Goal: Information Seeking & Learning: Learn about a topic

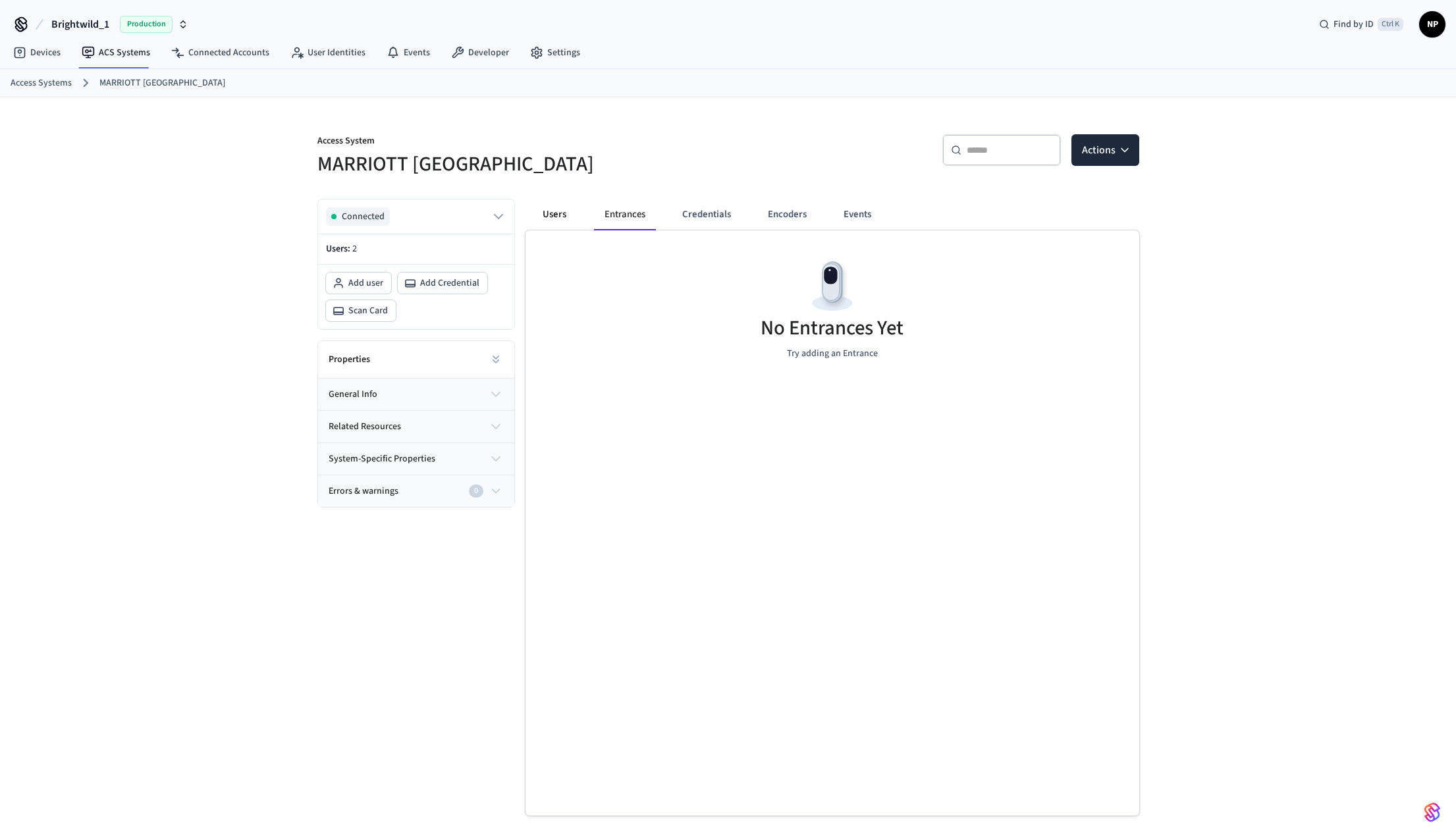
click at [561, 219] on button "Users" at bounding box center [555, 214] width 48 height 32
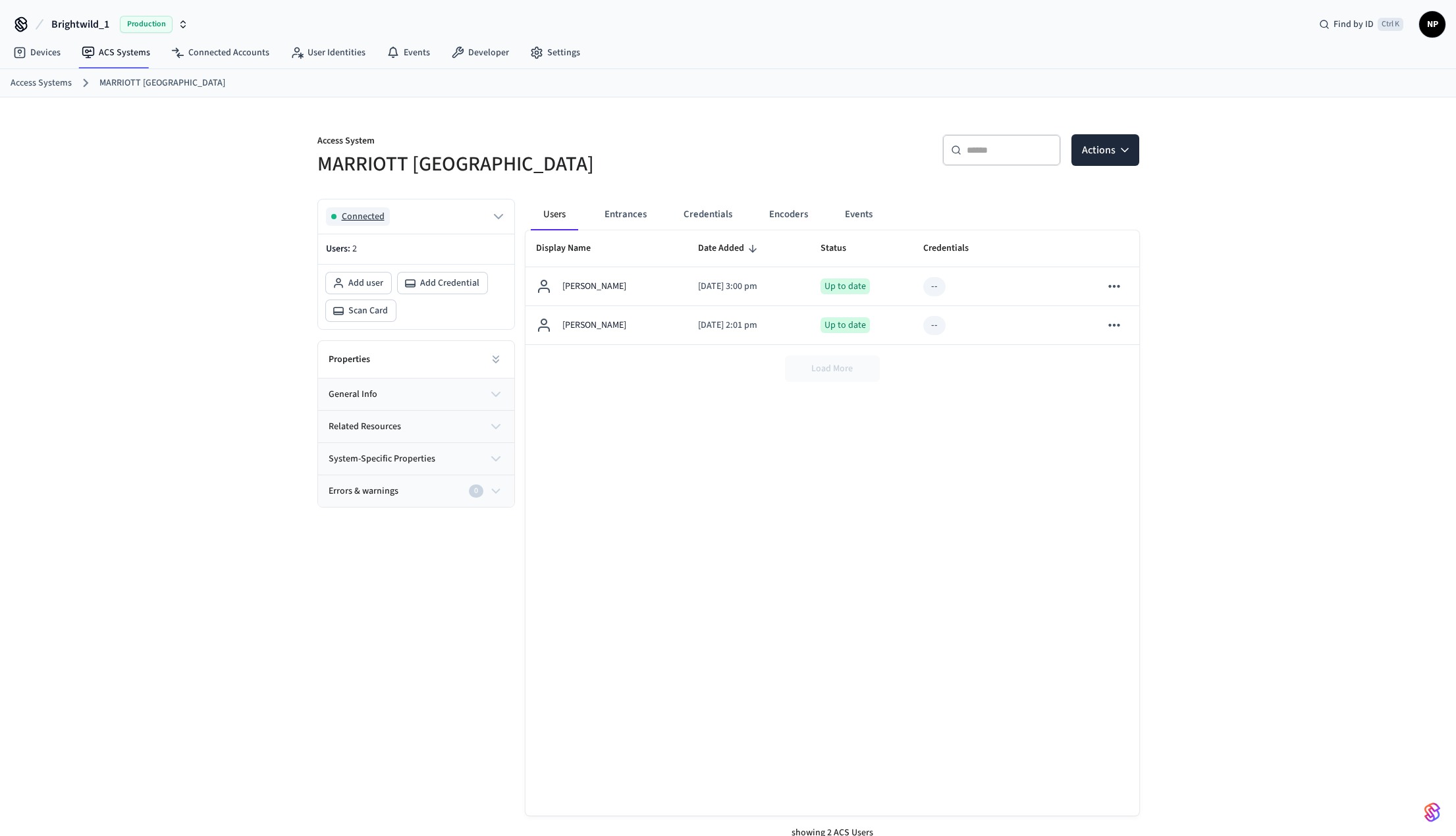
click at [494, 216] on icon "button" at bounding box center [498, 216] width 16 height 16
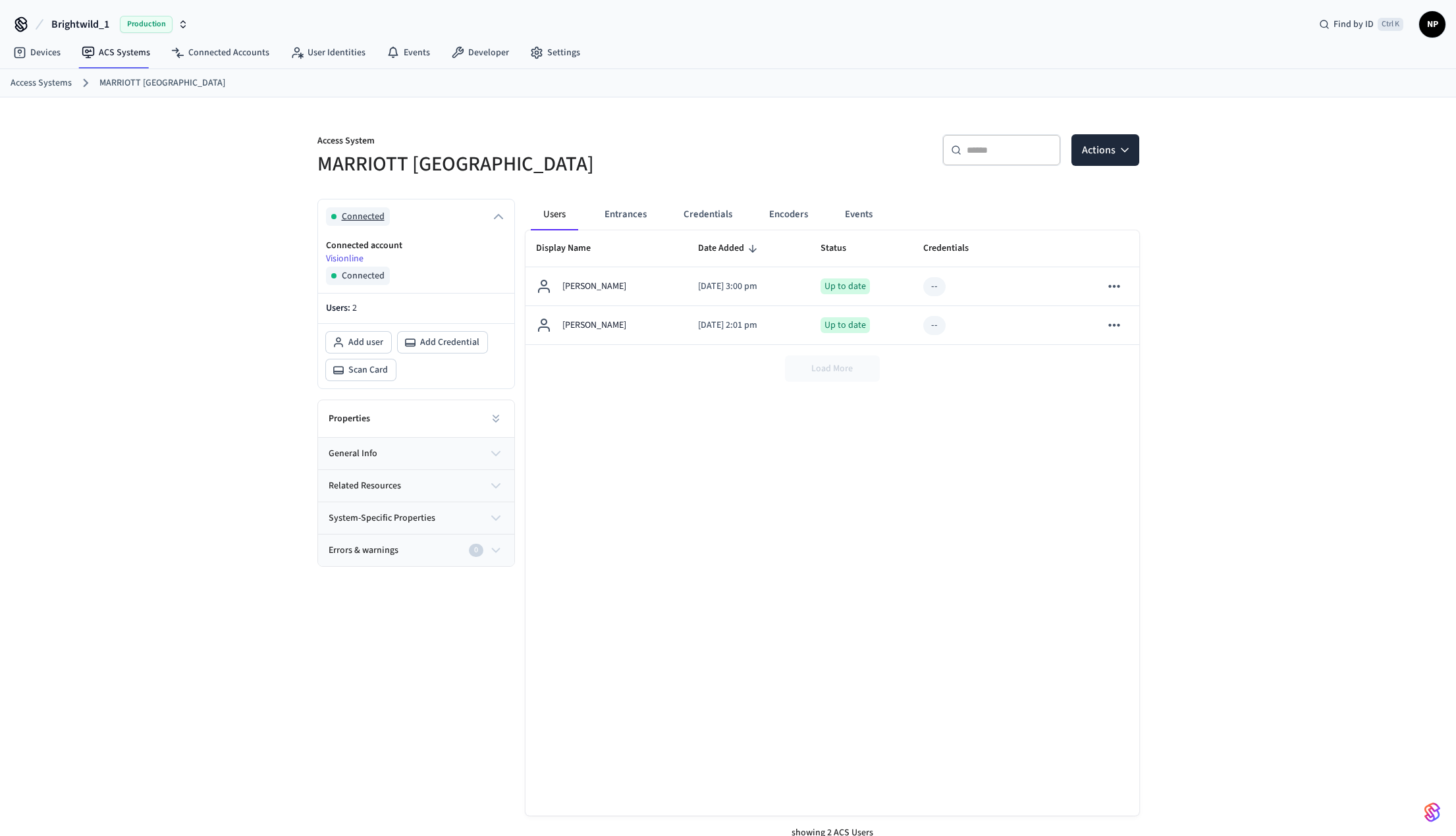
click at [491, 211] on icon "button" at bounding box center [498, 216] width 16 height 16
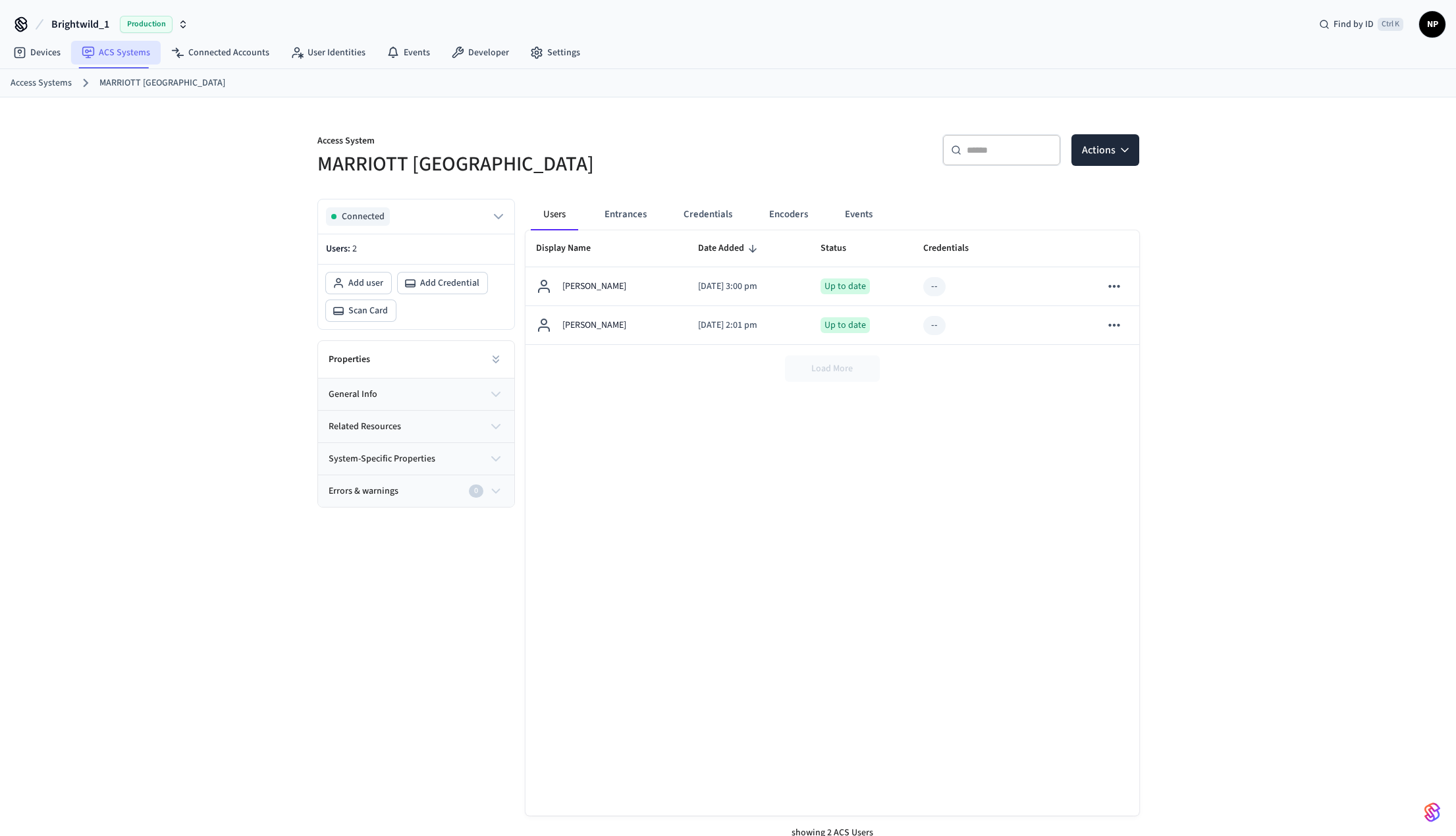
click at [106, 46] on link "ACS Systems" at bounding box center [116, 52] width 90 height 24
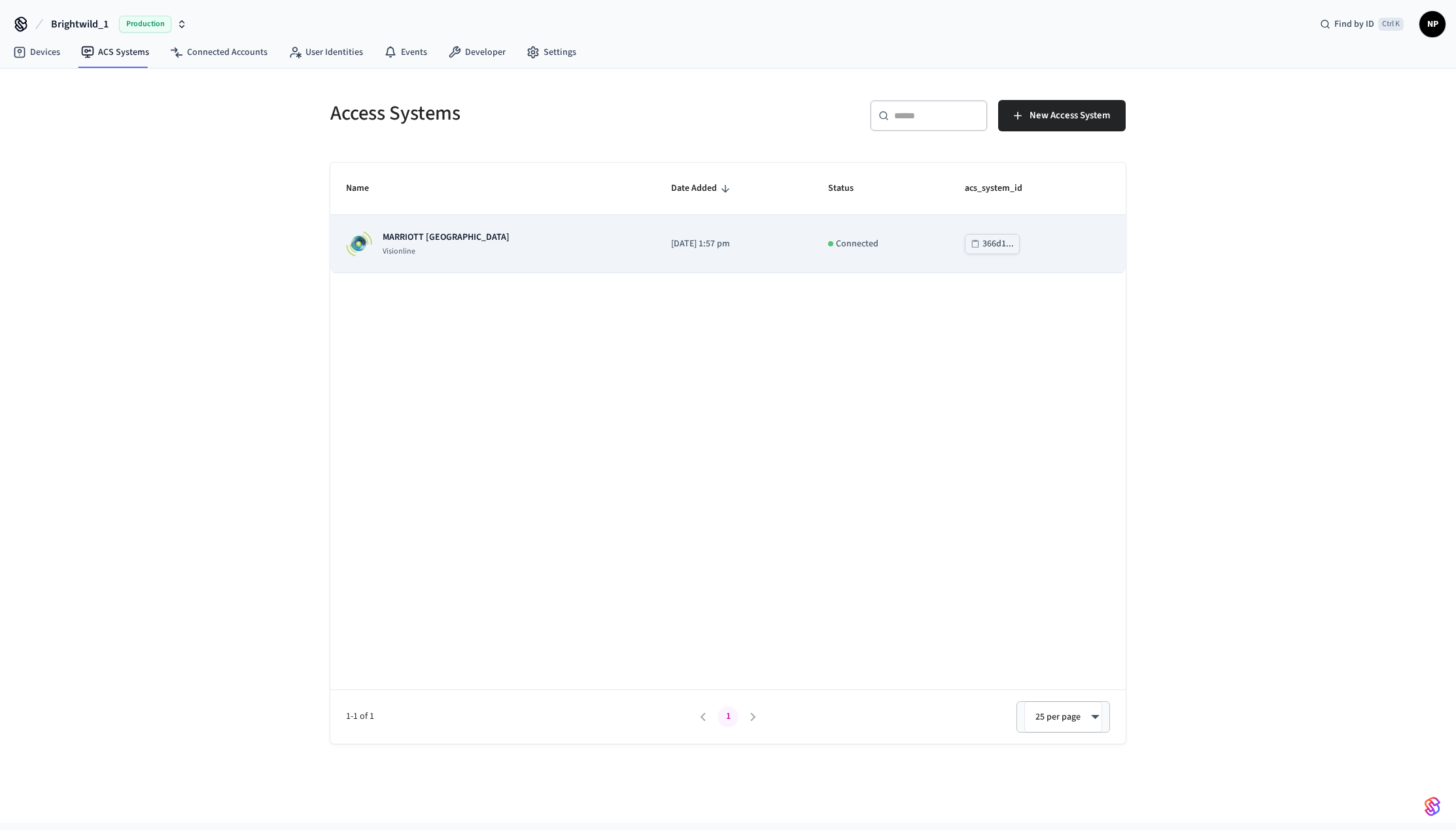
click at [671, 245] on p "[DATE] 1:57 pm" at bounding box center [733, 244] width 125 height 13
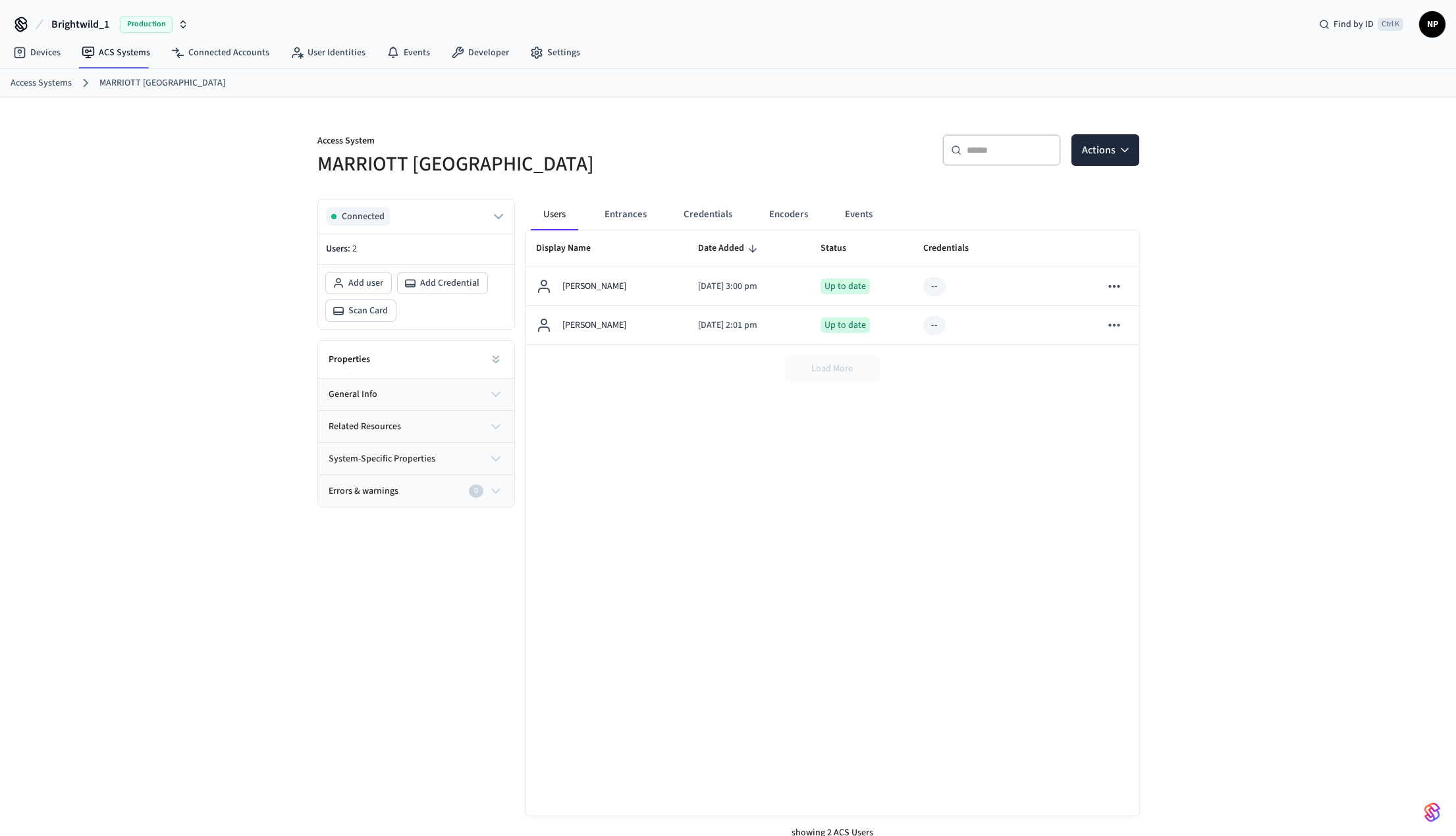
click at [617, 217] on button "Entrances" at bounding box center [625, 214] width 63 height 32
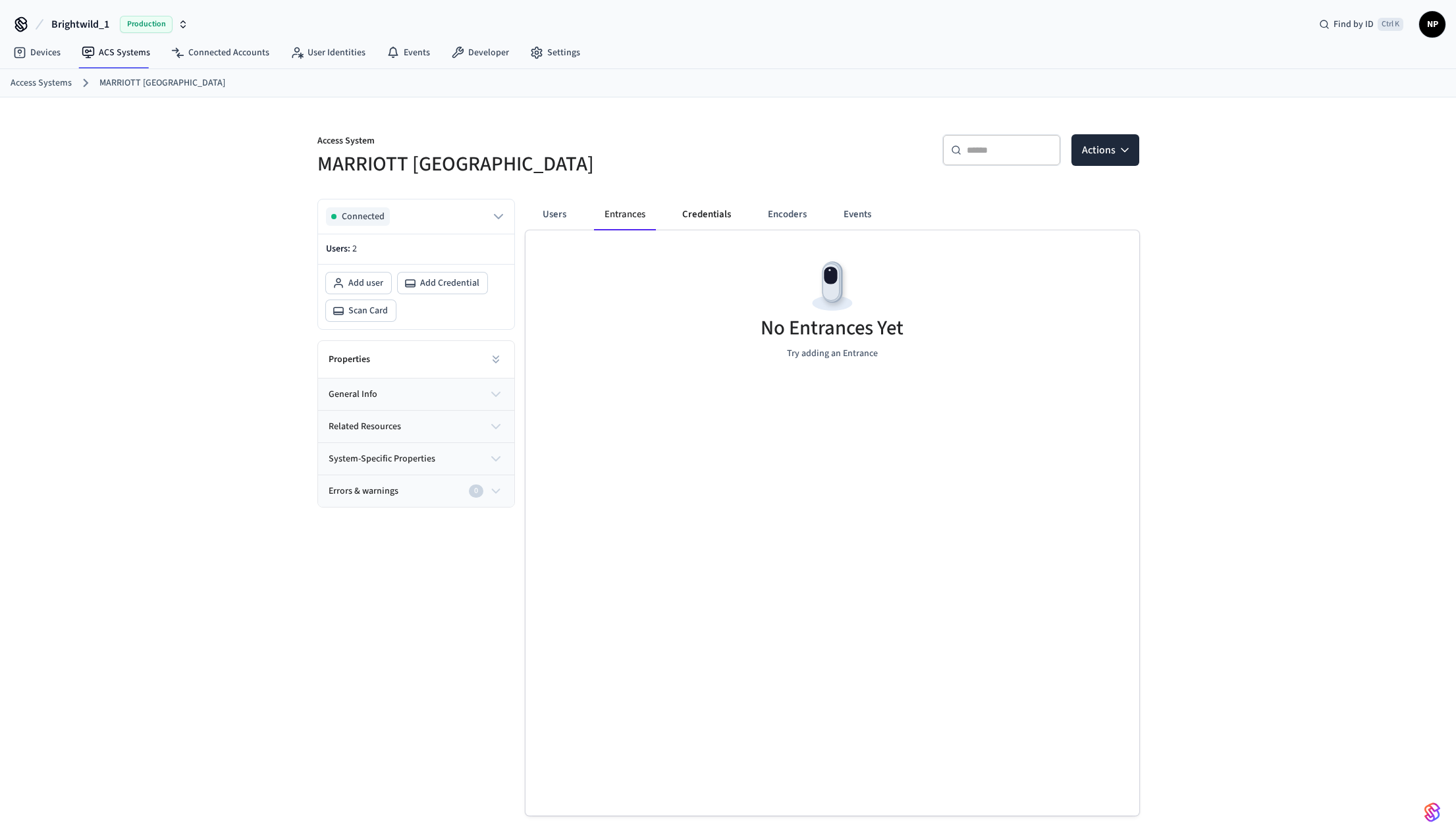
click at [705, 206] on button "Credentials" at bounding box center [707, 214] width 70 height 32
click at [547, 210] on button "Users" at bounding box center [555, 214] width 48 height 32
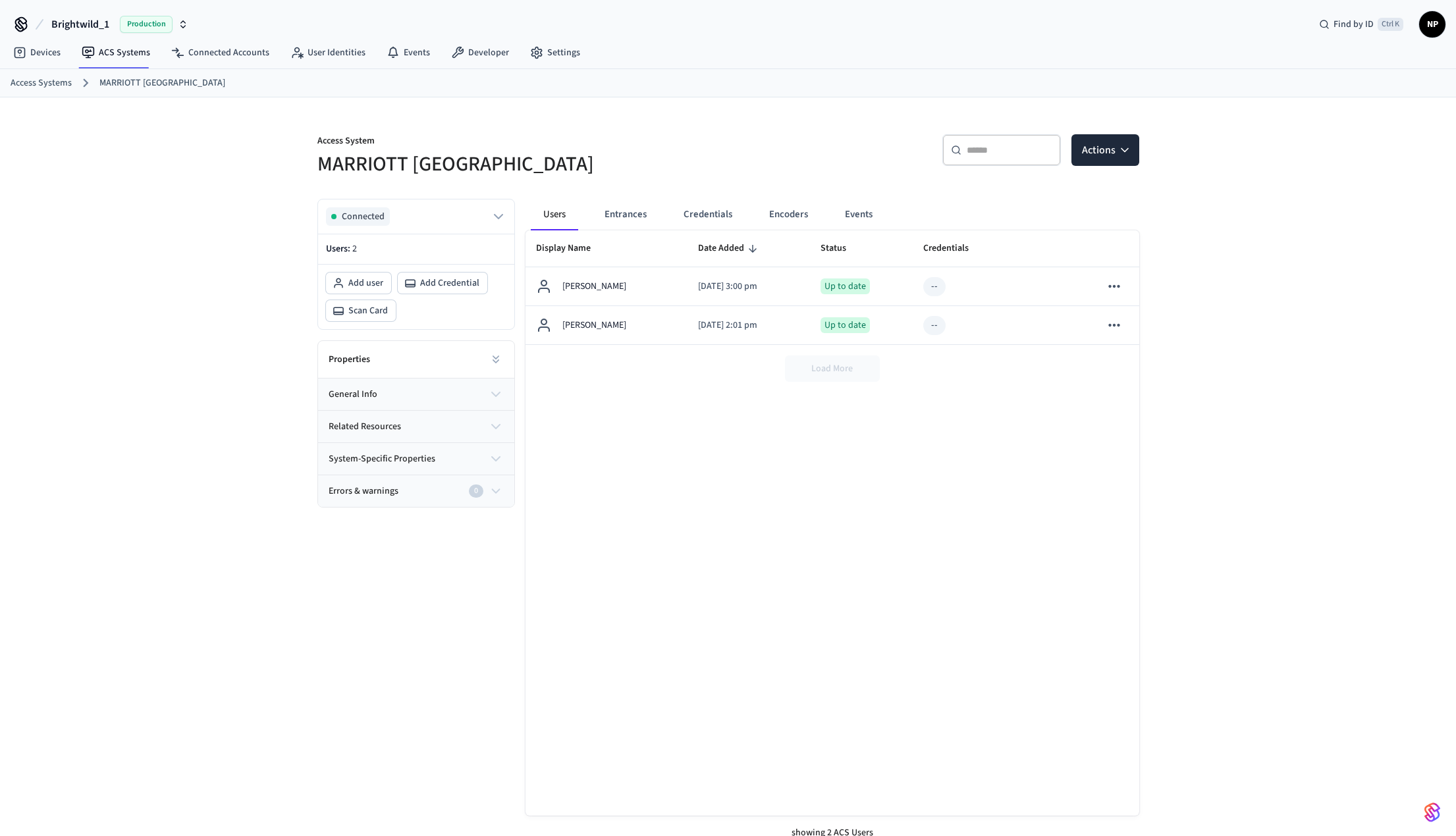
click at [931, 508] on div "Display Name Date Added Status Credentials Errors And Warnings [PERSON_NAME] [D…" at bounding box center [832, 523] width 614 height 586
click at [626, 208] on button "Entrances" at bounding box center [625, 214] width 63 height 32
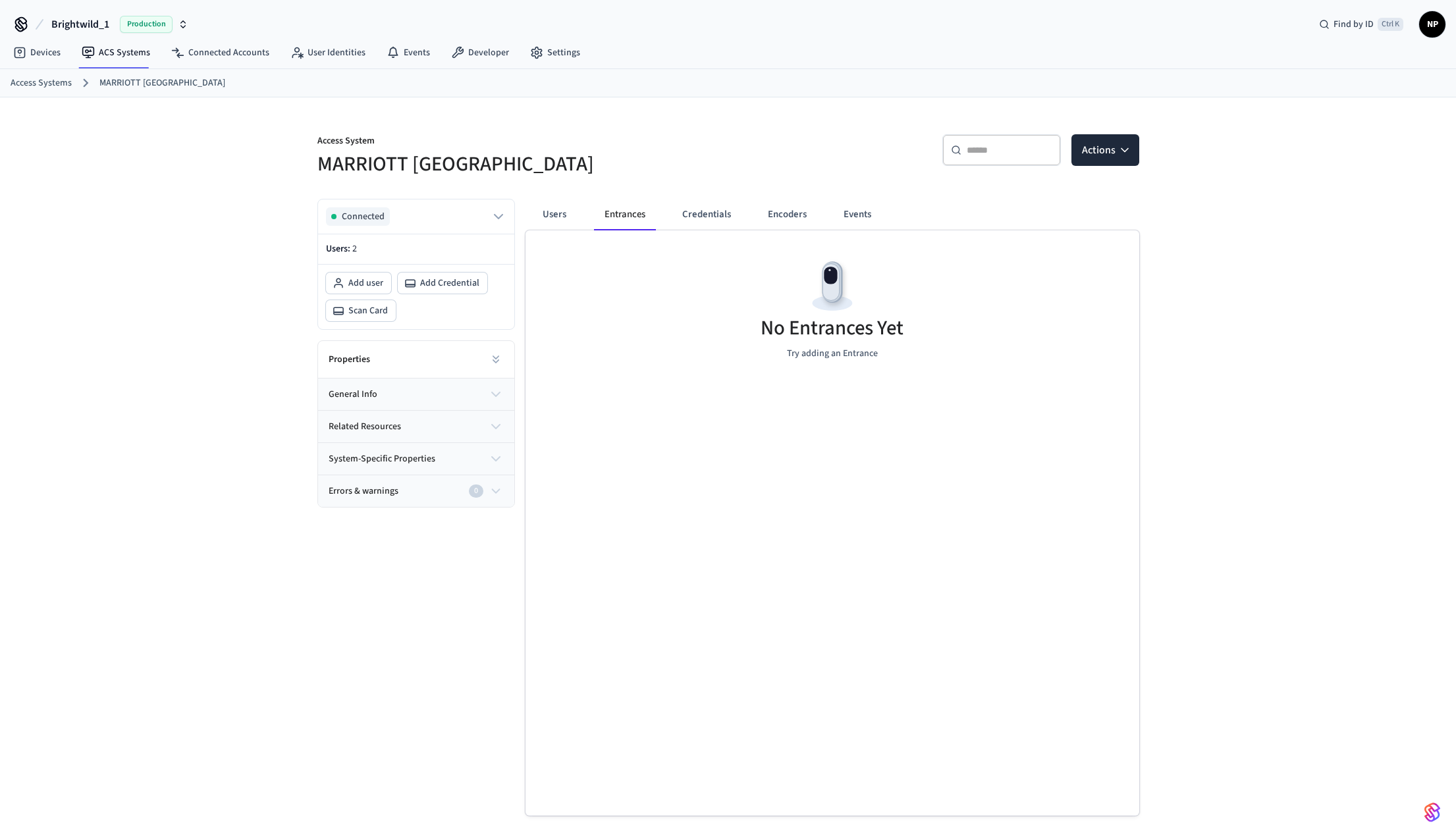
drag, startPoint x: 879, startPoint y: 39, endPoint x: 688, endPoint y: 0, distance: 194.9
click at [878, 39] on div "Devices ACS Systems Connected Accounts User Identities Events Developer Settings" at bounding box center [728, 54] width 1456 height 31
click at [668, 310] on div "No Entrances Yet Try adding an Entrance" at bounding box center [832, 309] width 614 height 157
click at [553, 210] on button "Users" at bounding box center [555, 214] width 48 height 32
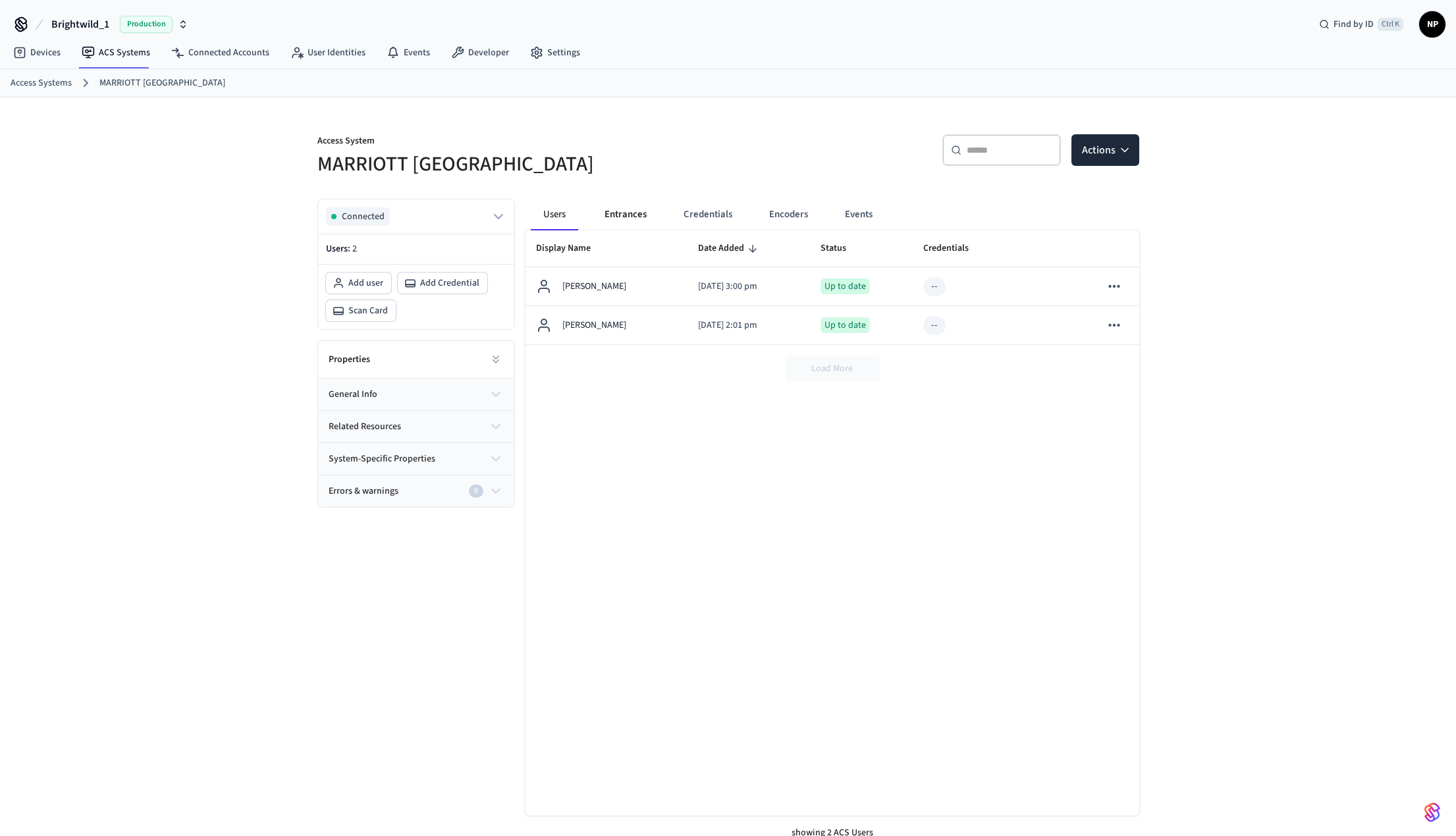
click at [639, 221] on button "Entrances" at bounding box center [625, 214] width 63 height 32
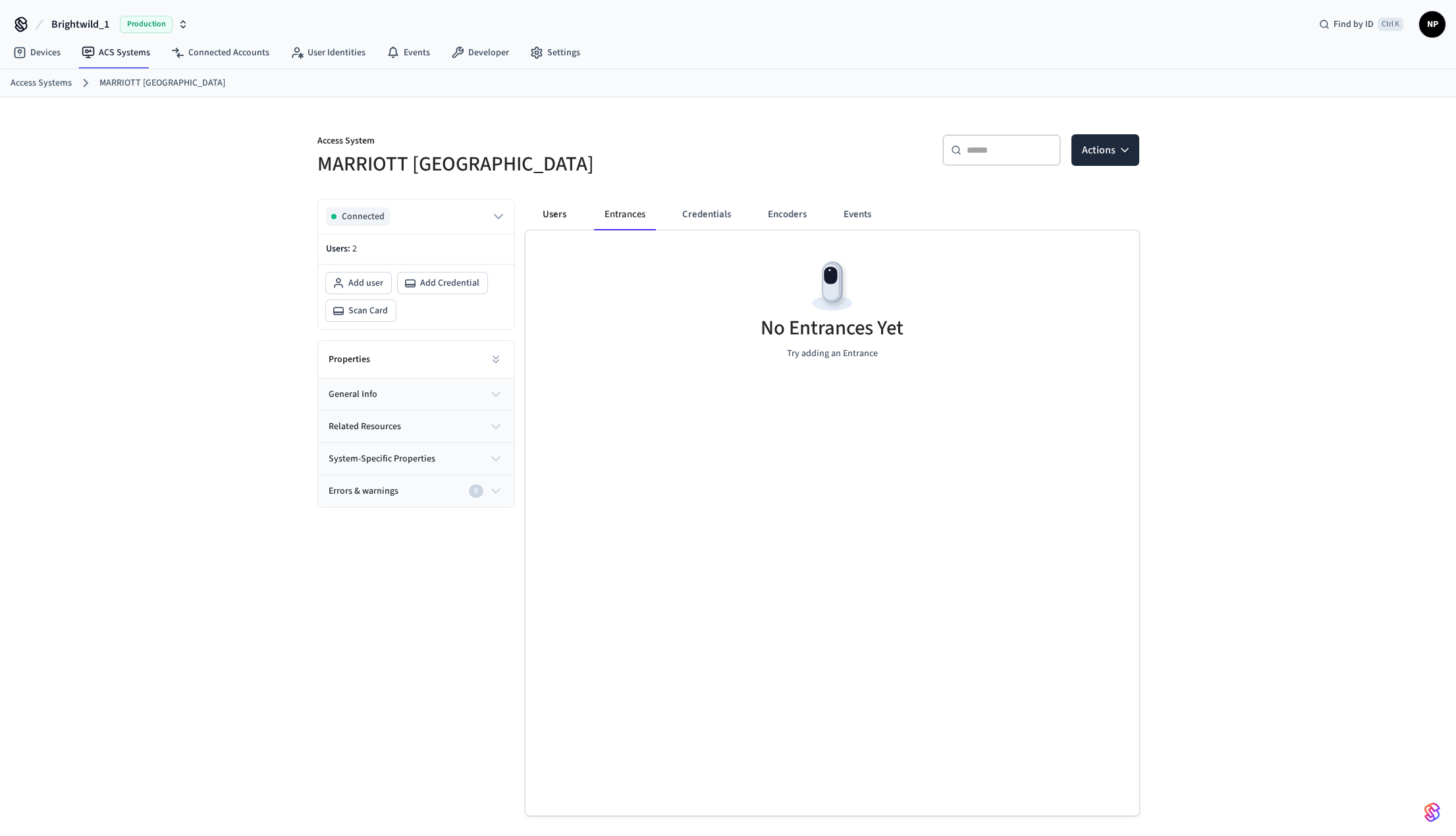
click at [557, 211] on button "Users" at bounding box center [555, 214] width 48 height 32
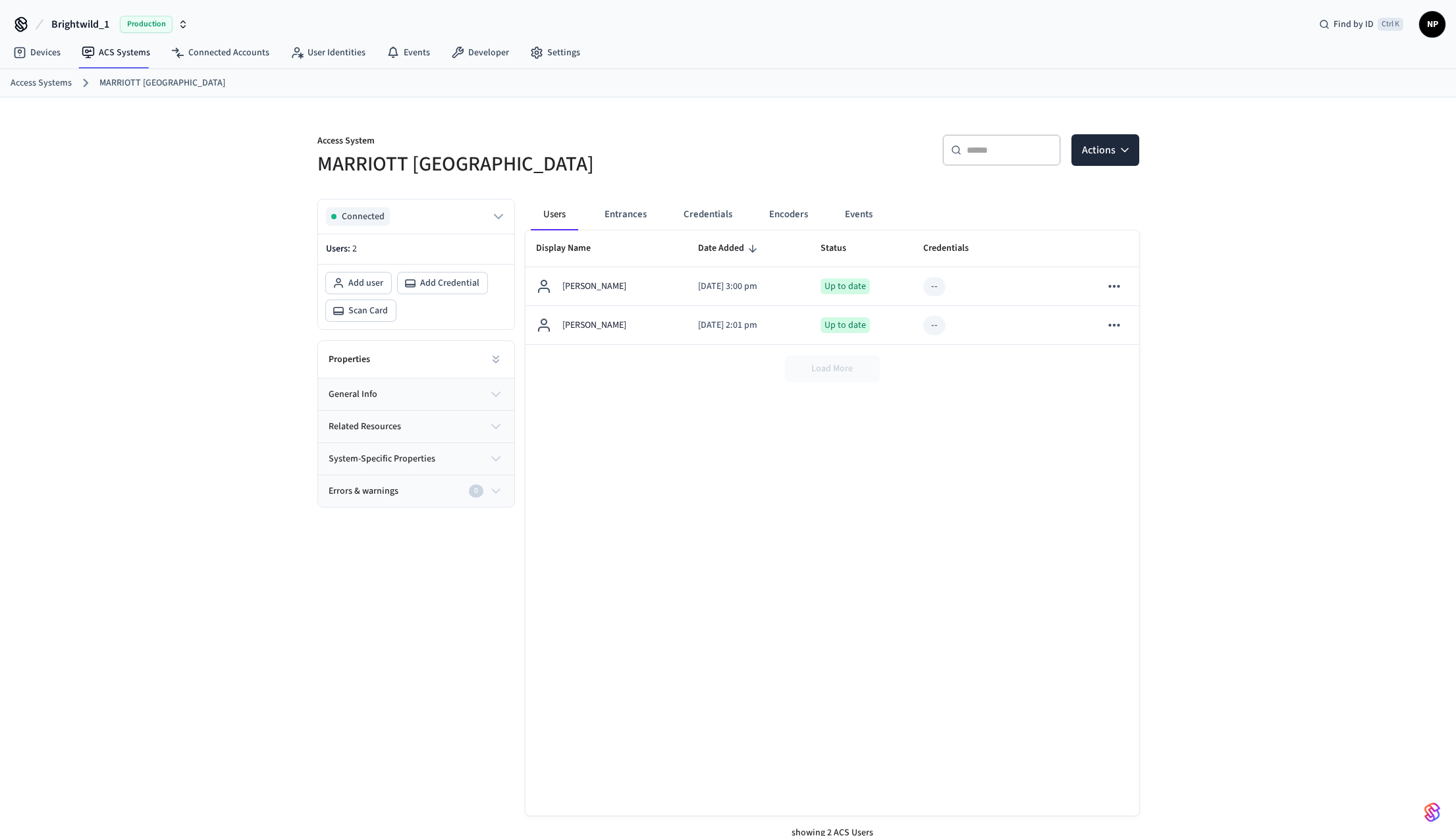
click at [664, 466] on div "Display Name Date Added Status Credentials Errors And Warnings [PERSON_NAME] [D…" at bounding box center [832, 523] width 614 height 586
click at [613, 210] on button "Entrances" at bounding box center [625, 214] width 63 height 32
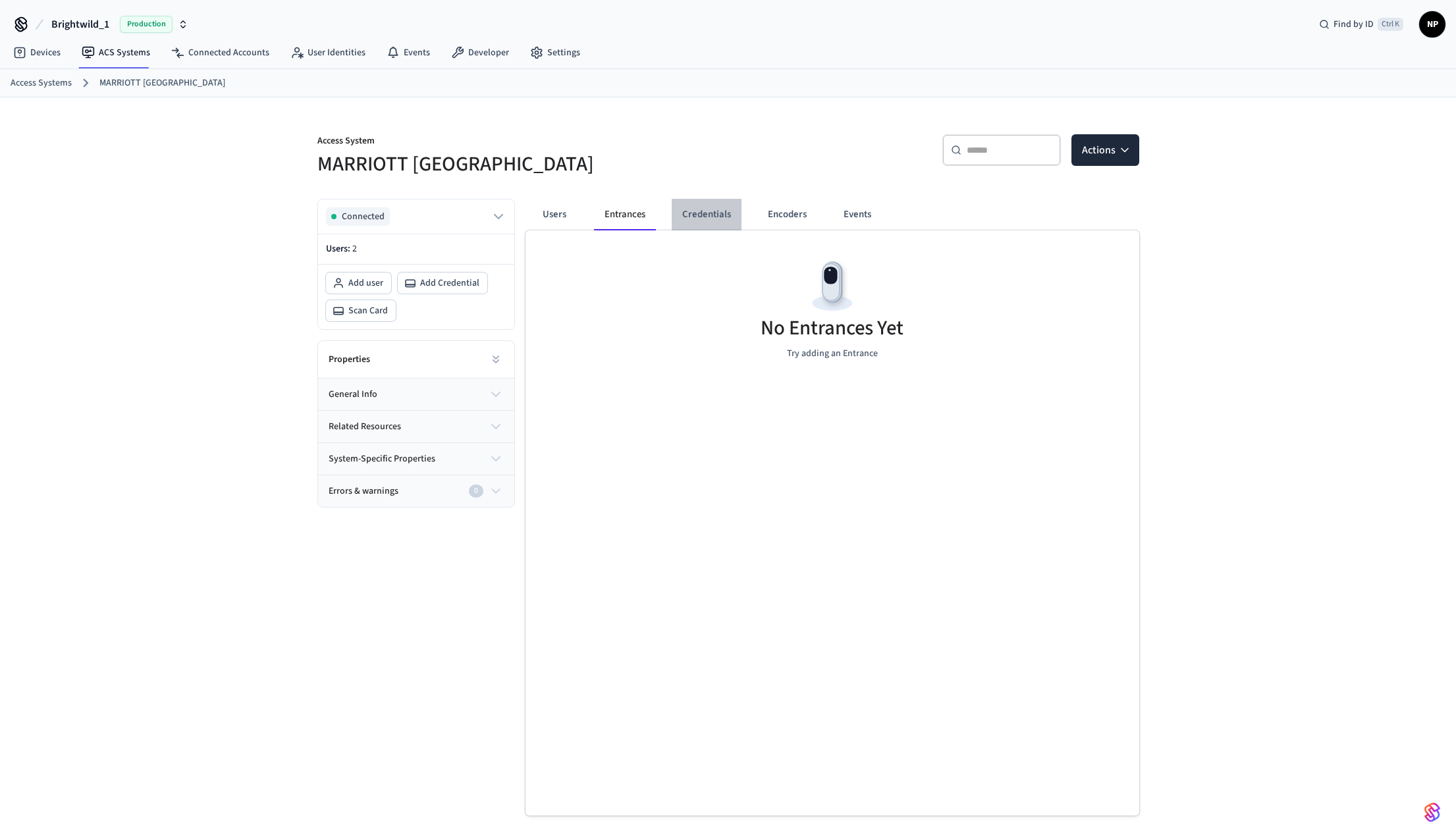
click at [716, 215] on button "Credentials" at bounding box center [707, 214] width 70 height 32
click at [554, 216] on button "Users" at bounding box center [555, 214] width 48 height 32
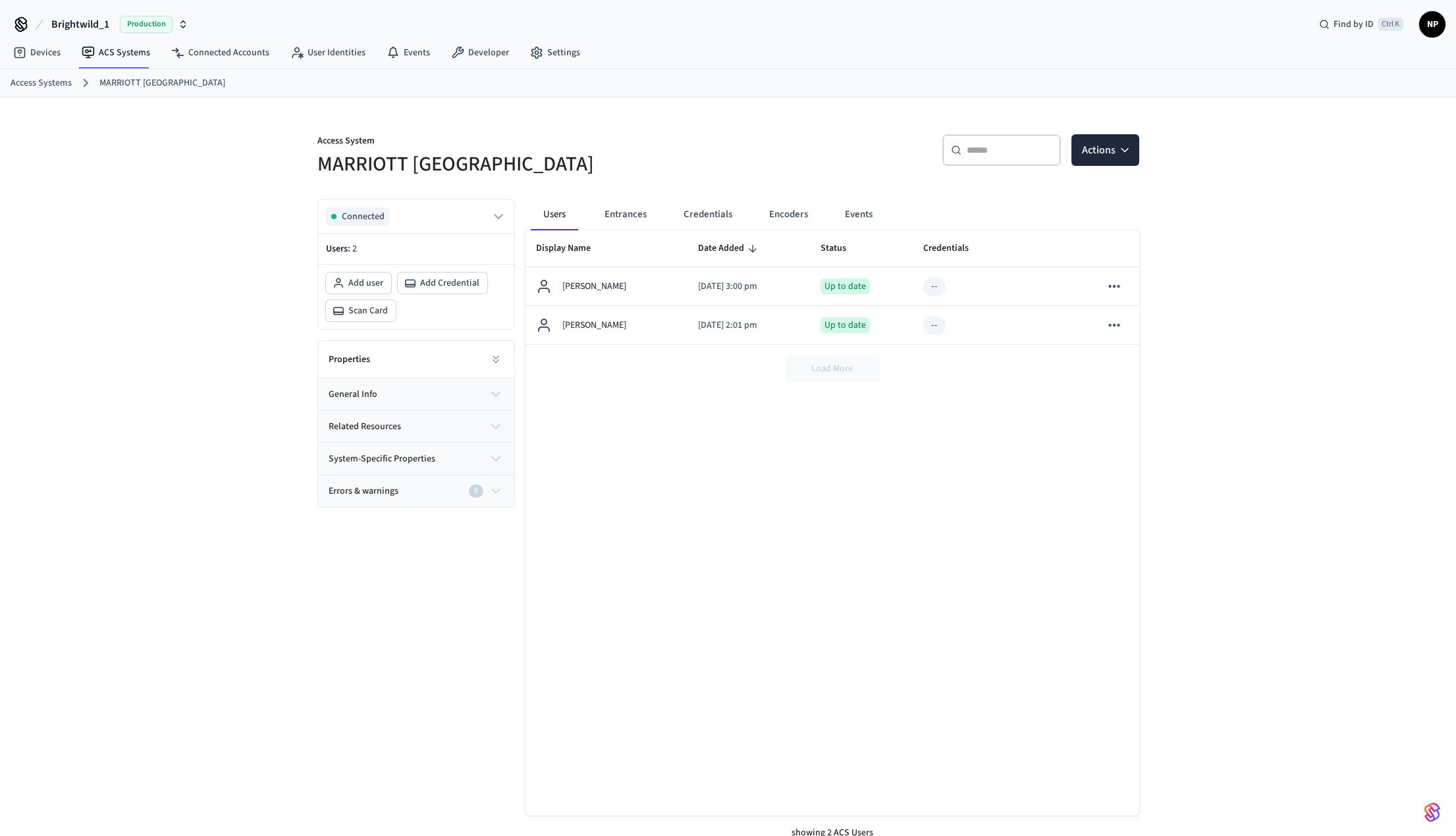
click at [726, 527] on div "Display Name Date Added Status Credentials Errors And Warnings [PERSON_NAME] [D…" at bounding box center [832, 523] width 614 height 586
click at [633, 209] on button "Entrances" at bounding box center [625, 214] width 63 height 32
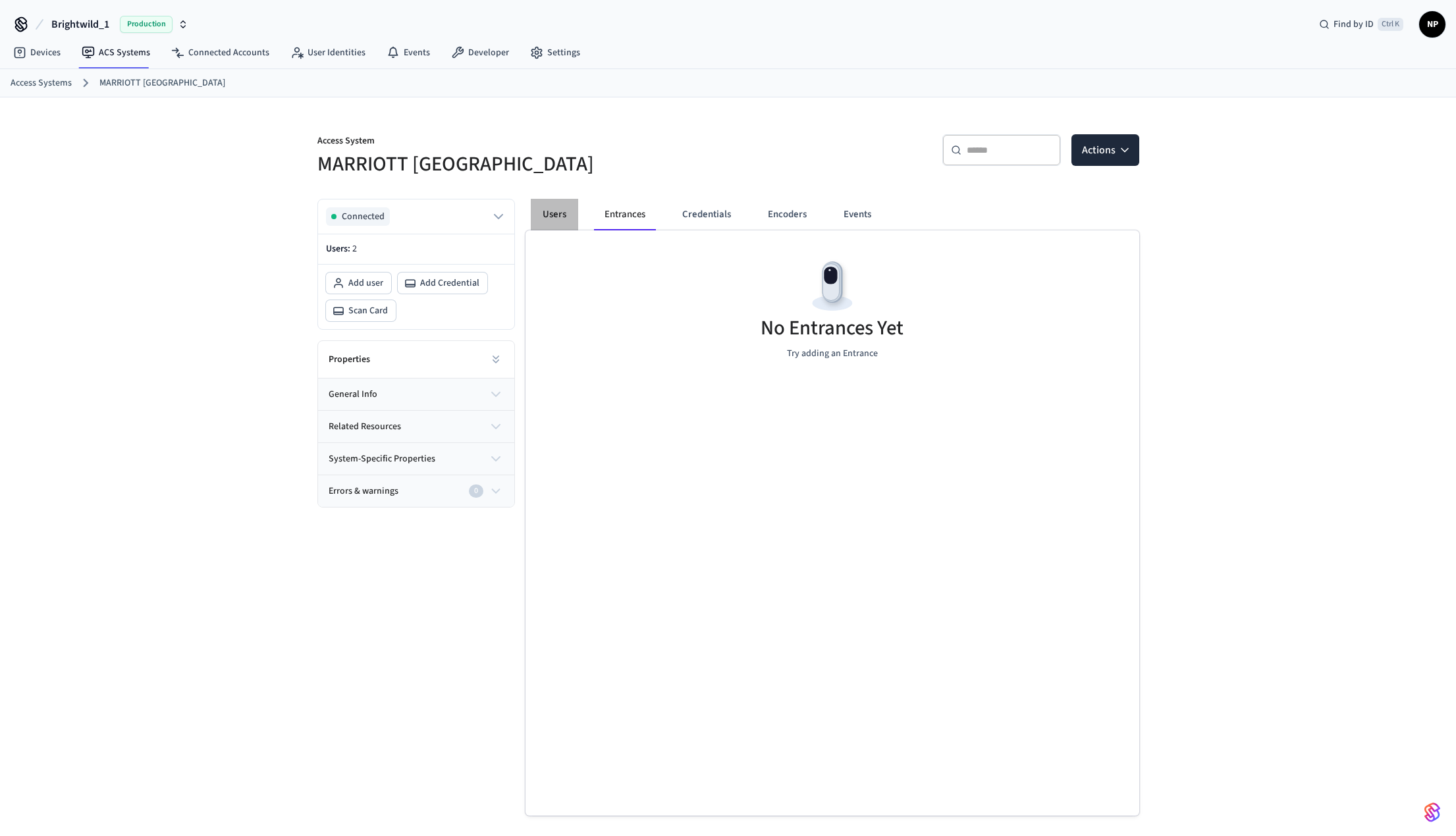
click at [560, 213] on button "Users" at bounding box center [555, 214] width 48 height 32
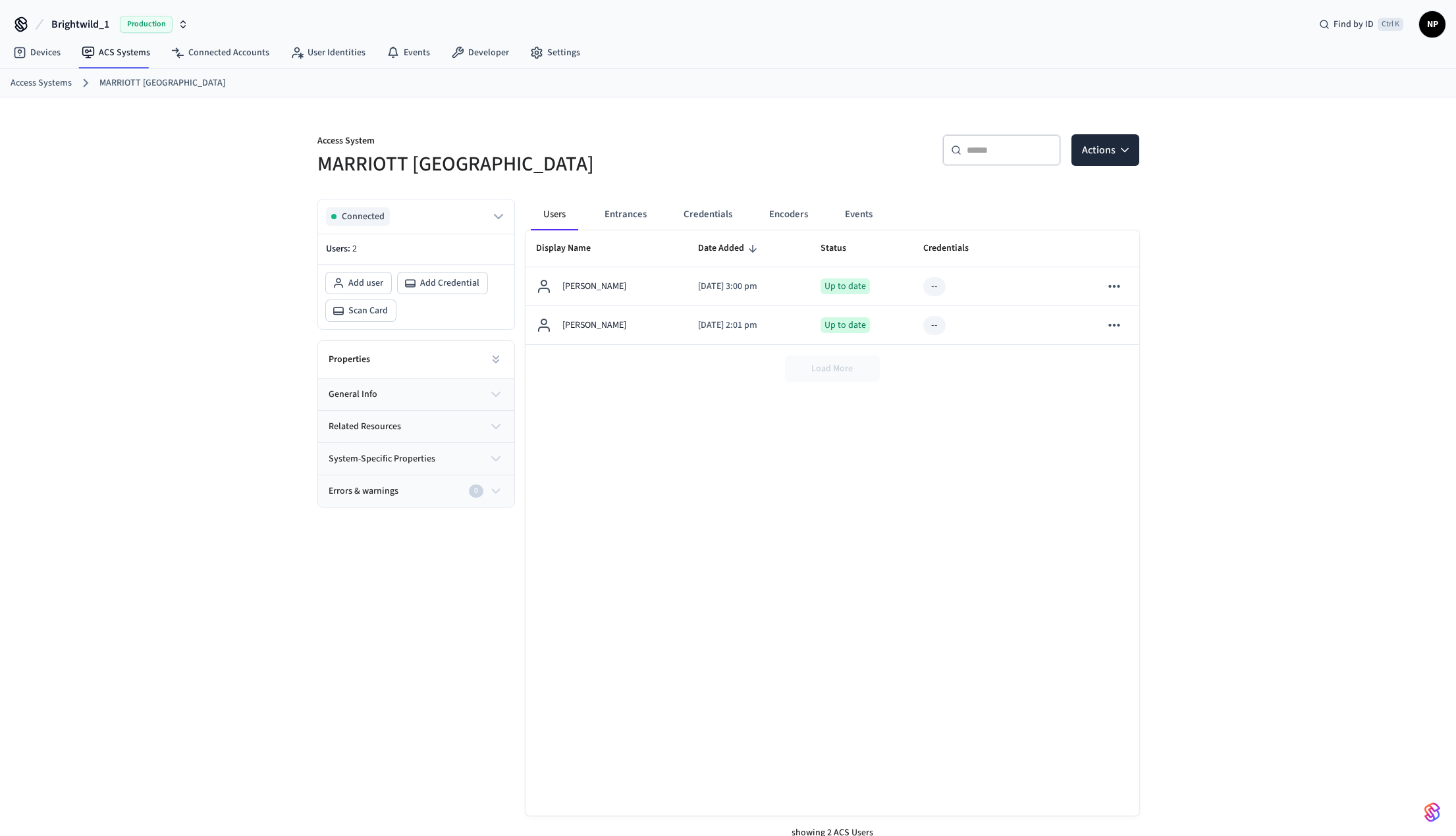
click at [459, 399] on button "general info" at bounding box center [416, 394] width 196 height 32
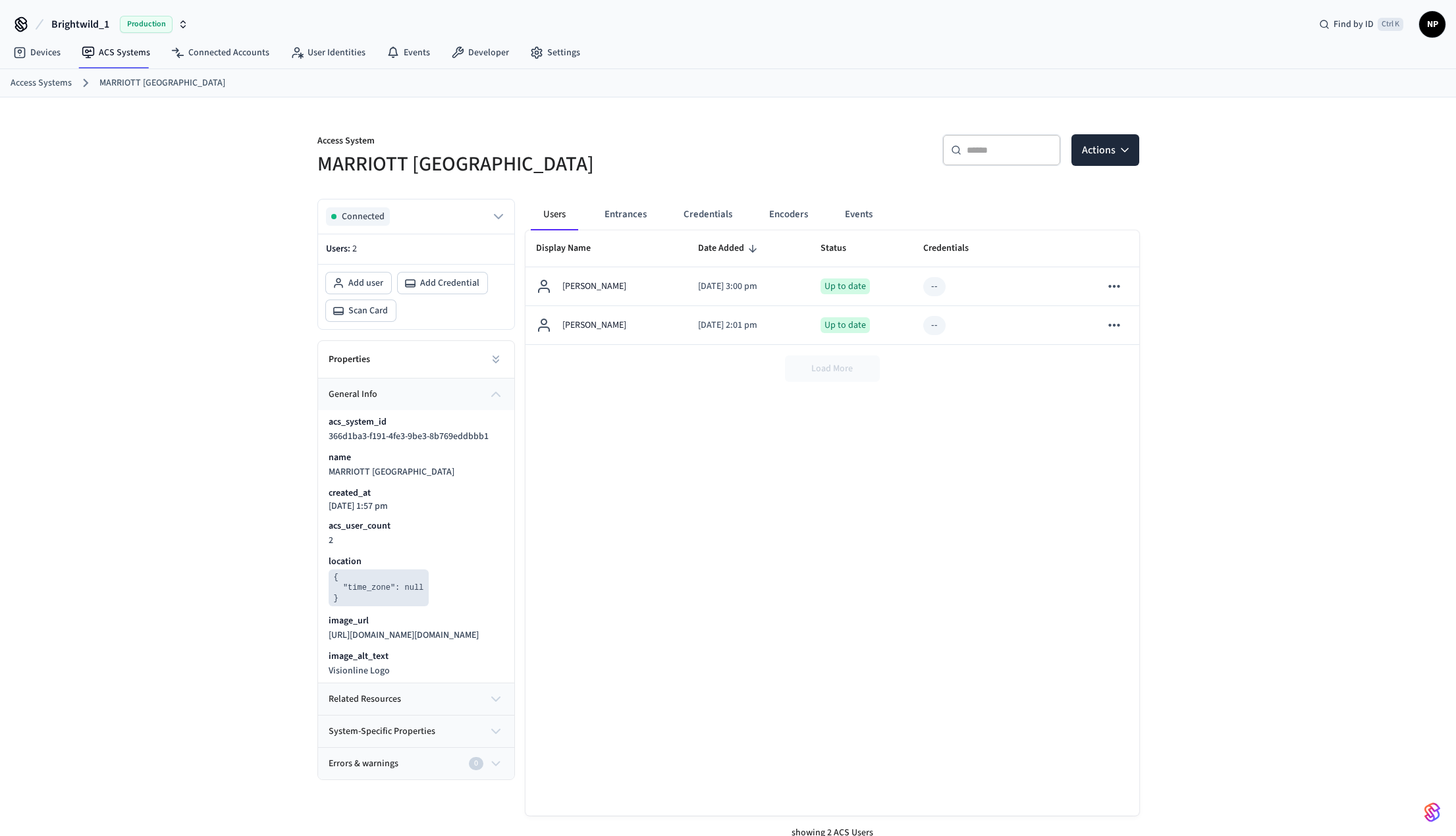
click at [464, 394] on button "general info" at bounding box center [416, 394] width 196 height 32
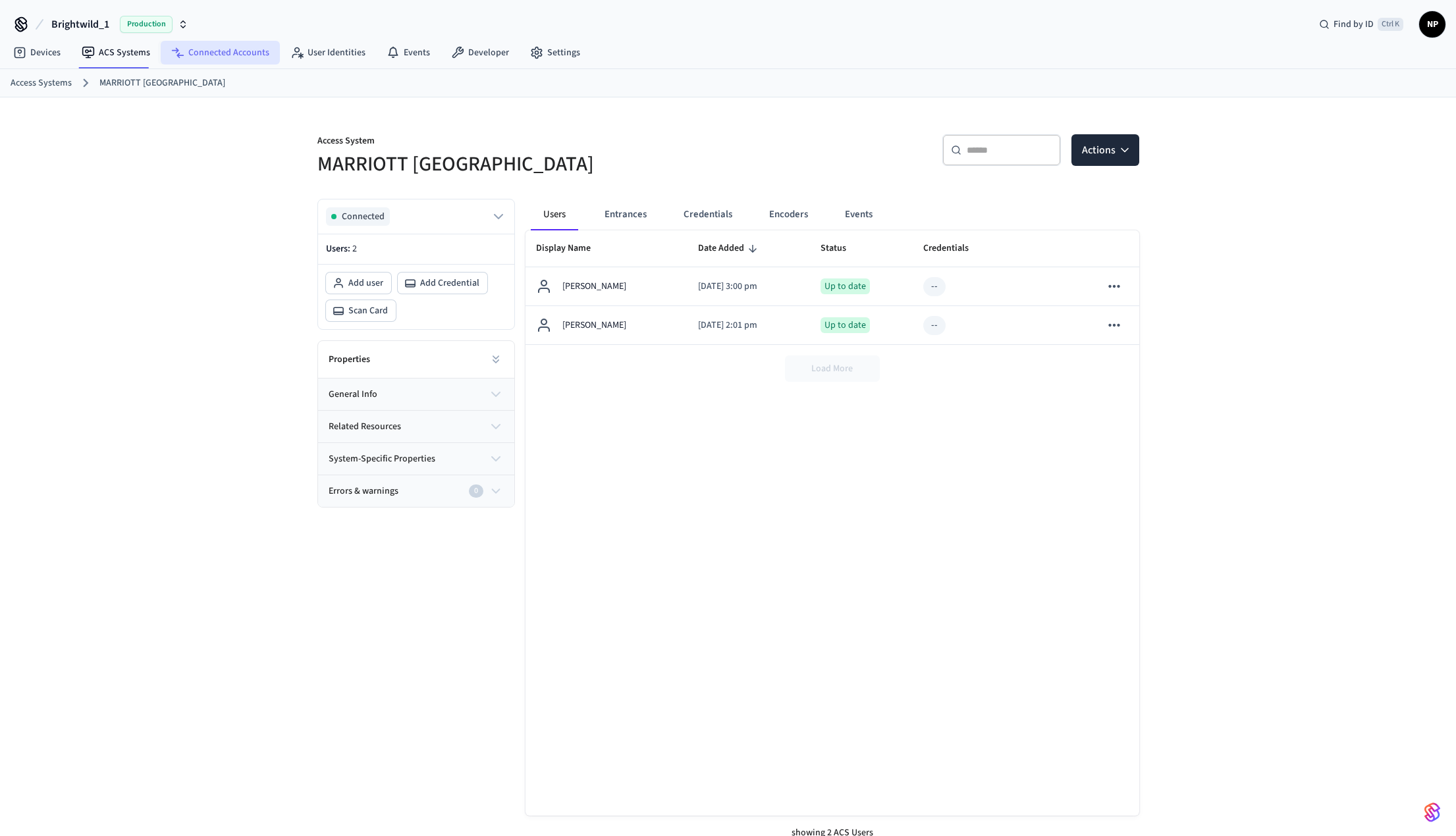
click at [248, 48] on link "Connected Accounts" at bounding box center [221, 52] width 119 height 24
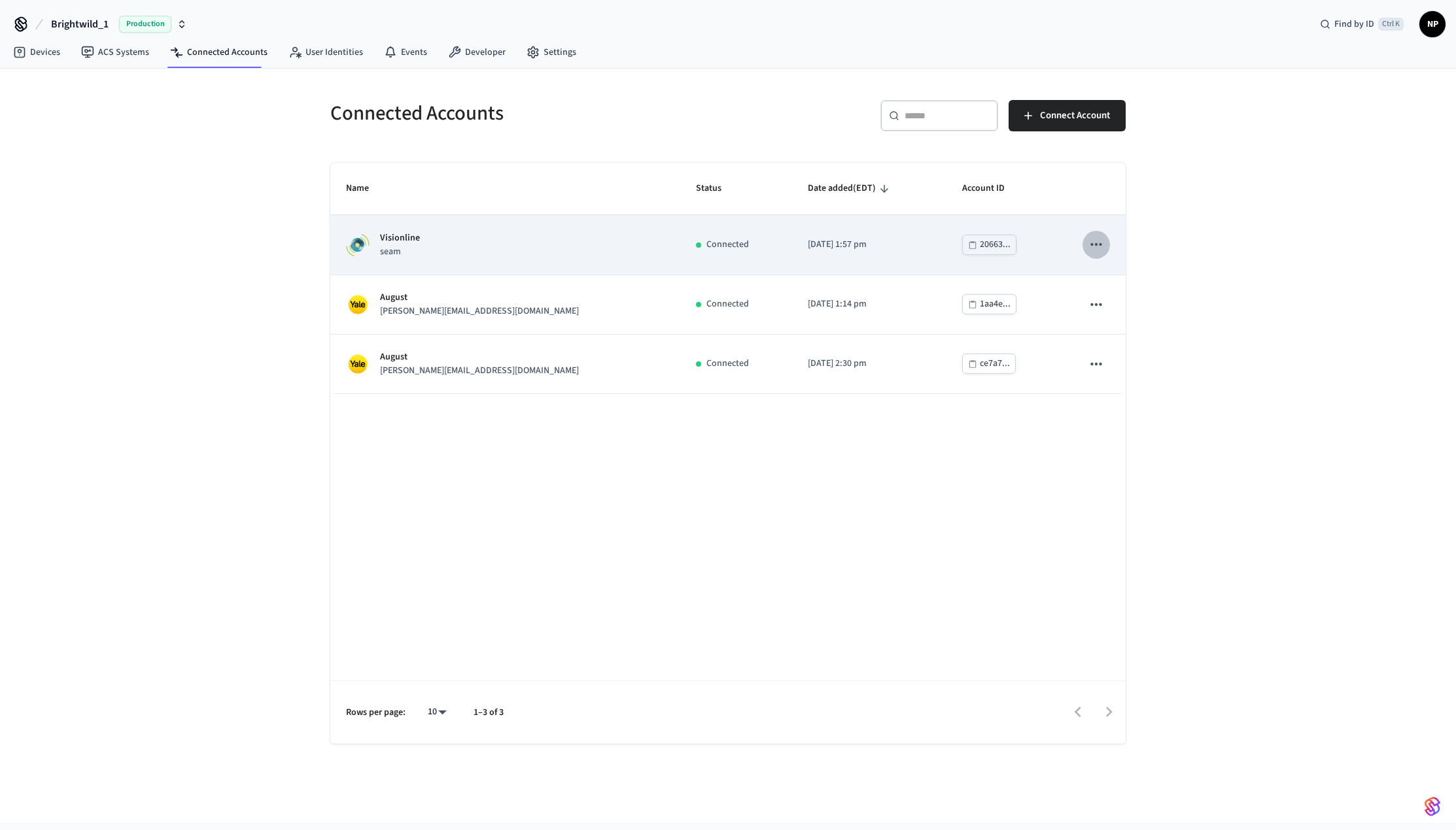
click at [1103, 240] on icon "sticky table" at bounding box center [1095, 244] width 17 height 17
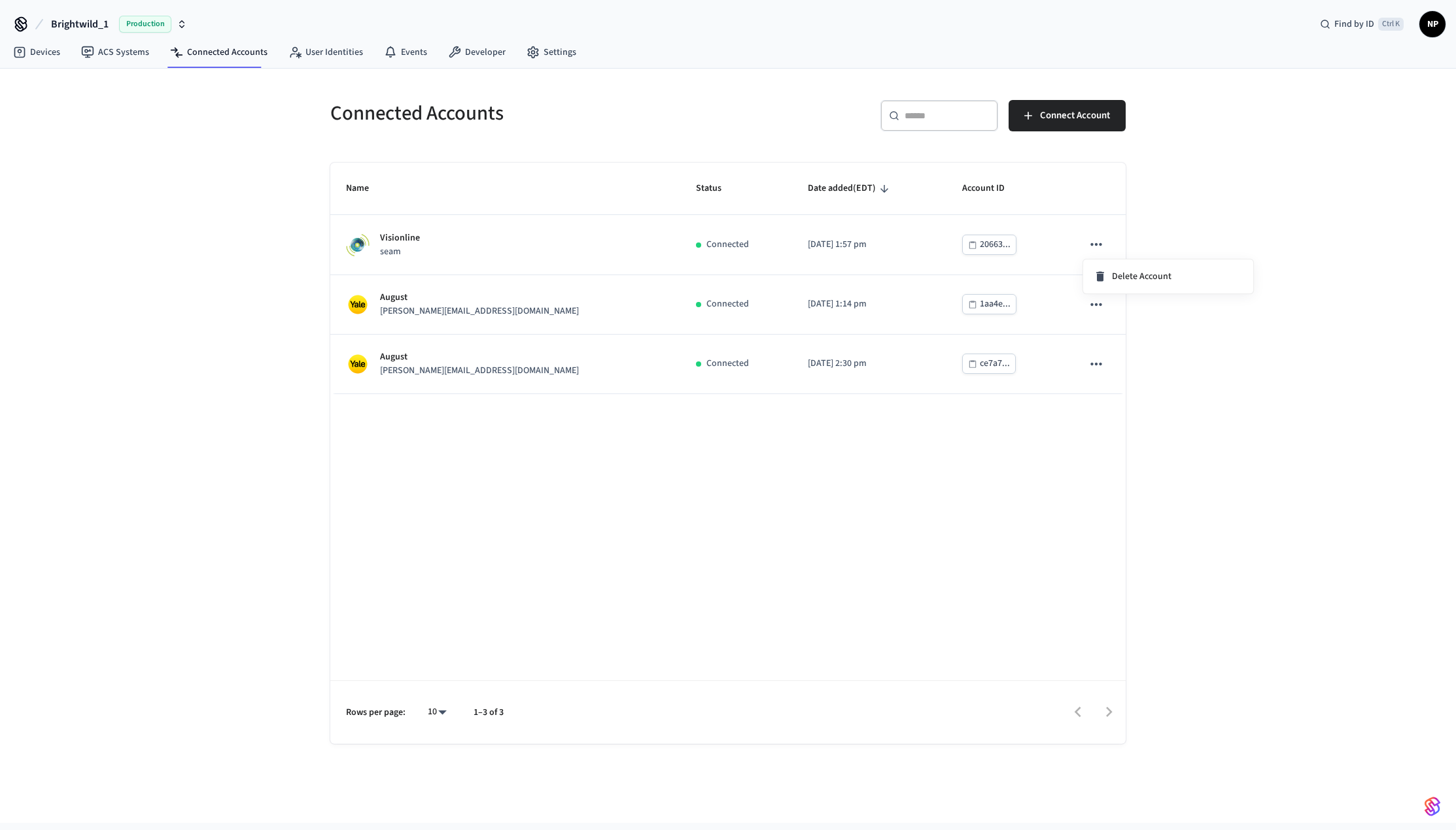
click at [473, 238] on div at bounding box center [728, 415] width 1456 height 830
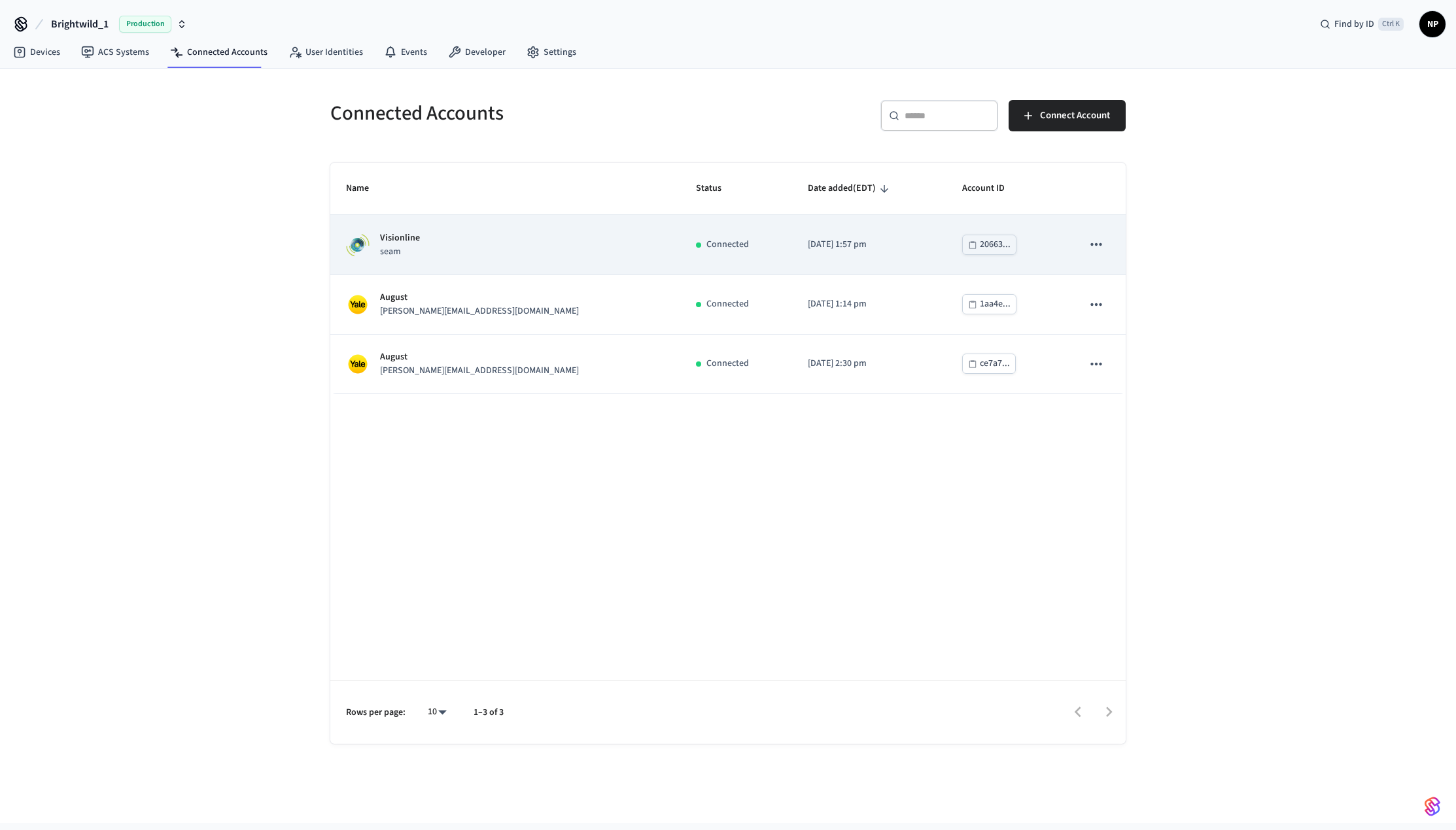
click at [508, 240] on div "Visionline seam" at bounding box center [505, 245] width 318 height 28
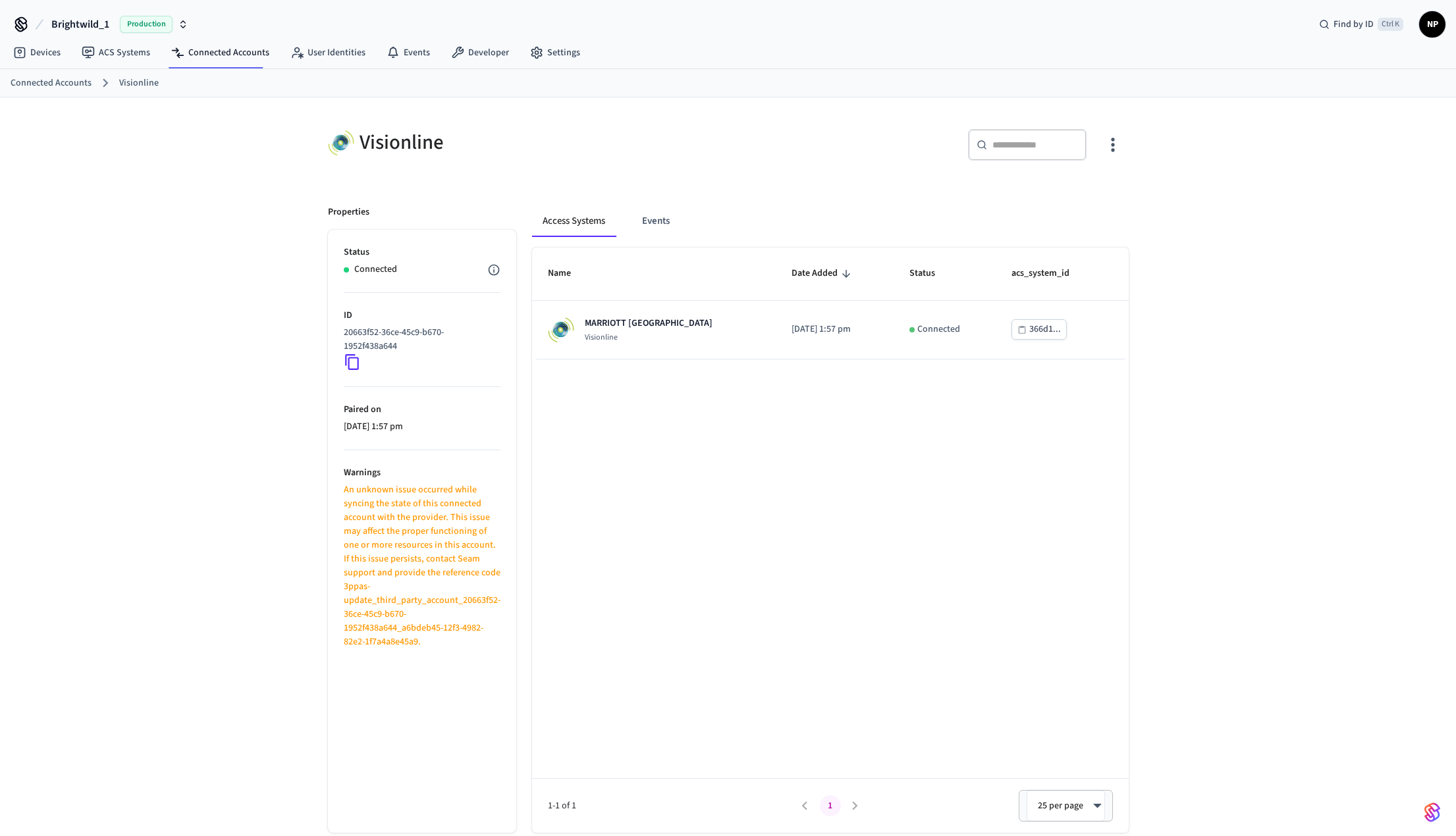
click at [1123, 144] on icon "button" at bounding box center [1113, 145] width 20 height 20
click at [872, 509] on div at bounding box center [733, 418] width 1466 height 836
click at [631, 219] on button "Events" at bounding box center [656, 221] width 49 height 32
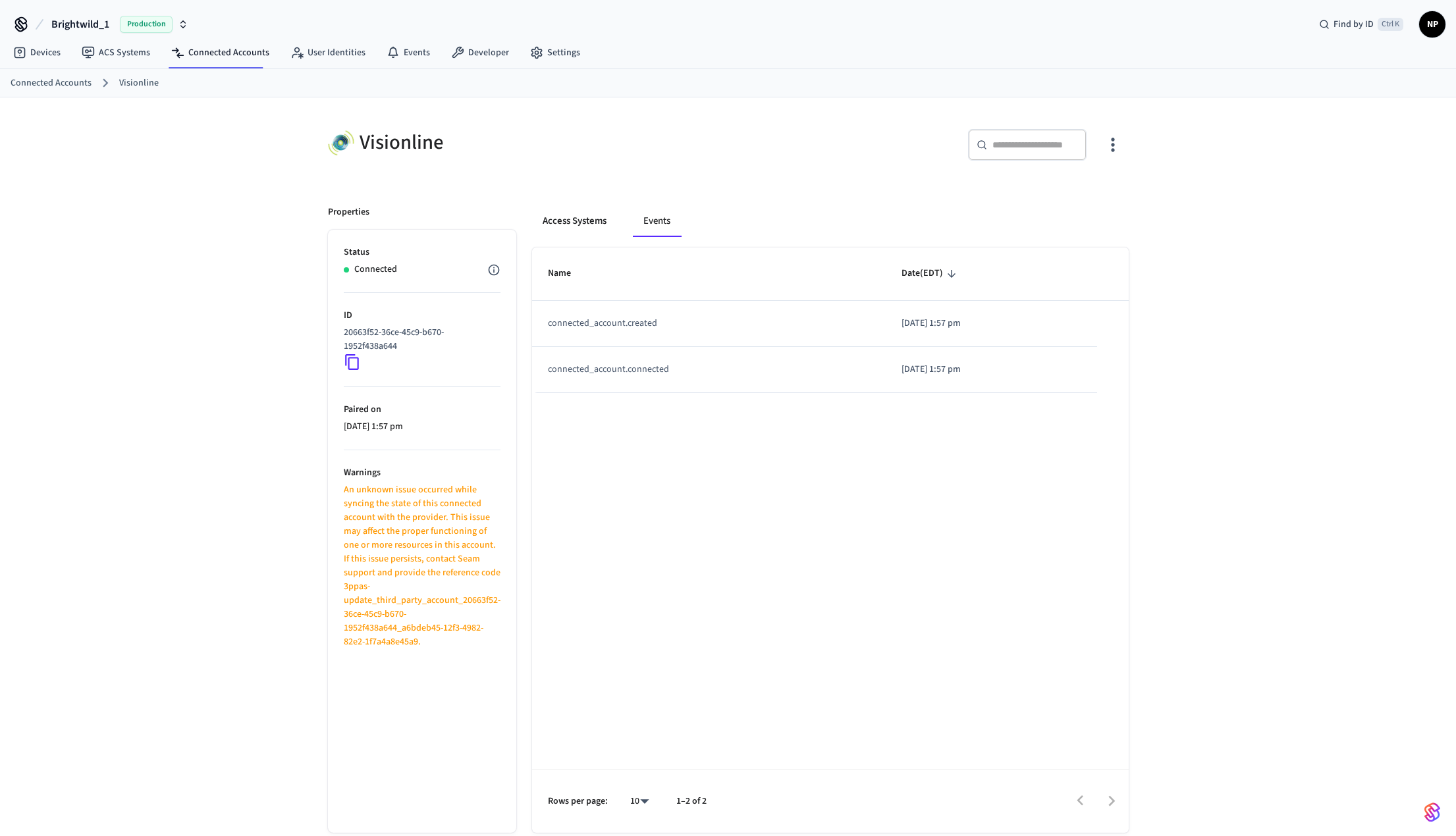
click at [582, 216] on button "Access Systems" at bounding box center [574, 221] width 85 height 32
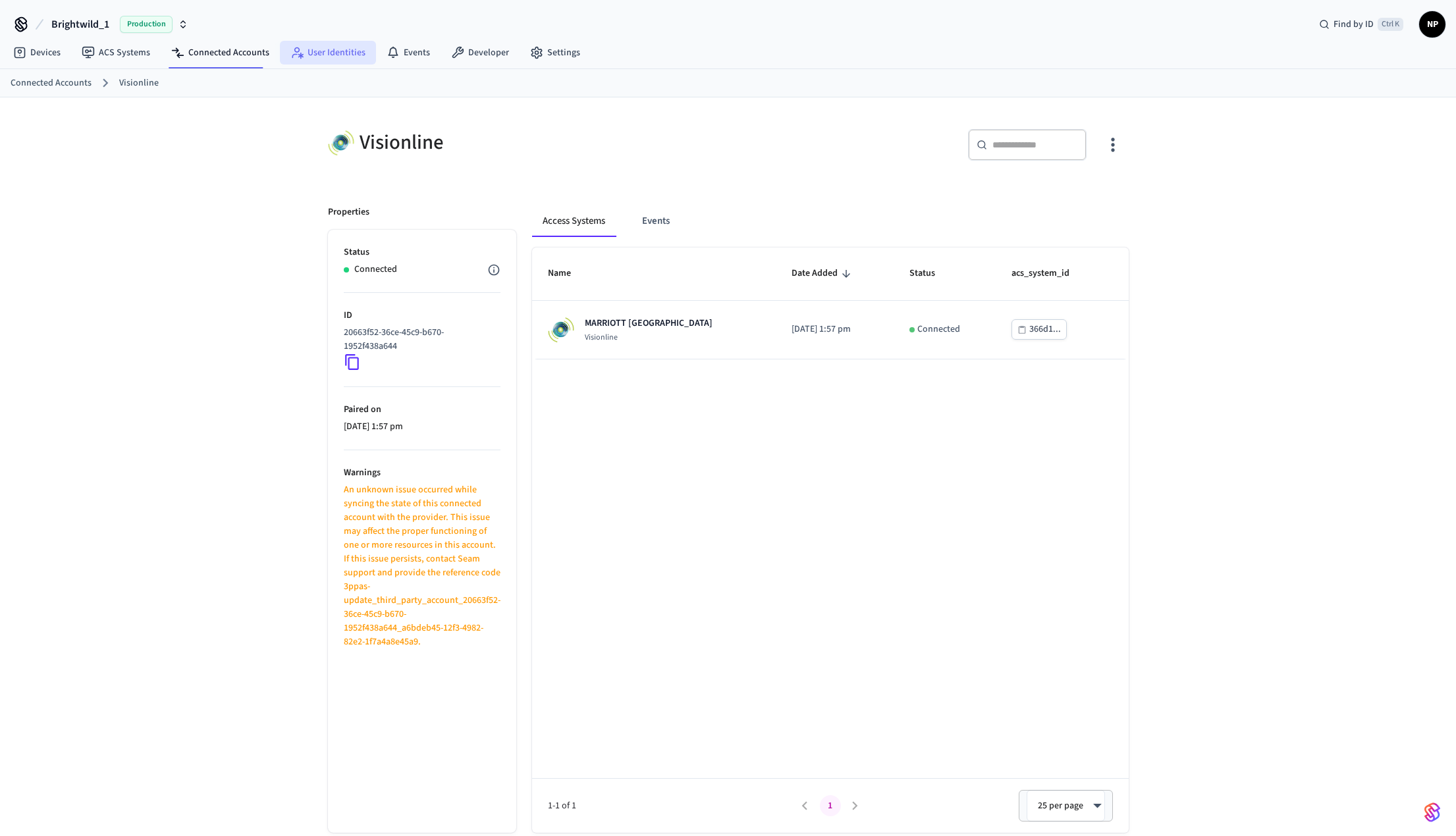
click at [314, 52] on link "User Identities" at bounding box center [328, 52] width 96 height 24
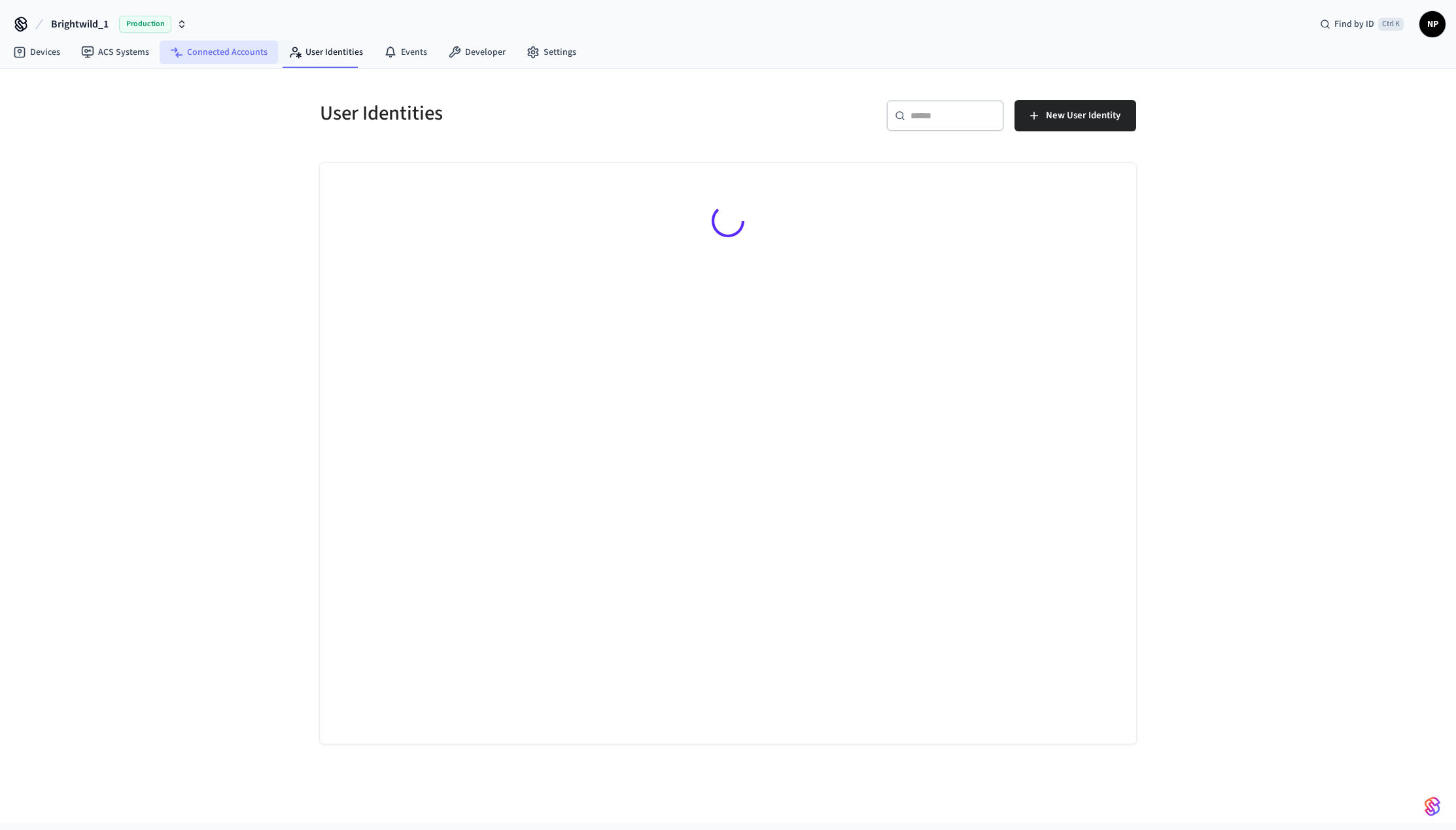
click at [212, 59] on link "Connected Accounts" at bounding box center [219, 52] width 119 height 24
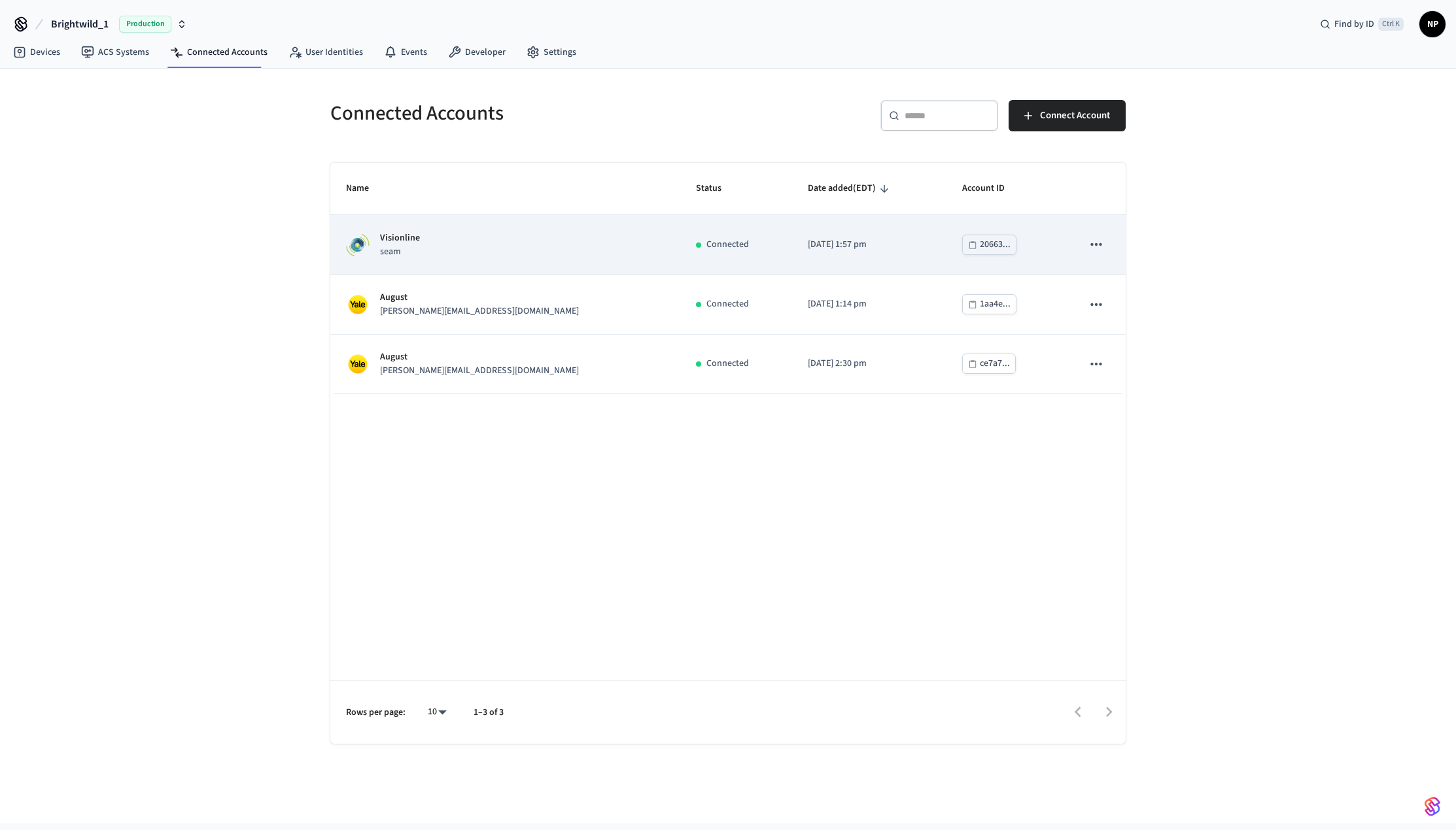
click at [501, 242] on div "Visionline seam" at bounding box center [505, 245] width 318 height 28
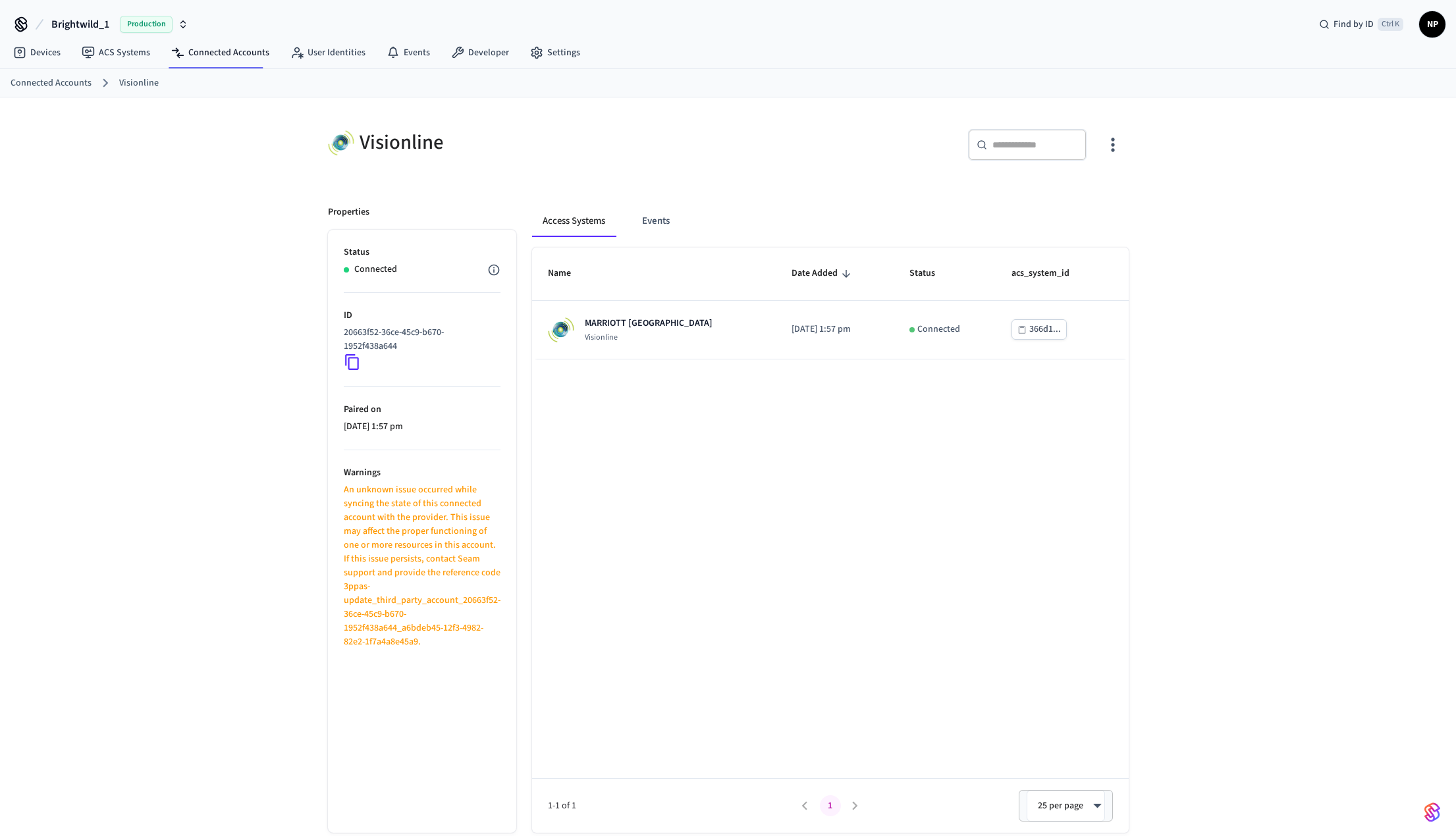
click at [1248, 487] on div "Visionline ​ ​ Properties Status Connected ID 20663f52-36ce-45c9-b670-1952f438a…" at bounding box center [728, 478] width 1456 height 760
click at [207, 51] on link "Connected Accounts" at bounding box center [221, 52] width 119 height 24
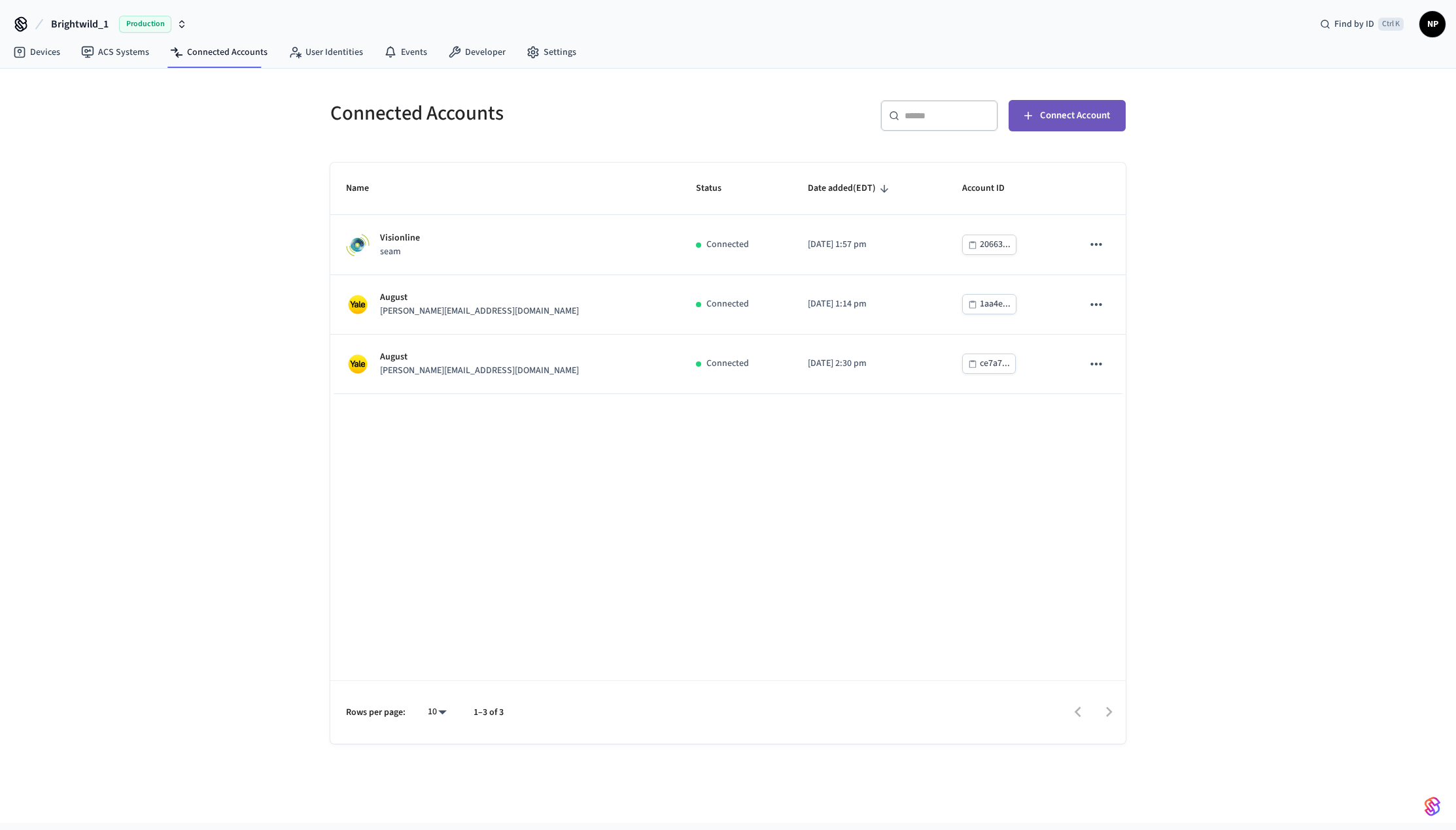
click at [1072, 113] on span "Connect Account" at bounding box center [1075, 115] width 70 height 17
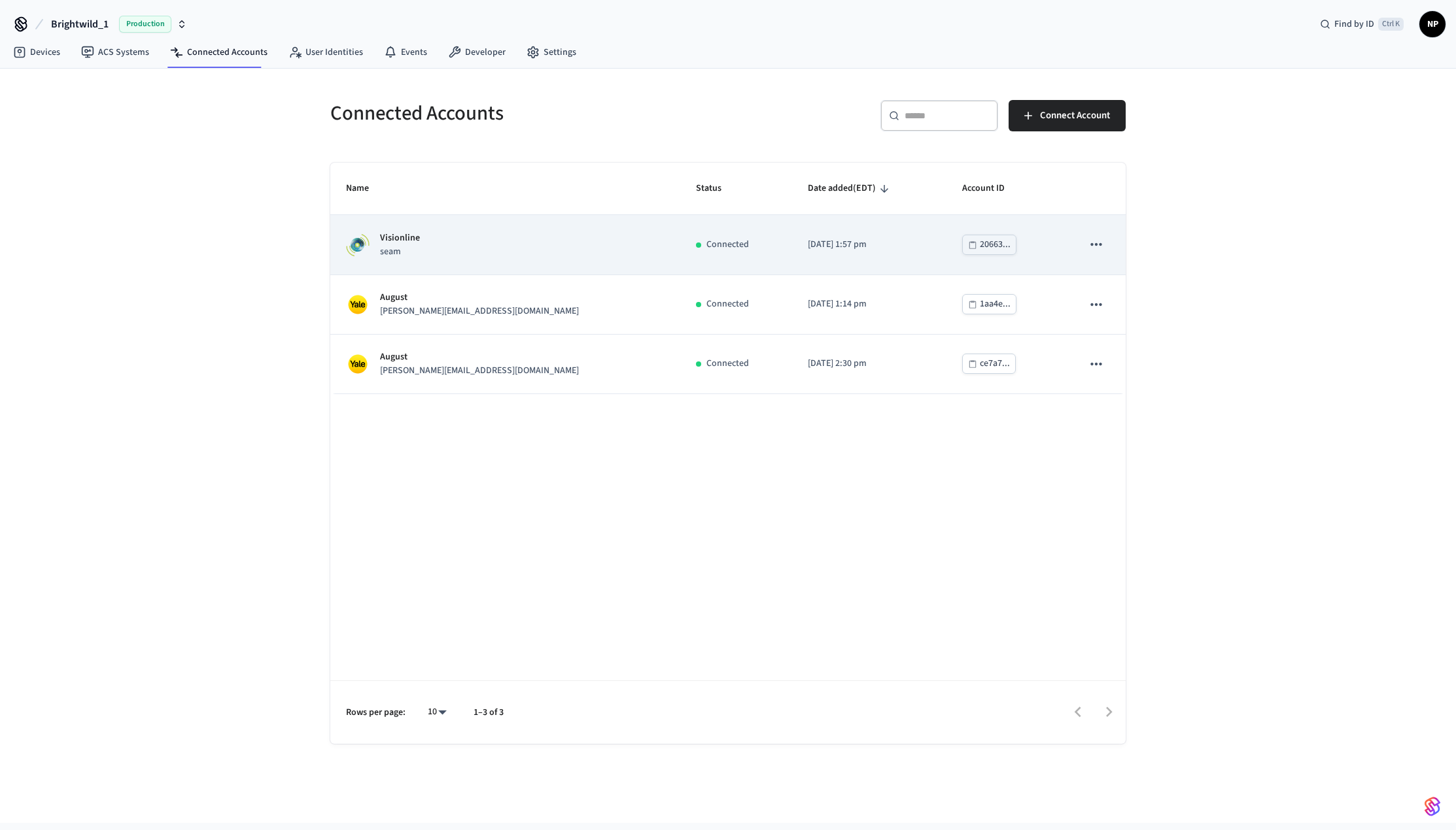
click at [539, 247] on div "Visionline seam" at bounding box center [505, 245] width 318 height 28
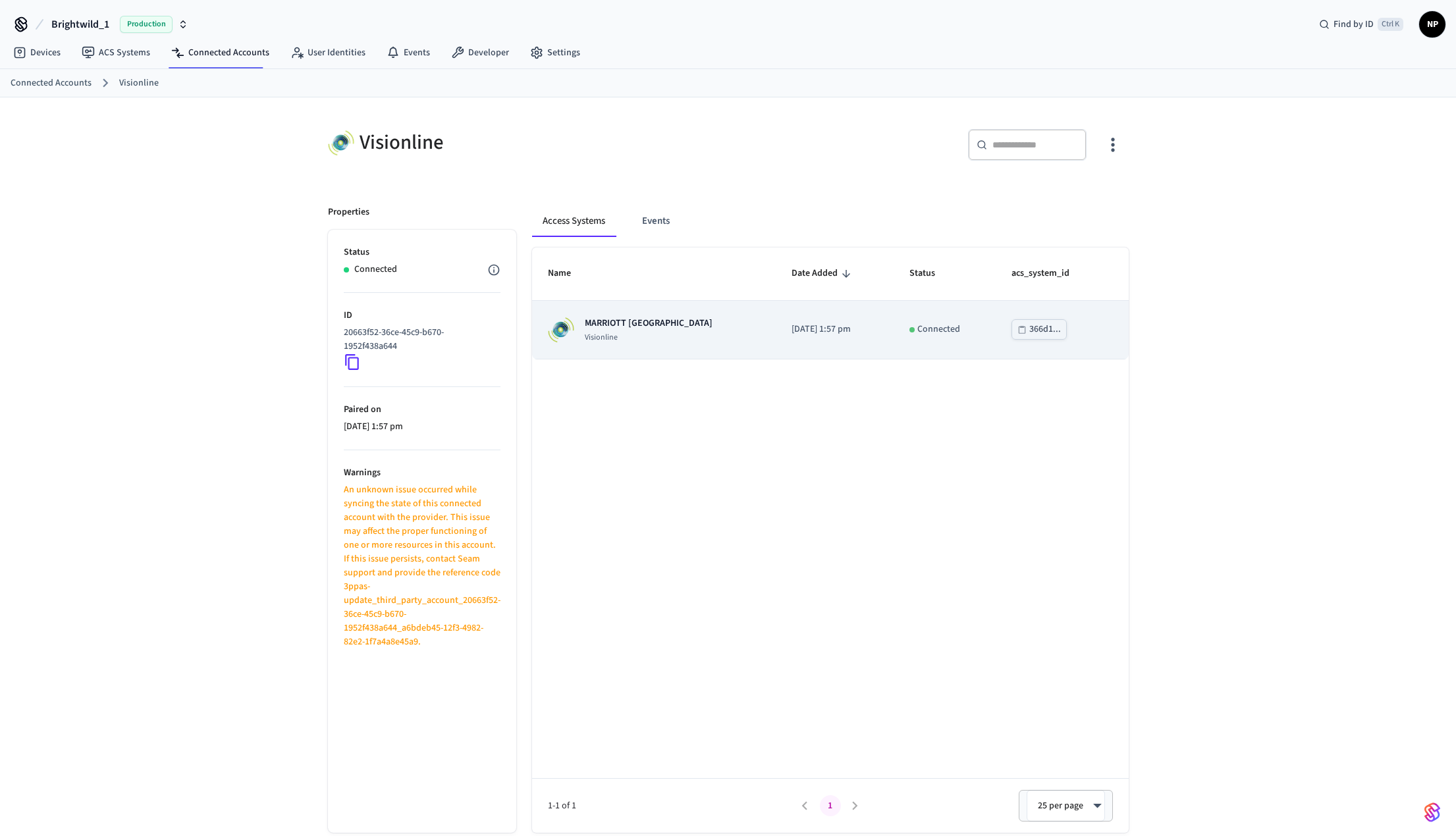
click at [1042, 332] on div "366d1..." at bounding box center [1045, 329] width 32 height 16
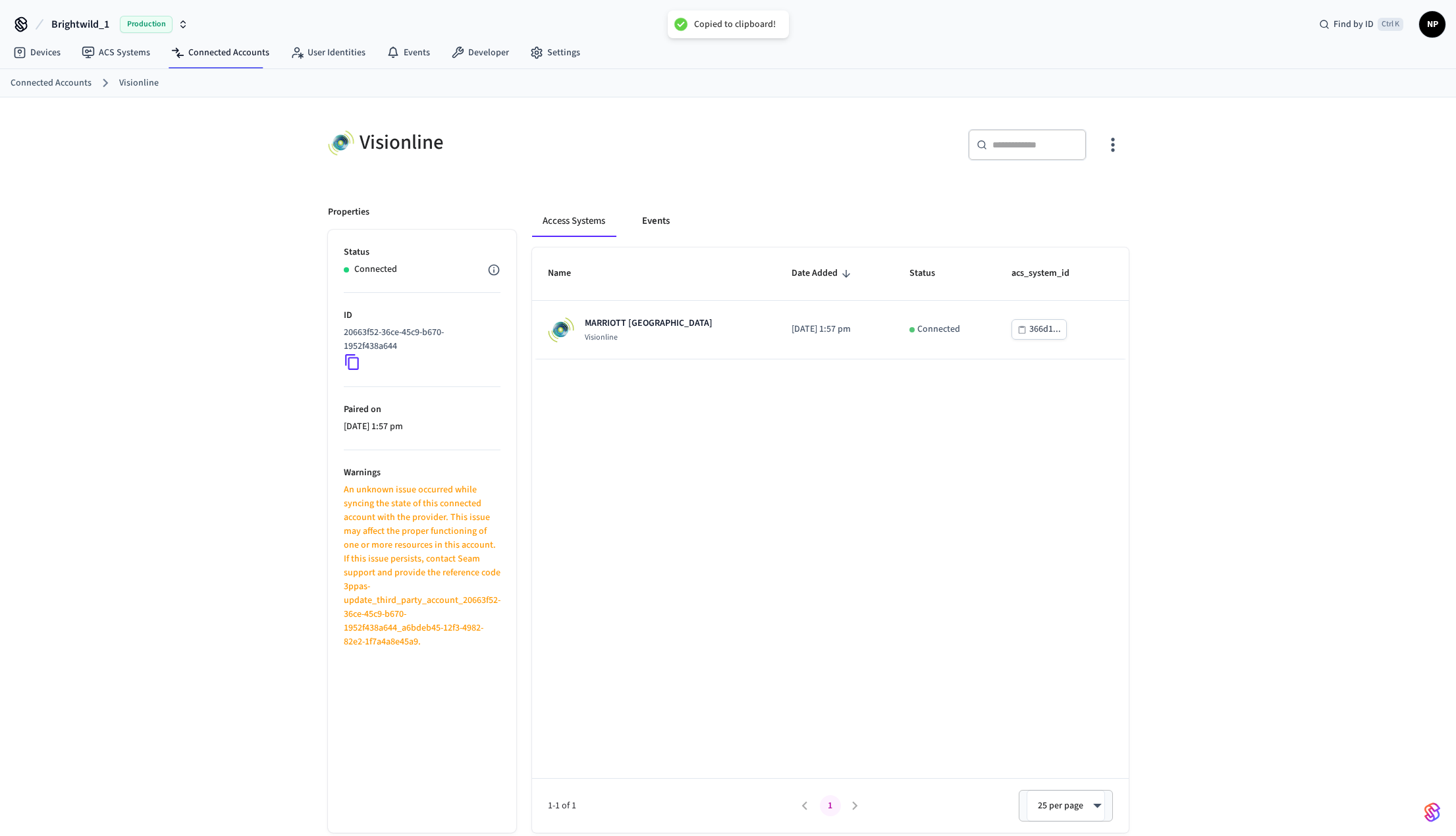
click at [650, 220] on button "Events" at bounding box center [656, 221] width 49 height 32
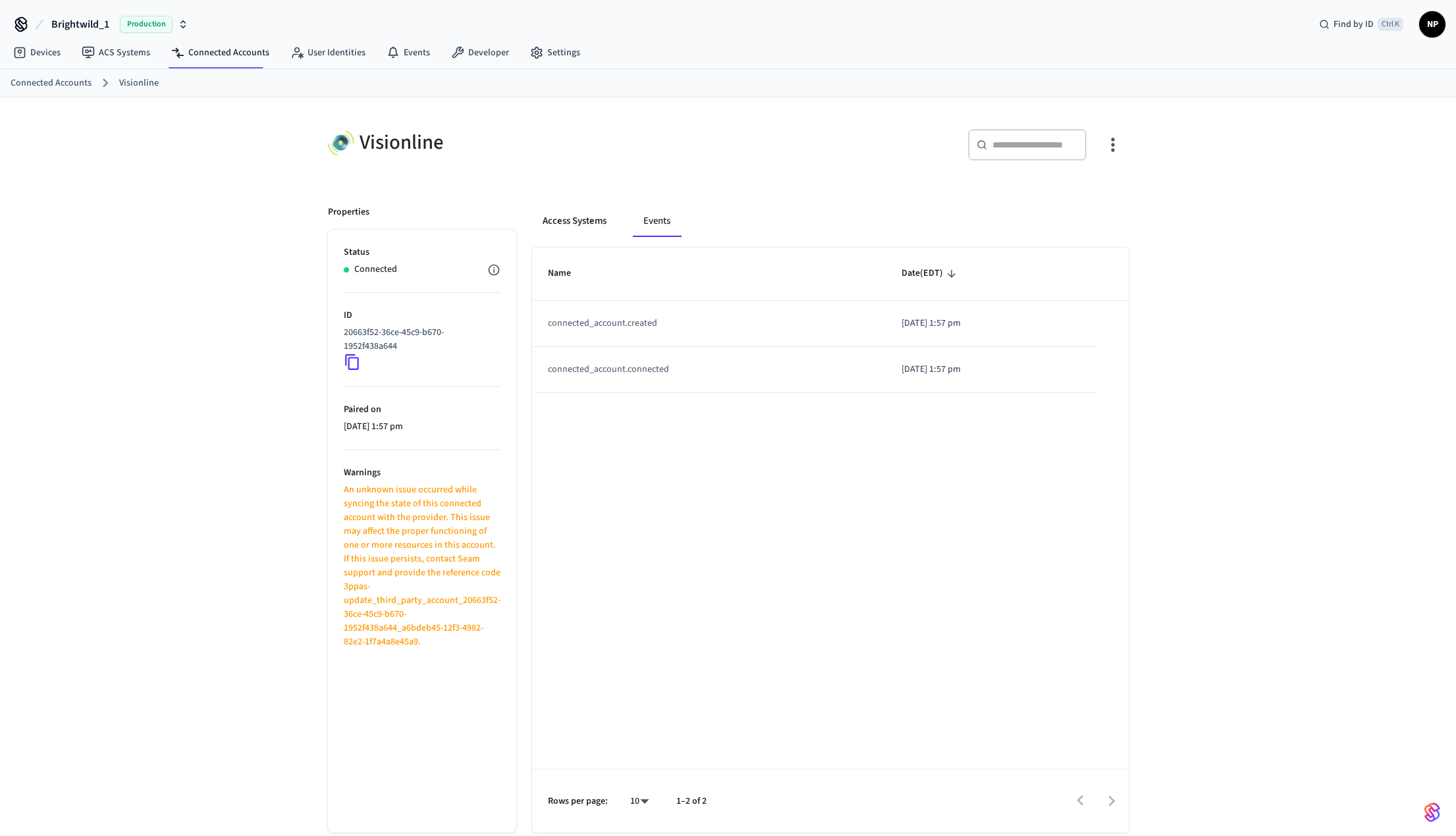
click at [576, 215] on button "Access Systems" at bounding box center [574, 221] width 85 height 32
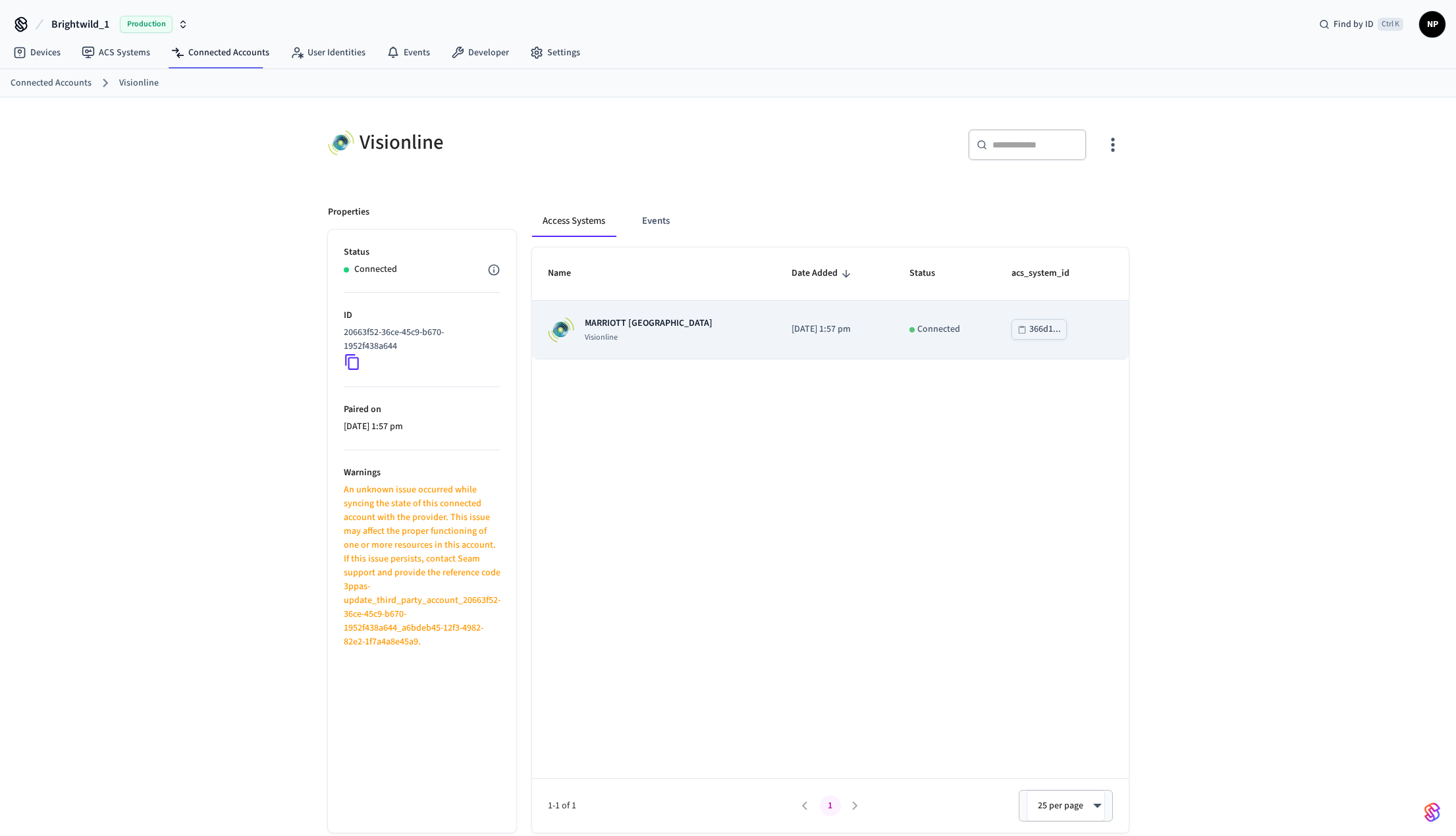
click at [776, 316] on td "[DATE] 1:57 pm" at bounding box center [835, 330] width 118 height 58
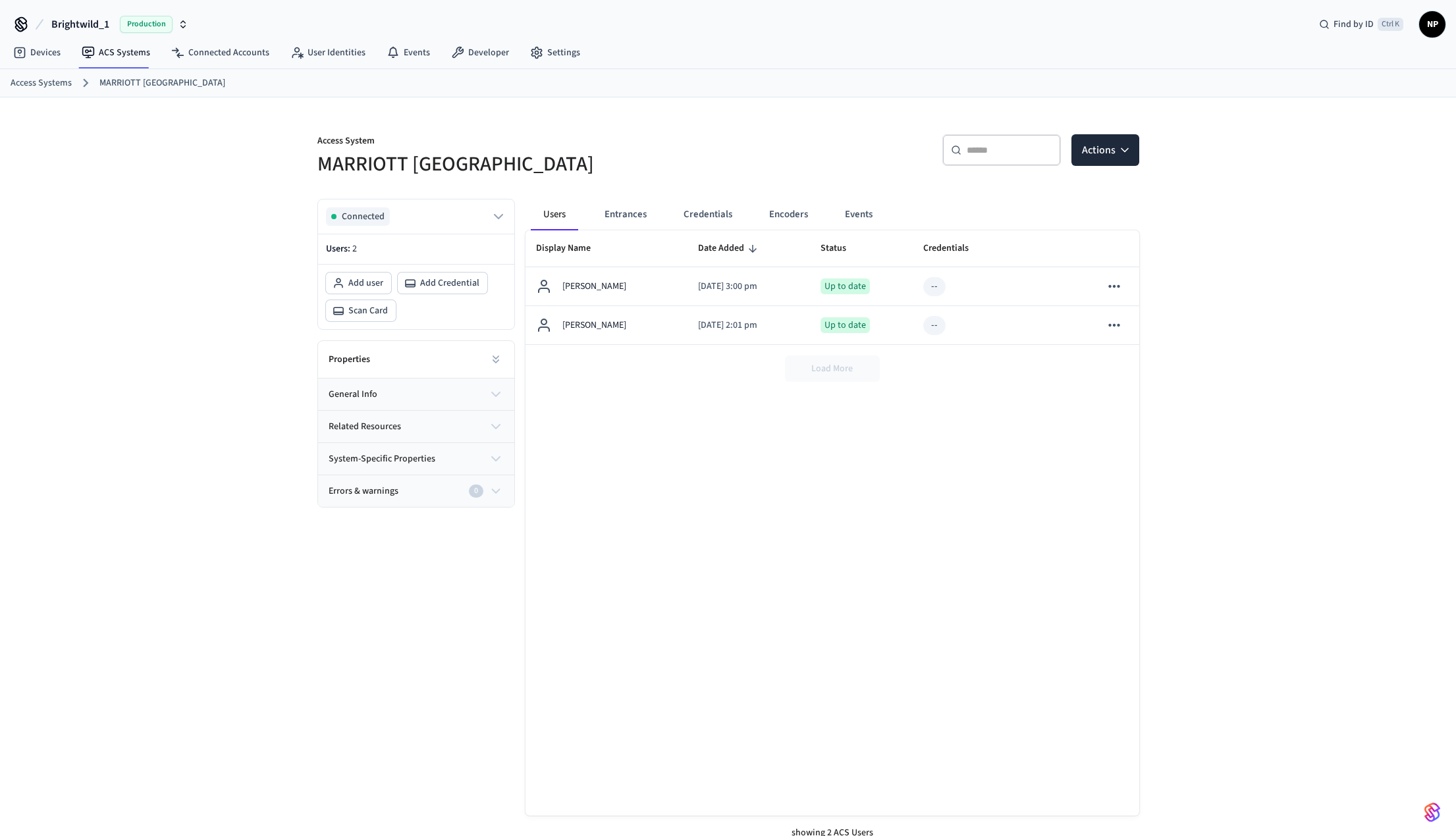
drag, startPoint x: 896, startPoint y: 496, endPoint x: 709, endPoint y: 337, distance: 245.5
click at [896, 496] on div "Display Name Date Added Status Credentials Errors And Warnings [PERSON_NAME] [D…" at bounding box center [832, 523] width 614 height 586
click at [631, 207] on button "Entrances" at bounding box center [625, 214] width 63 height 32
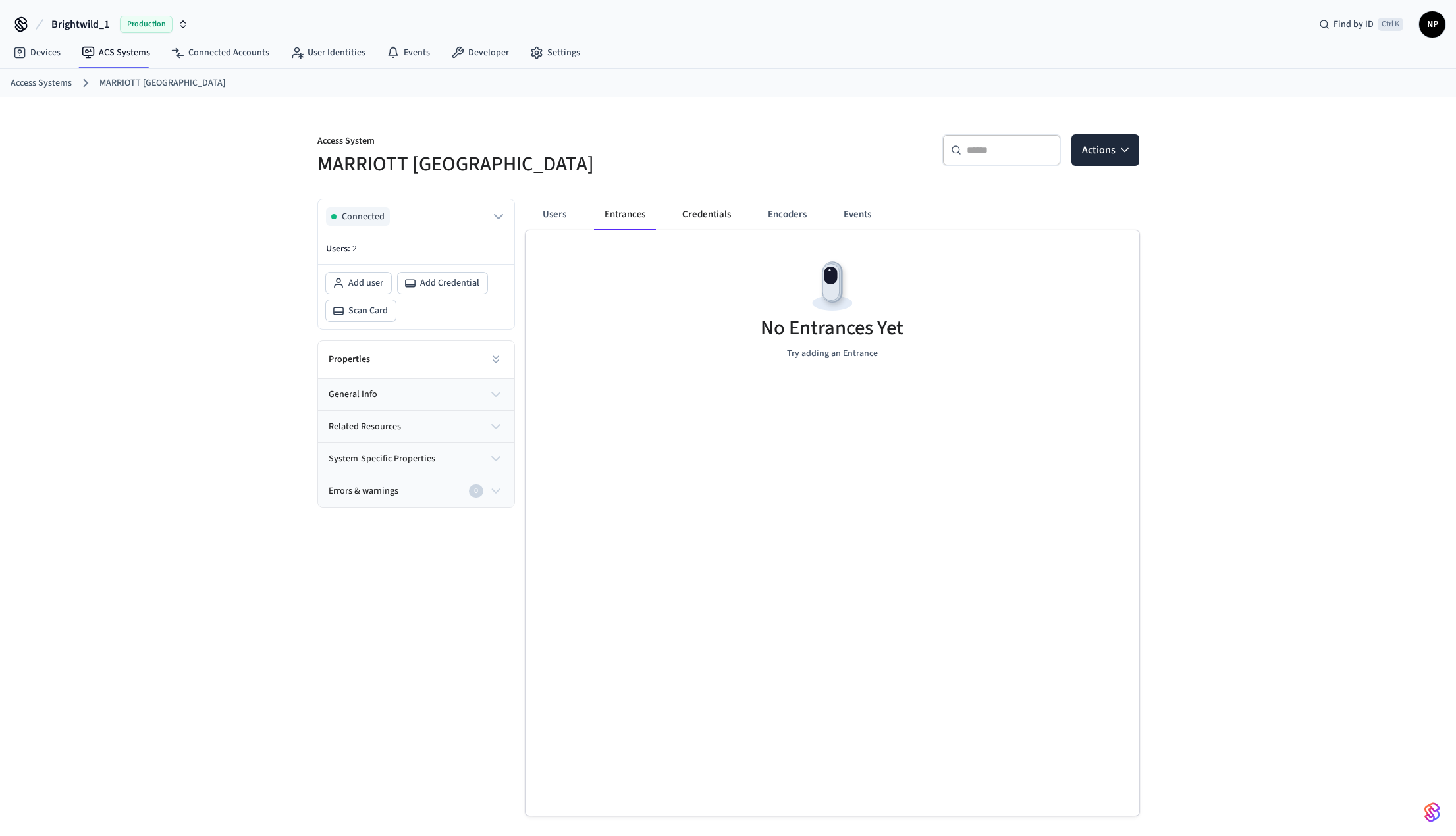
click at [709, 208] on button "Credentials" at bounding box center [707, 214] width 70 height 32
click at [797, 223] on button "Encoders" at bounding box center [786, 214] width 60 height 32
click at [883, 216] on div "Users Entrances Credentials Encoders Events" at bounding box center [714, 214] width 367 height 32
click at [871, 211] on button "Events" at bounding box center [857, 214] width 49 height 32
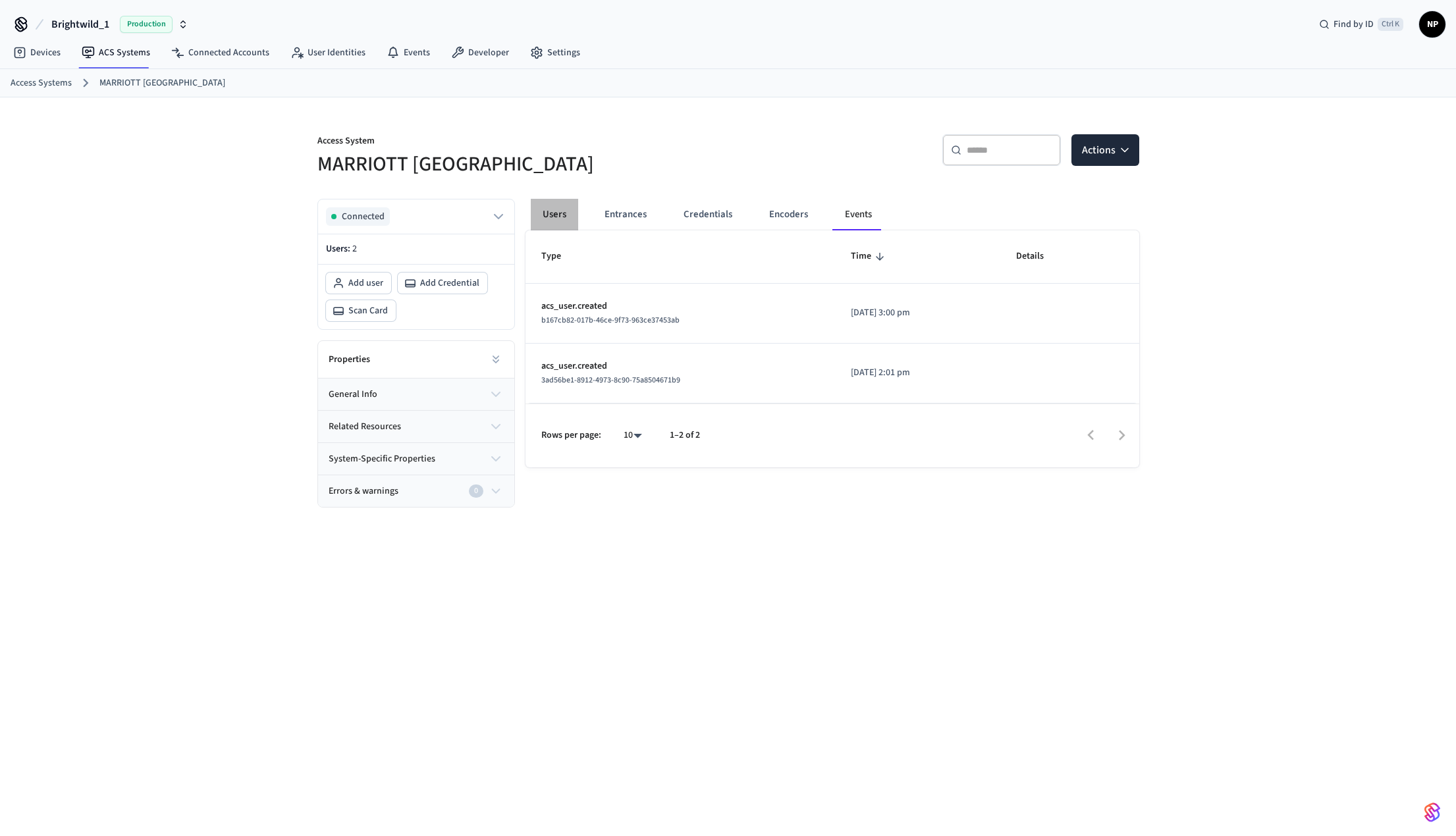
click at [556, 212] on button "Users" at bounding box center [555, 214] width 48 height 32
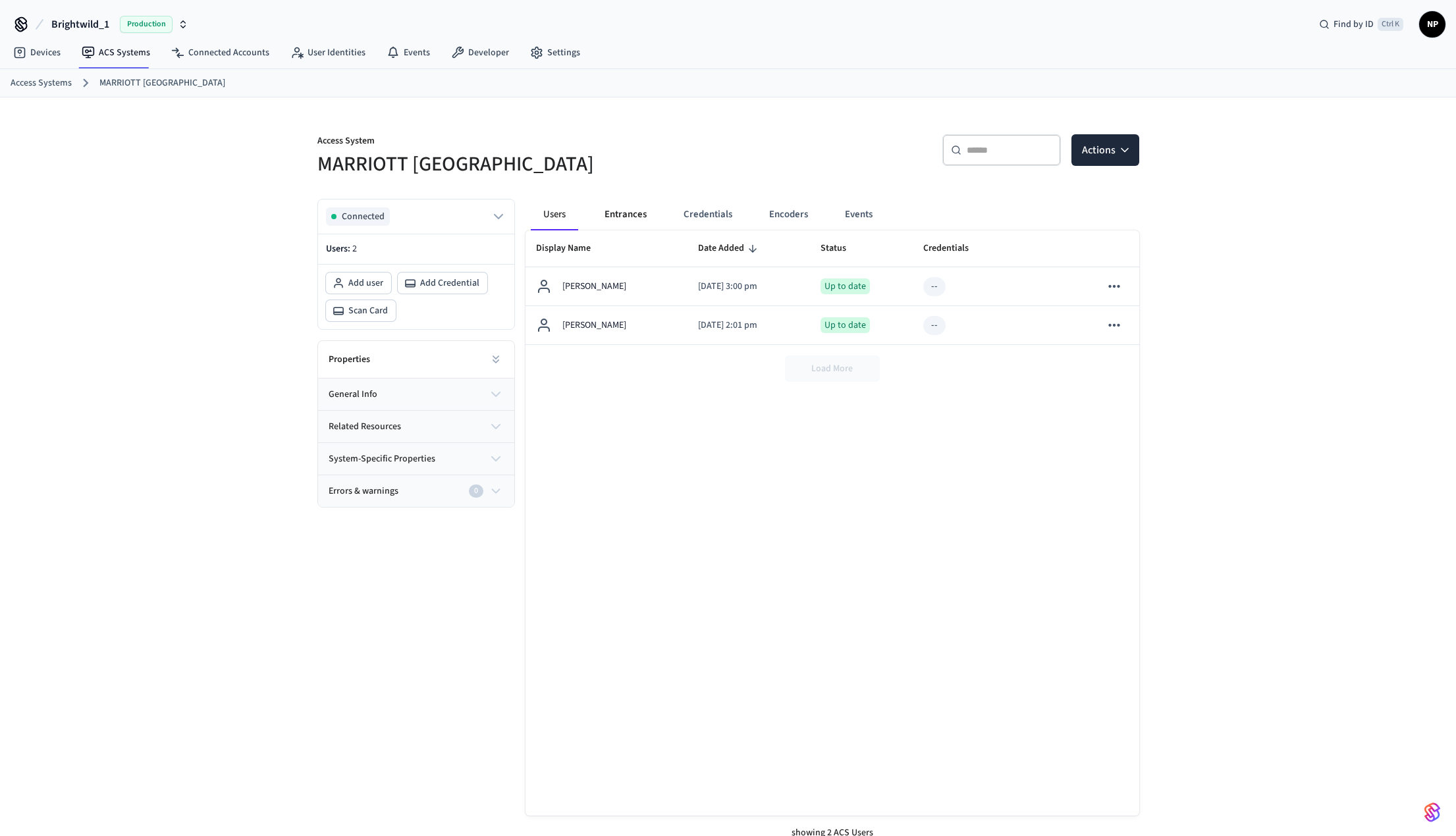
click at [627, 218] on button "Entrances" at bounding box center [625, 214] width 63 height 32
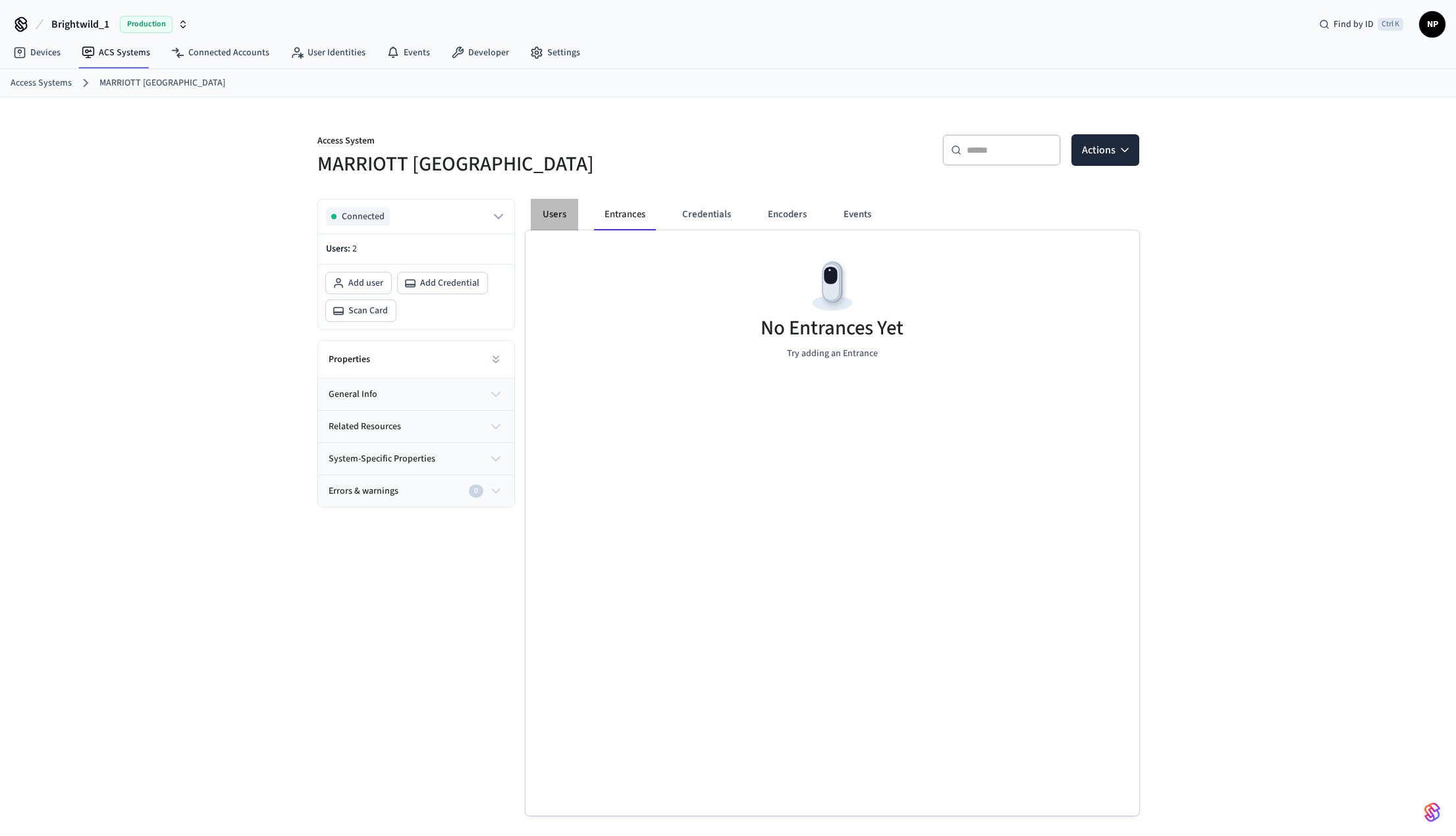
click at [564, 210] on button "Users" at bounding box center [555, 214] width 48 height 32
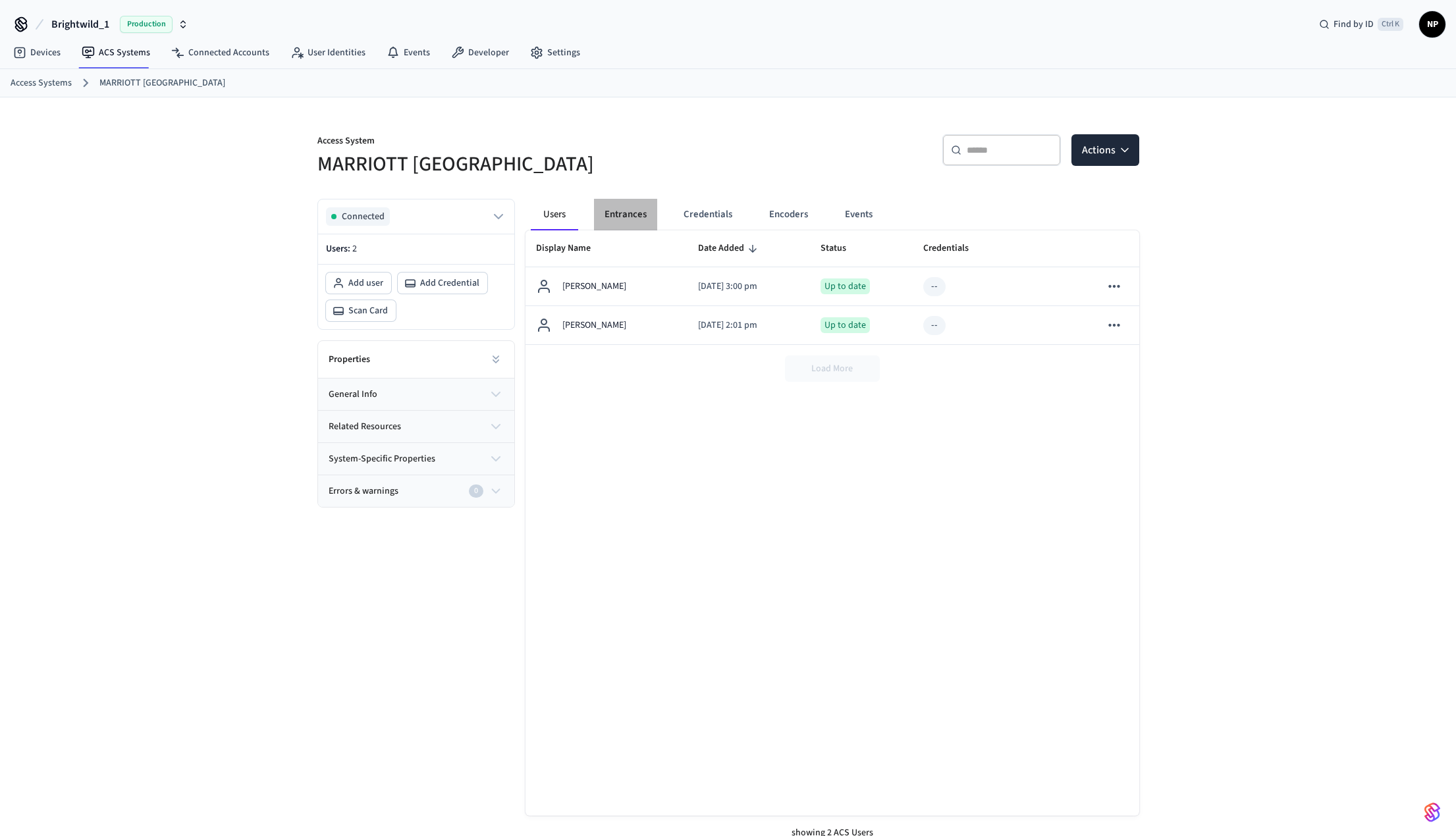
click at [614, 220] on button "Entrances" at bounding box center [625, 214] width 63 height 32
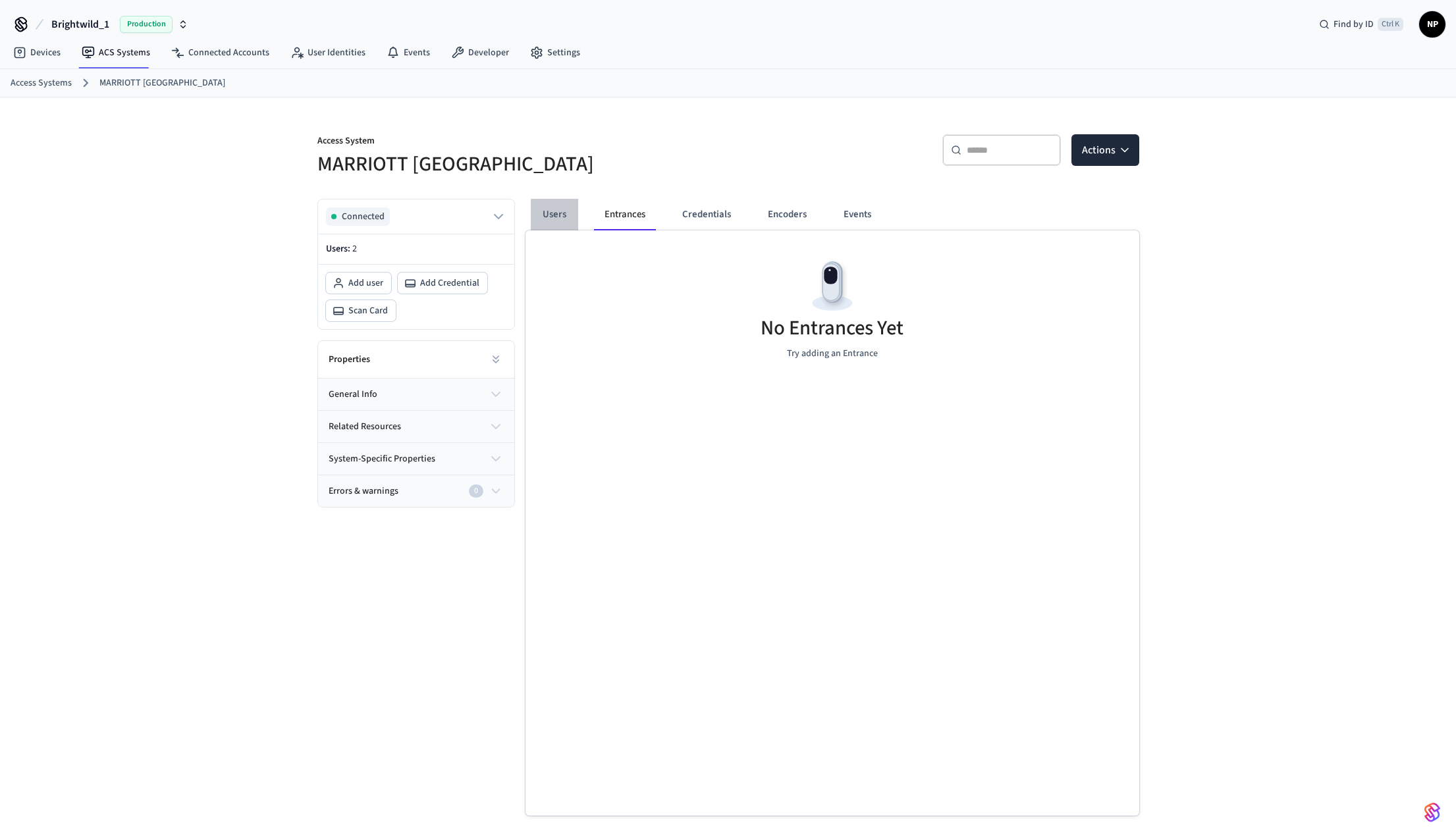
click at [546, 213] on button "Users" at bounding box center [555, 214] width 48 height 32
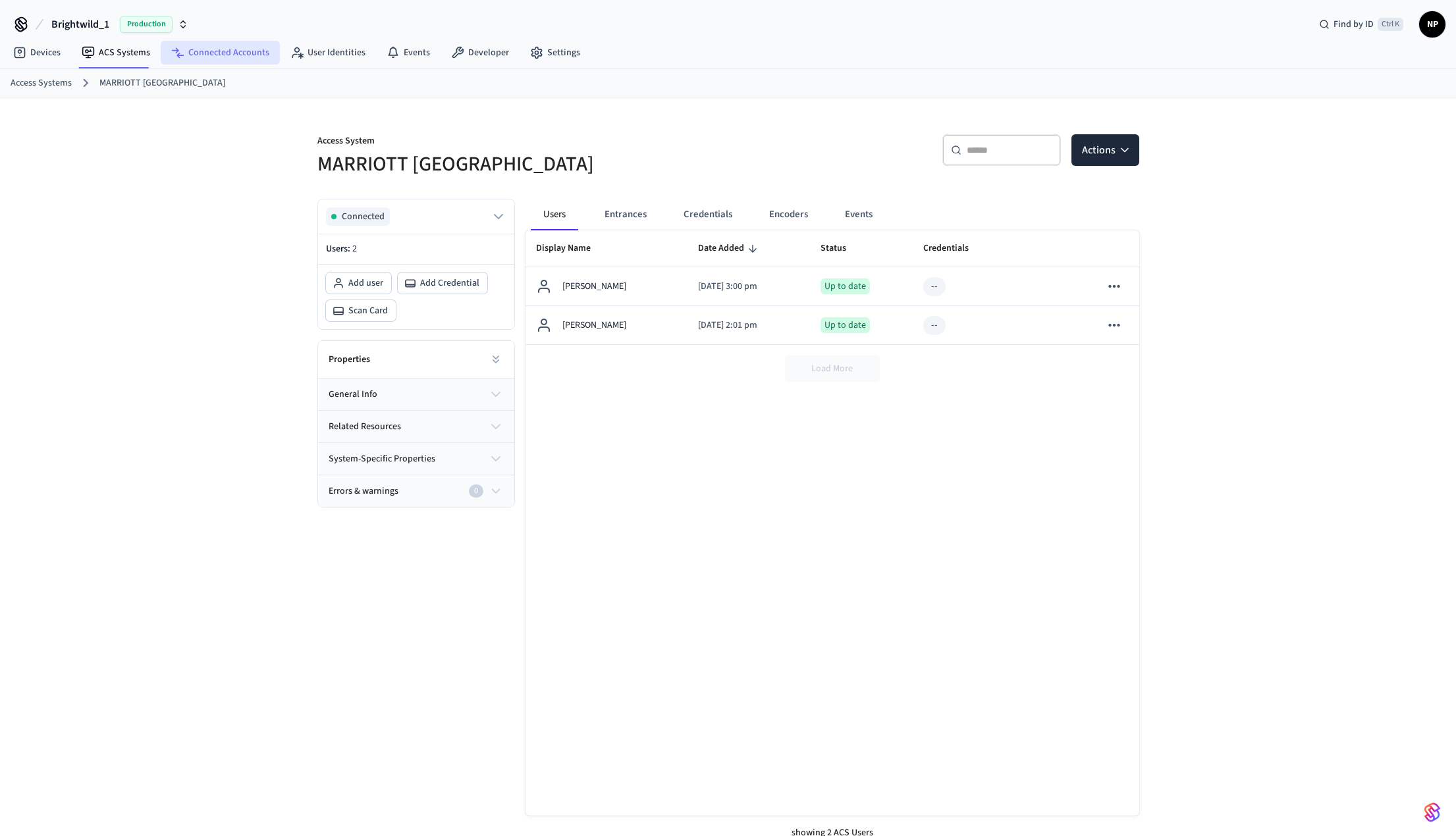
click at [248, 50] on link "Connected Accounts" at bounding box center [221, 52] width 119 height 24
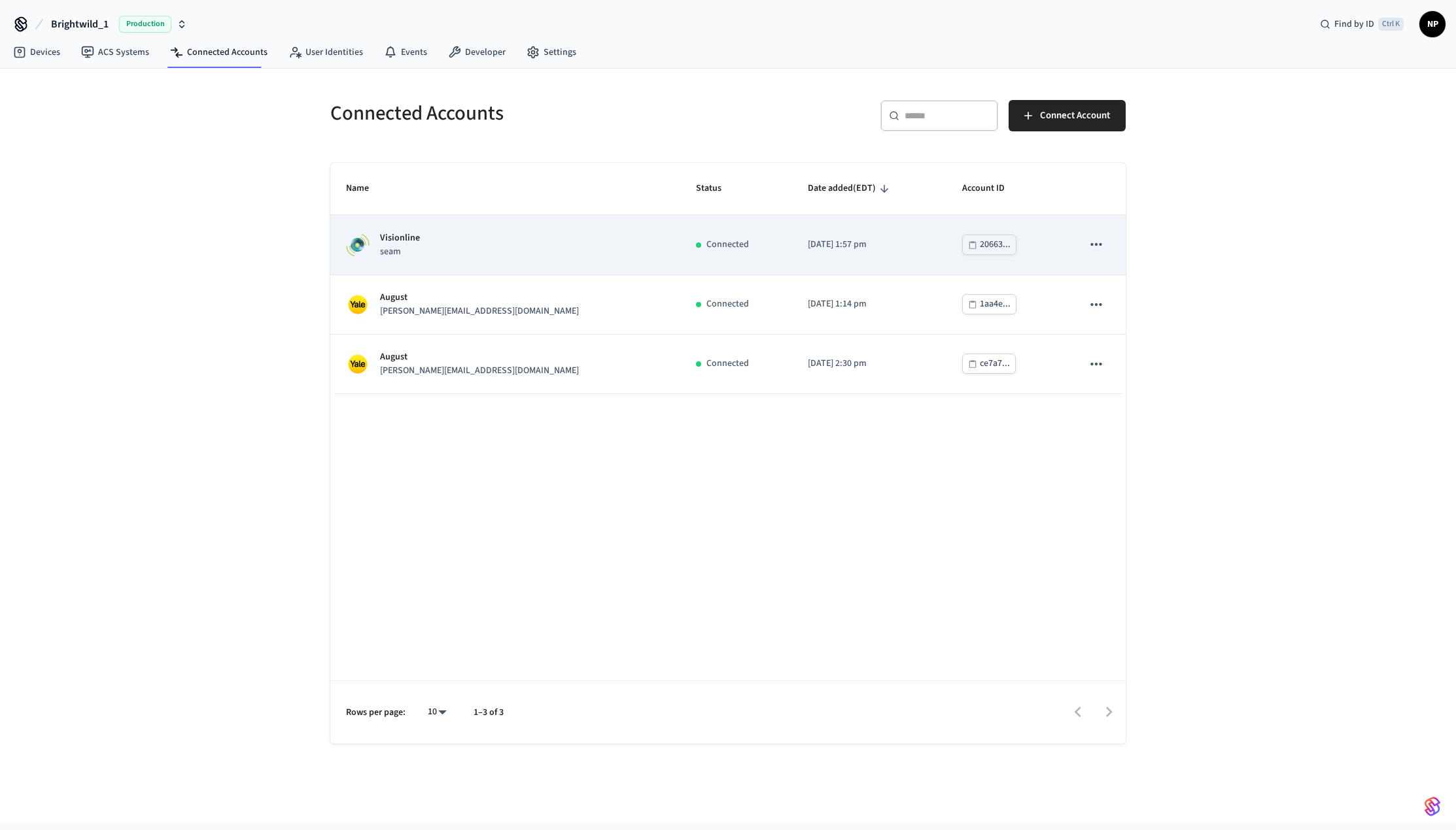
click at [696, 242] on div "Connected" at bounding box center [735, 245] width 80 height 13
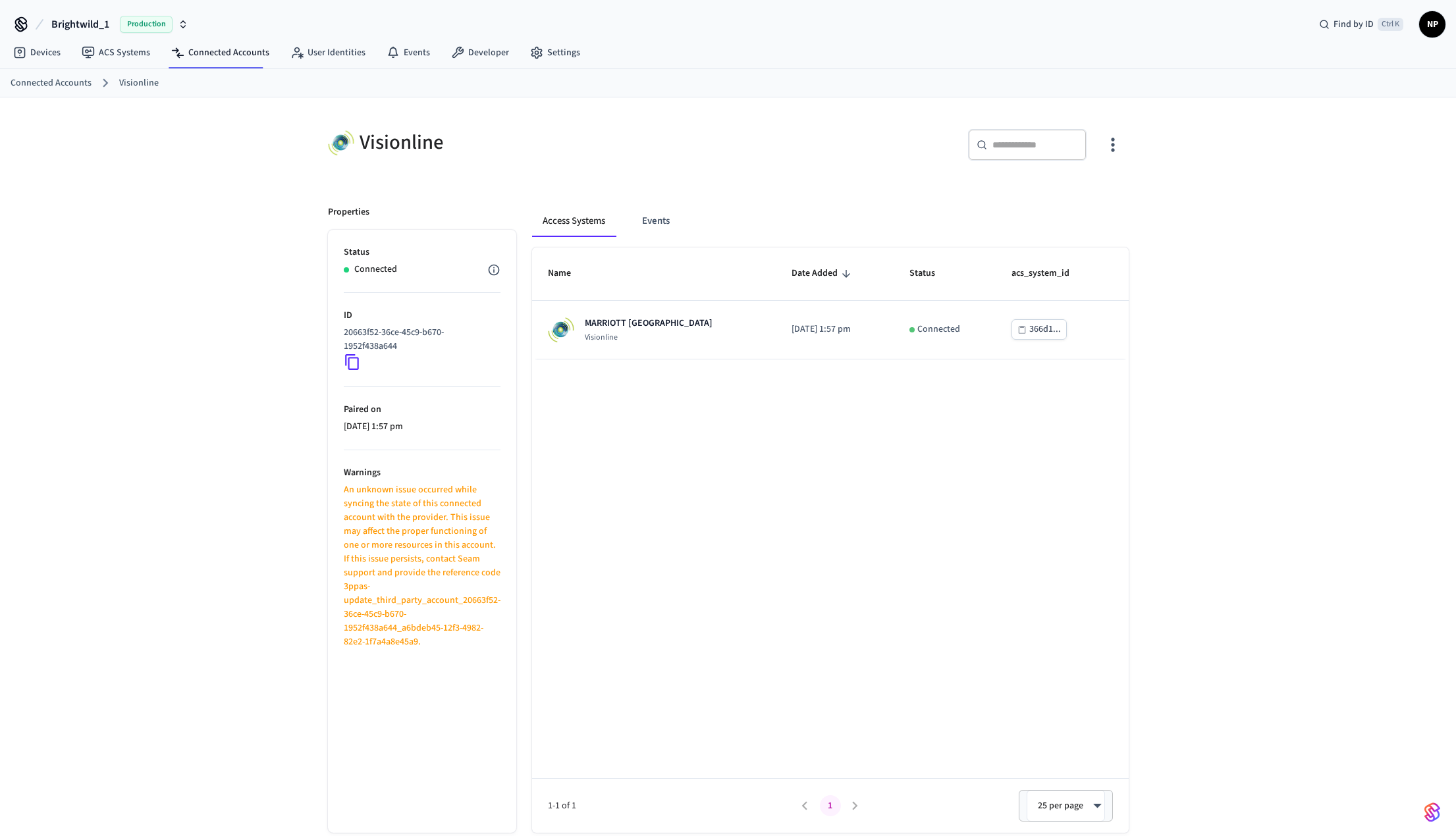
click at [861, 157] on div "​ ​" at bounding box center [933, 150] width 392 height 42
click at [751, 570] on div "Name Date Added Status acs_system_id MARRIOTT KEY WEST Visionline [DATE] 1:57 p…" at bounding box center [830, 540] width 597 height 586
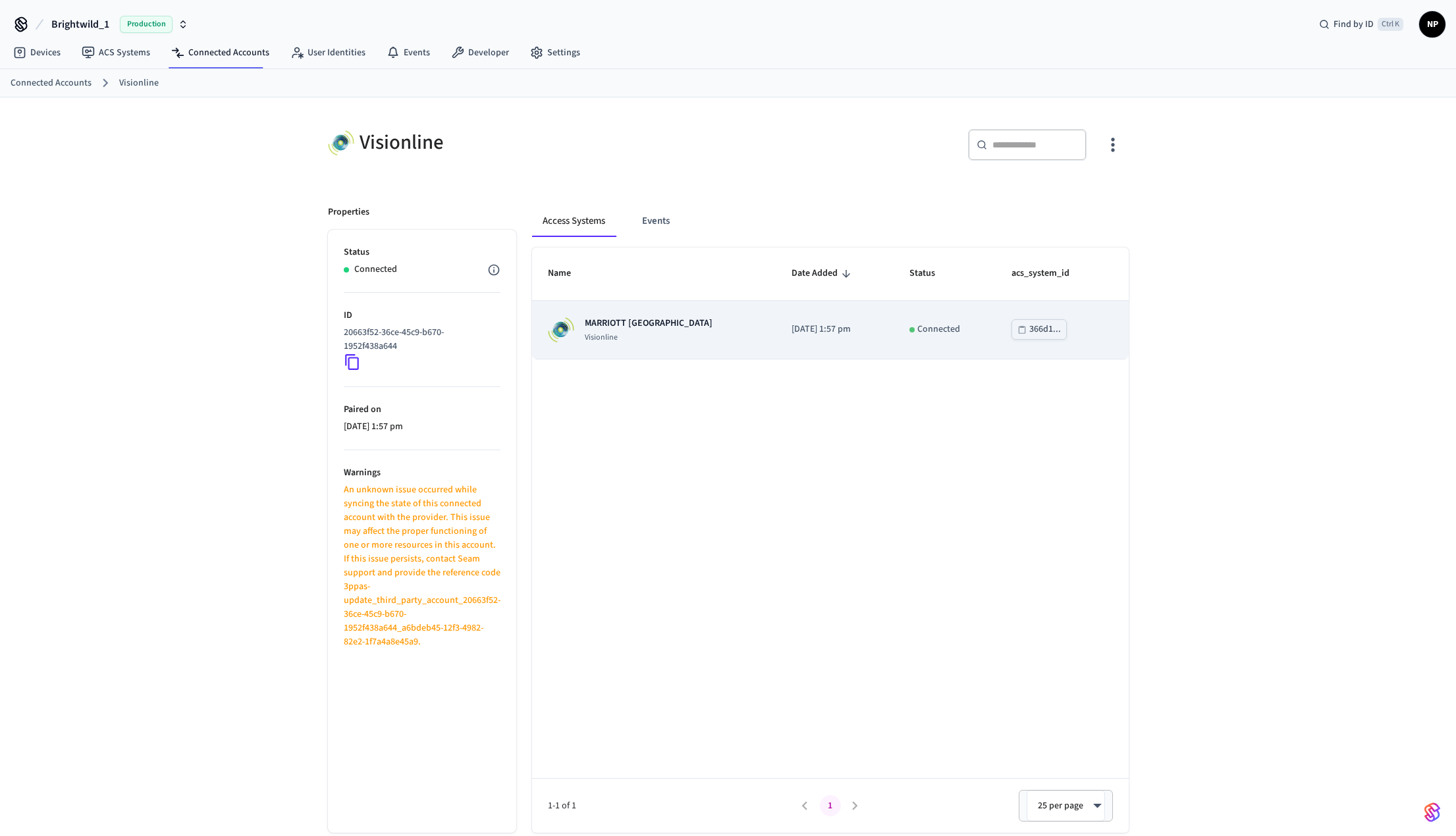
click at [695, 337] on div "MARRIOTT KEY WEST Visionline" at bounding box center [654, 330] width 212 height 26
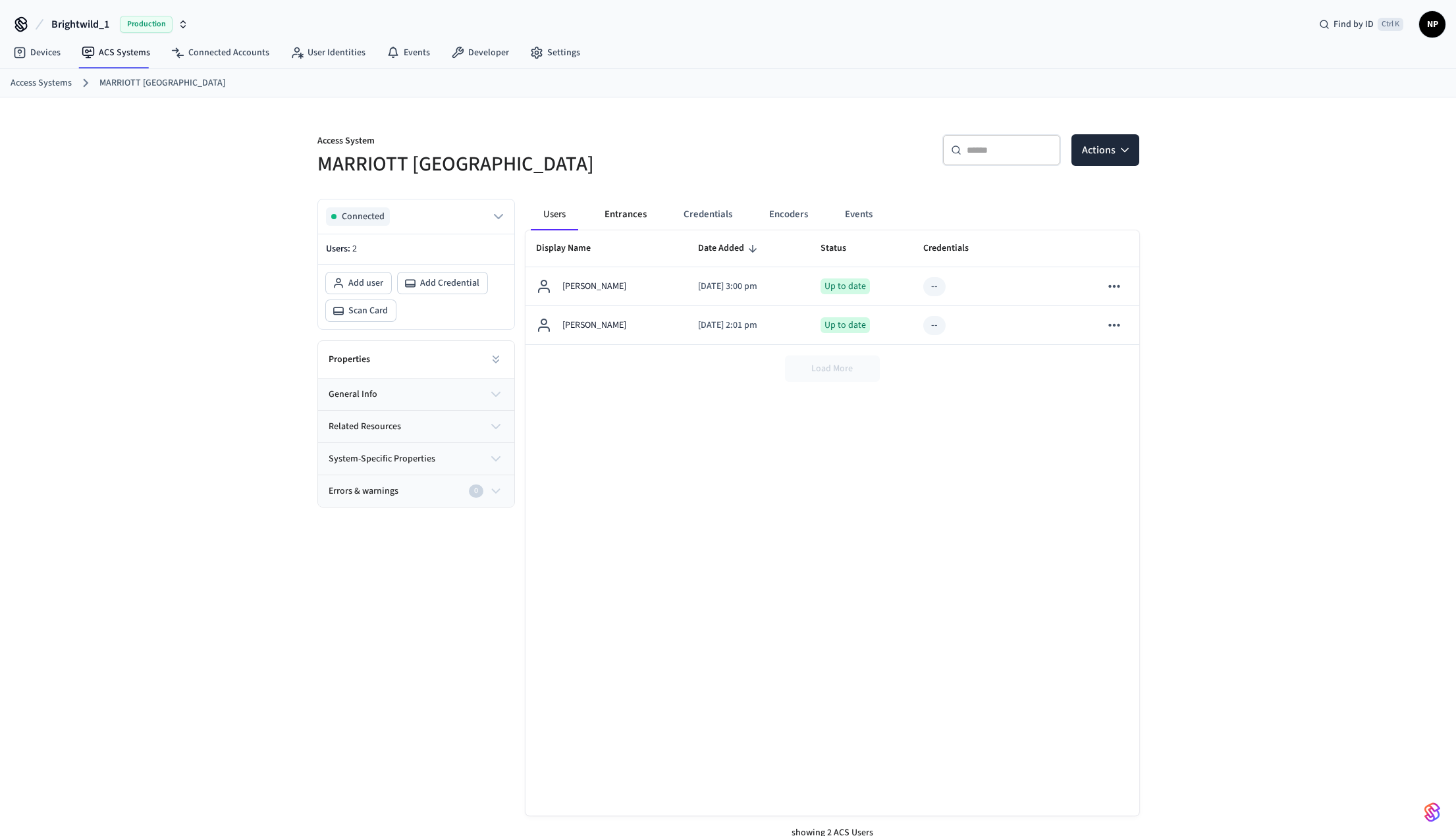
click at [622, 206] on button "Entrances" at bounding box center [625, 214] width 63 height 32
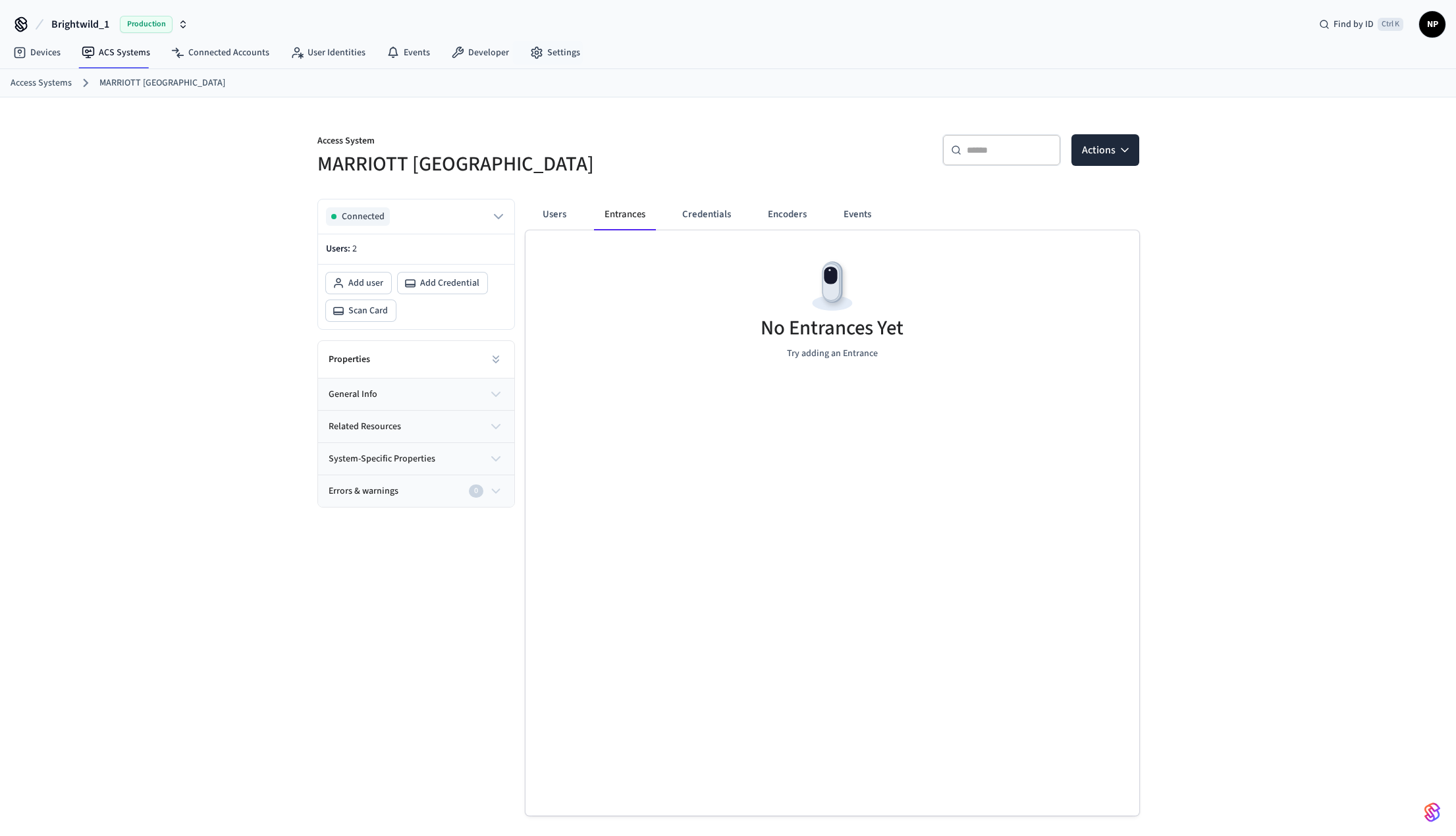
drag, startPoint x: 713, startPoint y: 94, endPoint x: 692, endPoint y: 121, distance: 34.2
click at [713, 95] on div "Access Systems [GEOGRAPHIC_DATA]" at bounding box center [728, 83] width 1456 height 28
click at [221, 50] on link "Connected Accounts" at bounding box center [221, 52] width 119 height 24
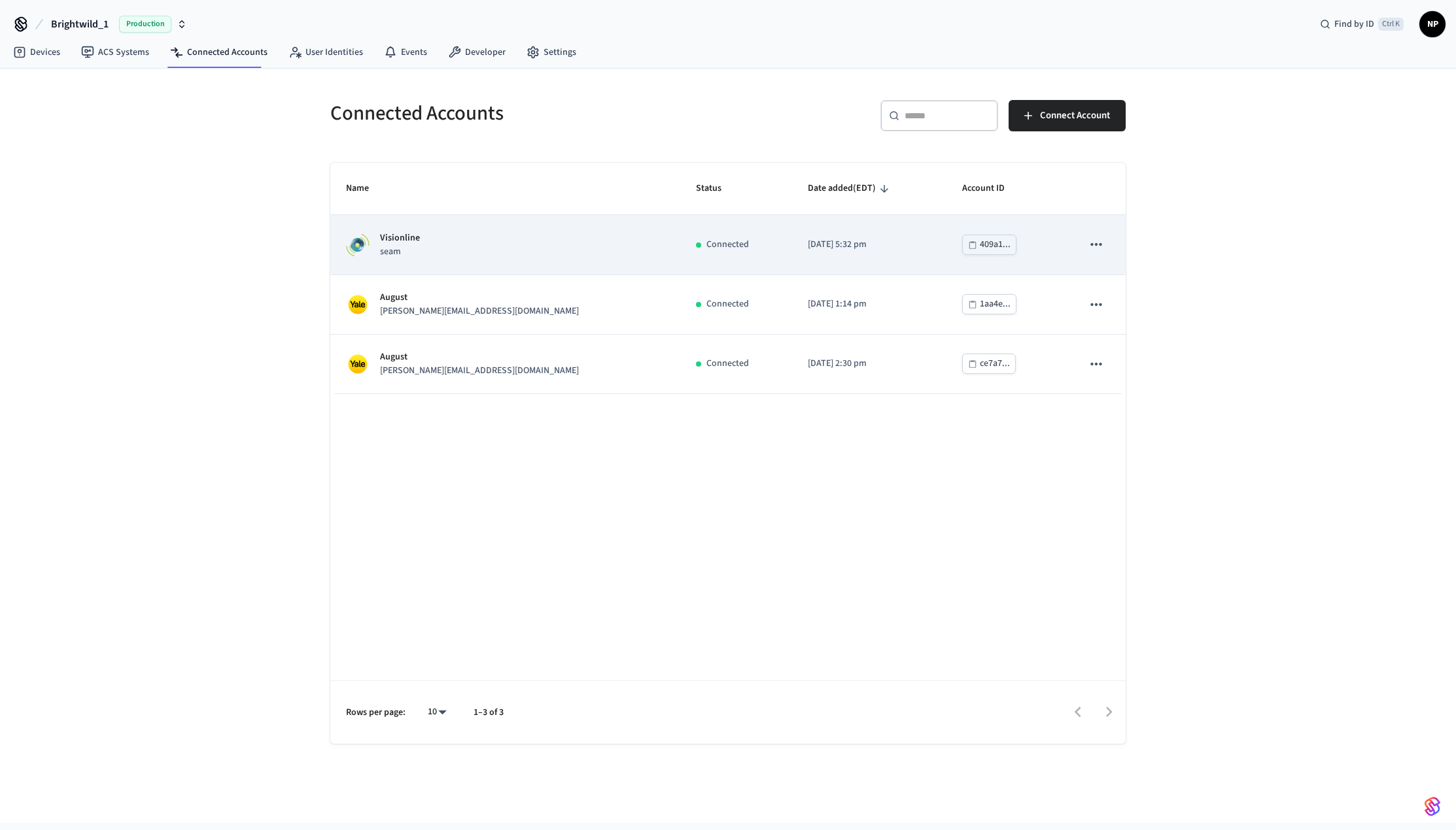
click at [527, 239] on div "Visionline seam" at bounding box center [505, 245] width 318 height 28
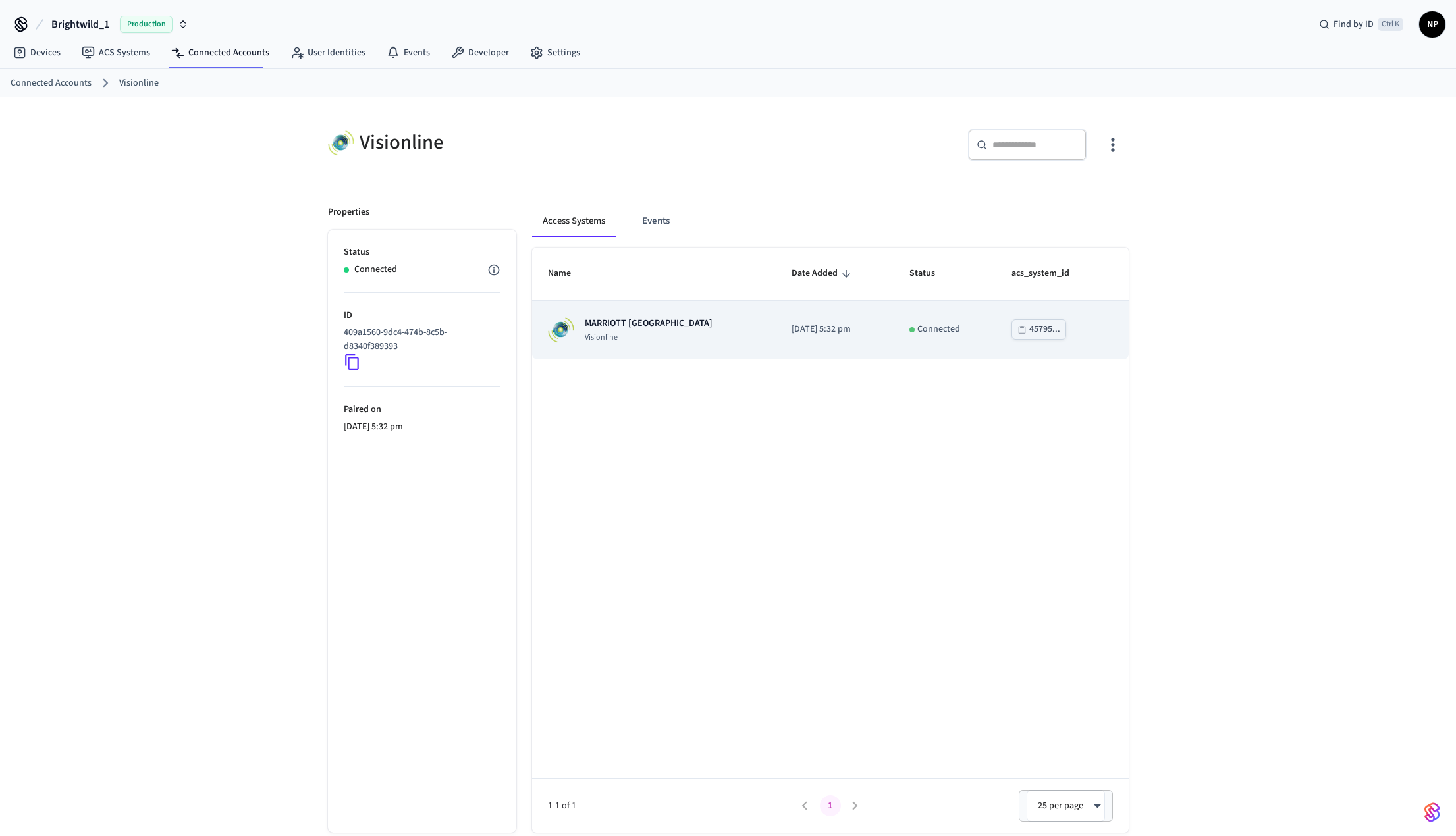
click at [671, 333] on div "MARRIOTT KEY WEST Visionline" at bounding box center [654, 330] width 212 height 26
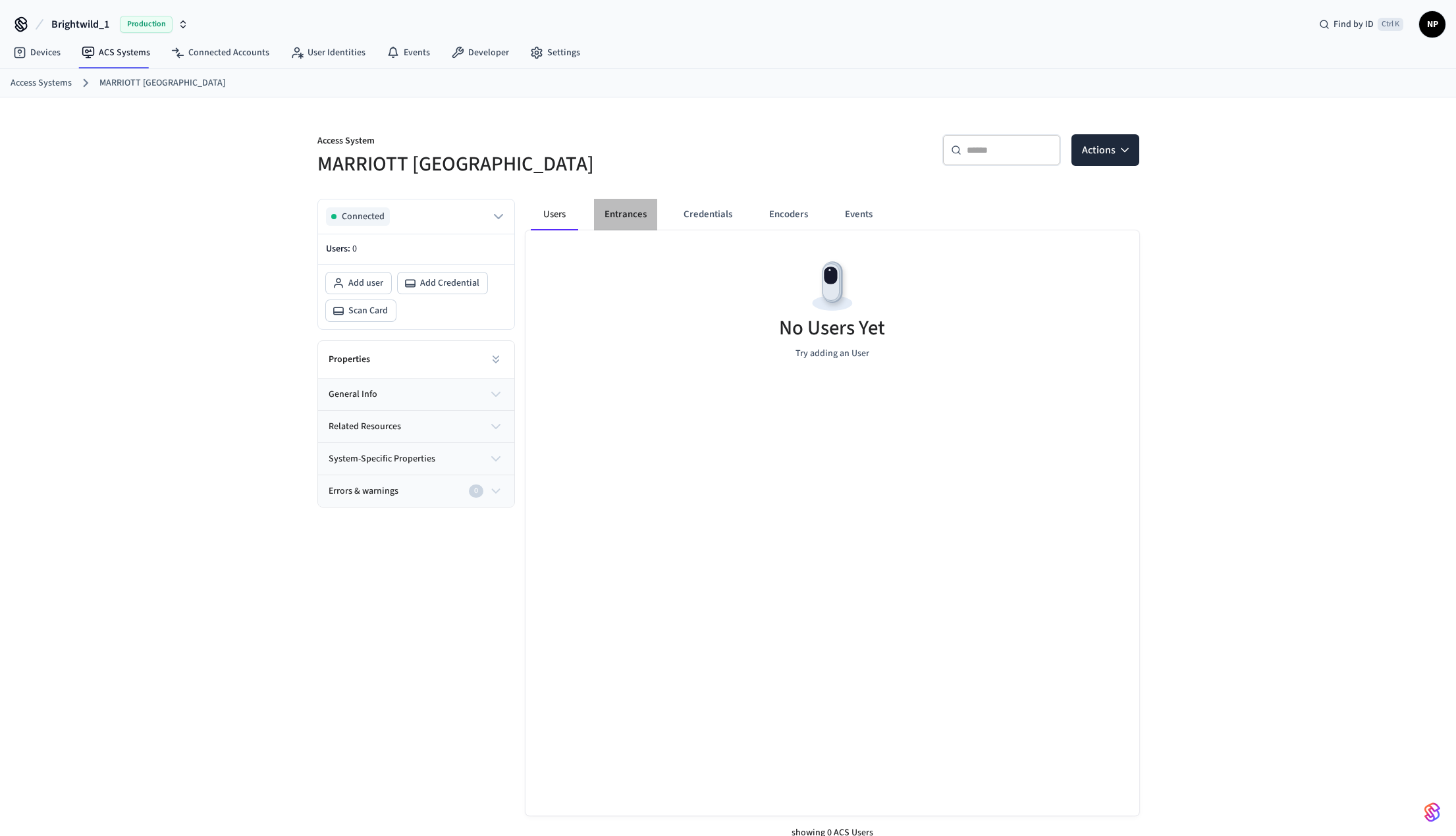
click at [612, 216] on button "Entrances" at bounding box center [625, 214] width 63 height 32
click at [696, 210] on button "Credentials" at bounding box center [707, 214] width 70 height 32
click at [632, 209] on button "Entrances" at bounding box center [625, 214] width 63 height 32
click at [538, 210] on button "Users" at bounding box center [555, 214] width 48 height 32
click at [650, 324] on div "No Users Yet Try adding an User" at bounding box center [832, 309] width 614 height 157
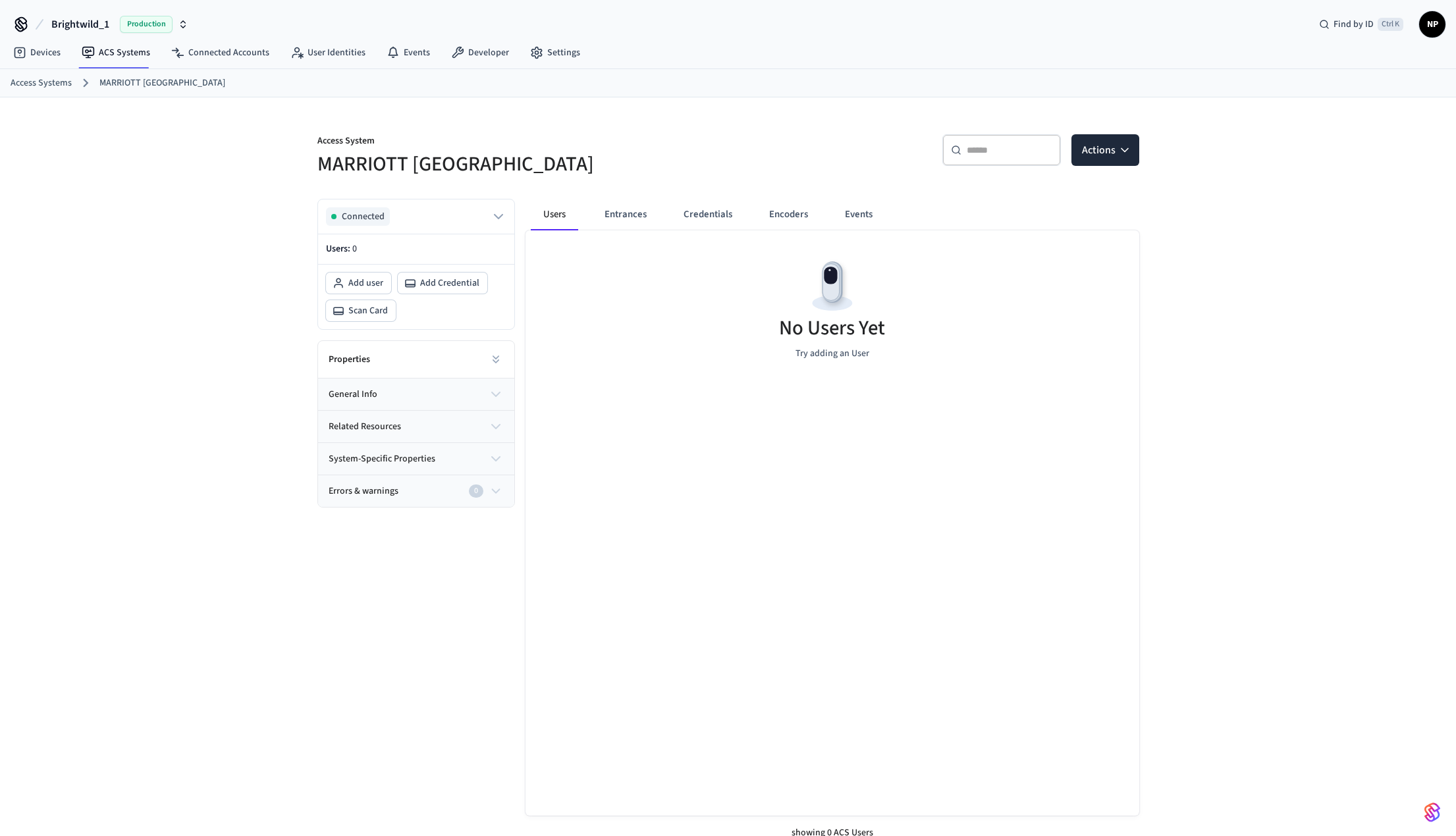
click at [588, 129] on div "Access System MARRIOTT [GEOGRAPHIC_DATA]" at bounding box center [510, 148] width 419 height 59
click at [209, 50] on link "Connected Accounts" at bounding box center [221, 52] width 119 height 24
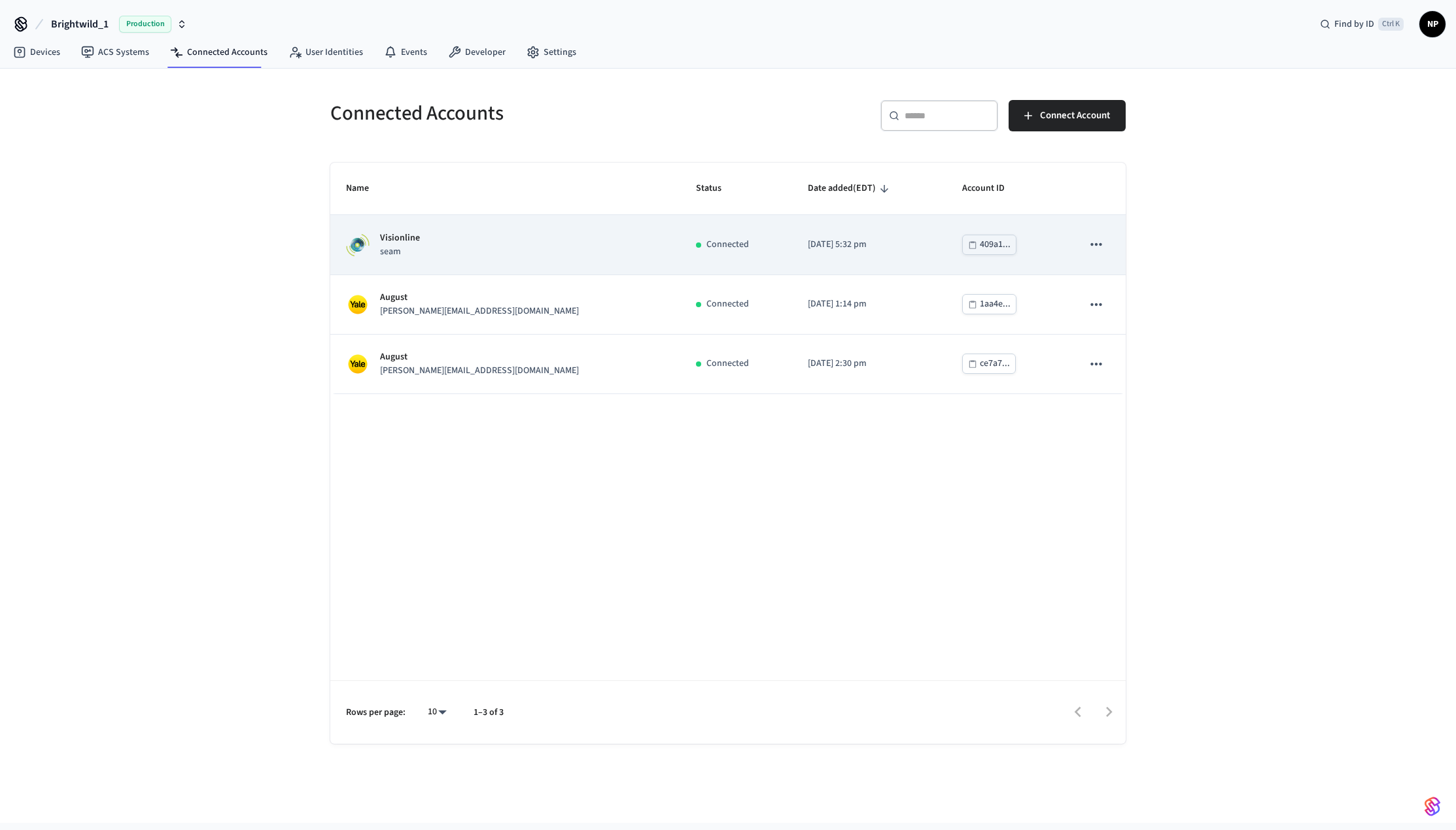
click at [504, 247] on div "Visionline seam" at bounding box center [505, 245] width 318 height 28
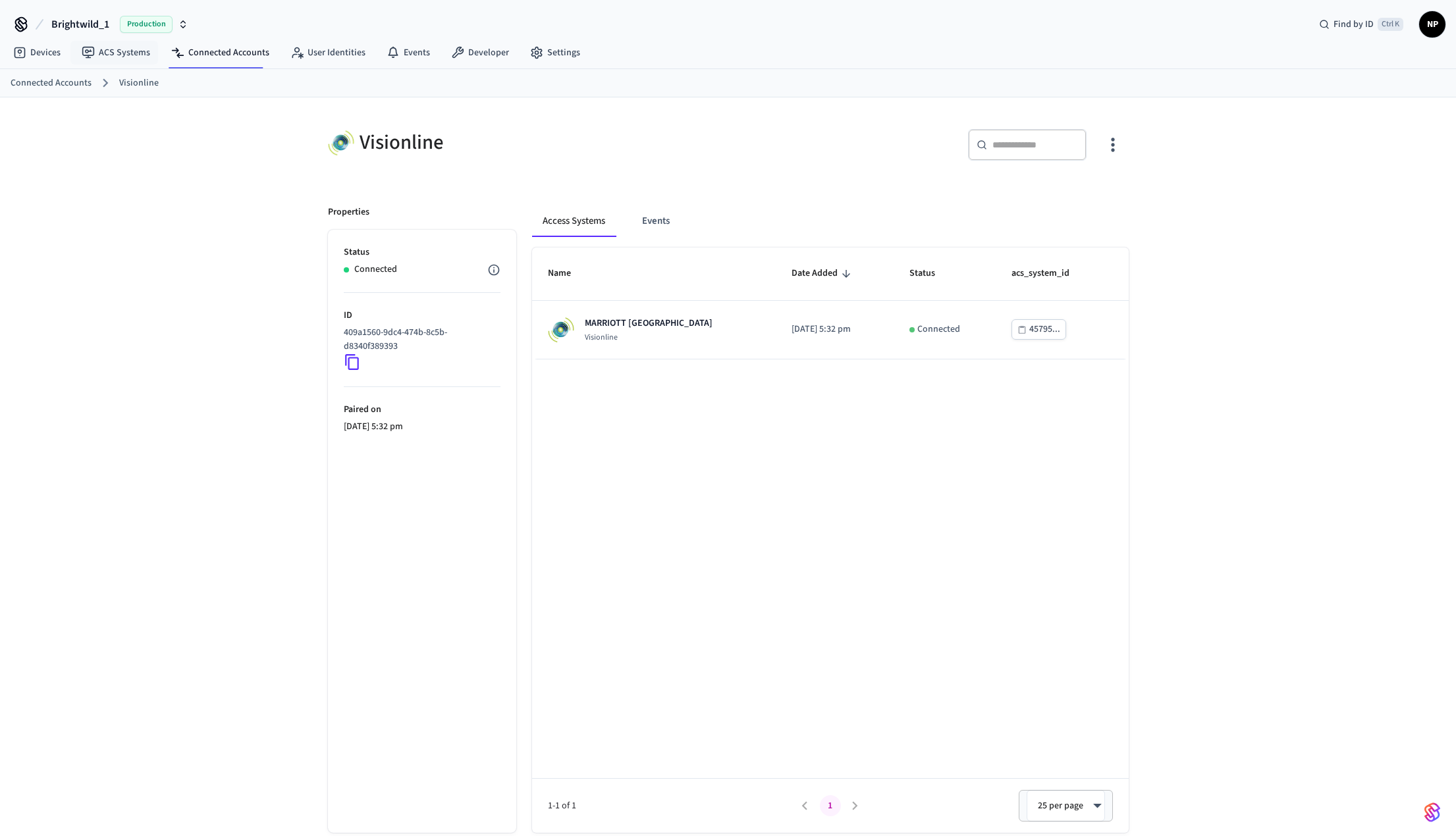
drag, startPoint x: 155, startPoint y: 185, endPoint x: 36, endPoint y: 23, distance: 201.0
click at [155, 183] on div "Visionline ​ ​ Properties Status Connected ID 409a1560-9dc4-474b-8c5b-d8340f389…" at bounding box center [728, 478] width 1456 height 760
click at [115, 53] on link "ACS Systems" at bounding box center [116, 52] width 90 height 24
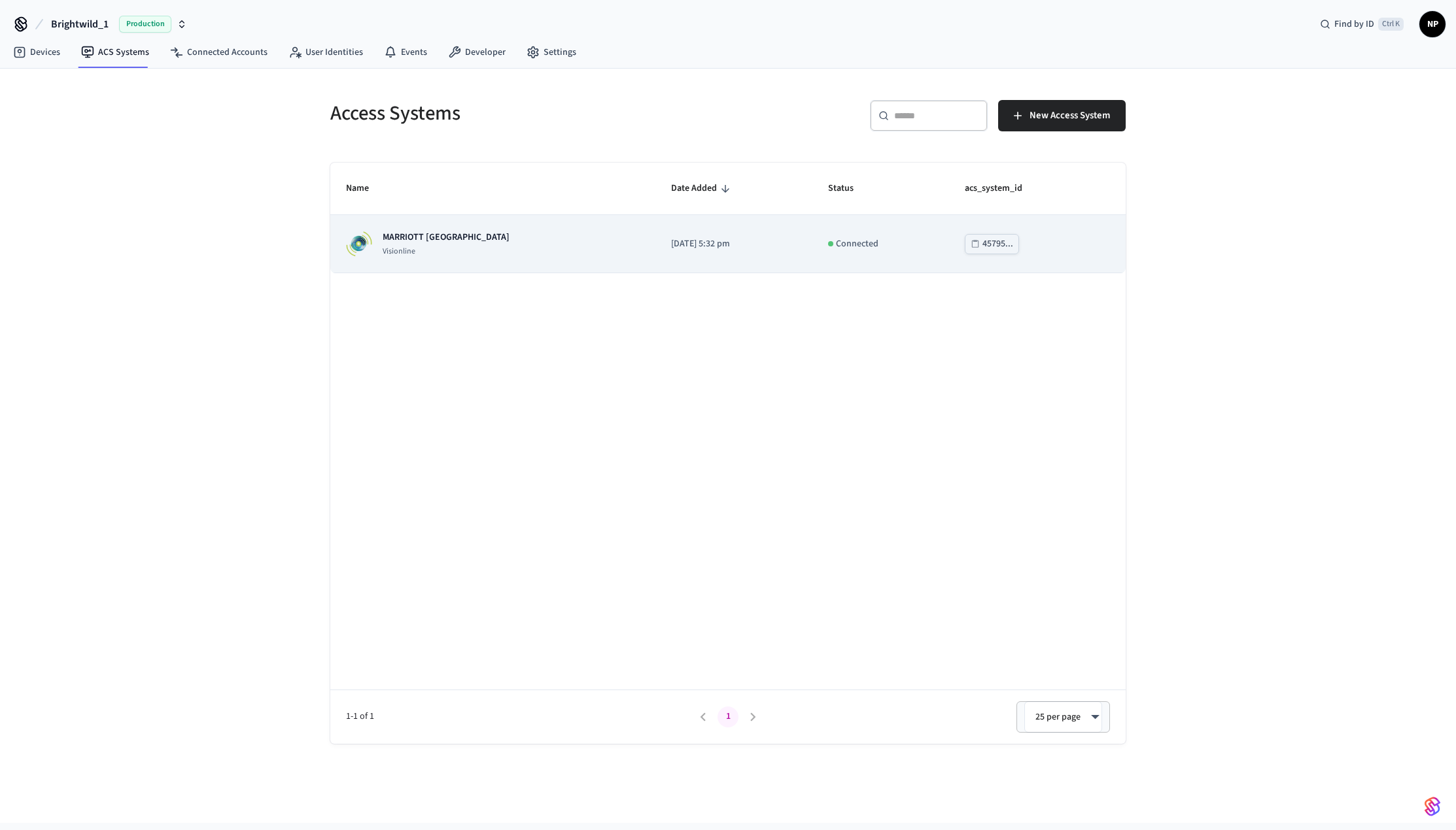
click at [495, 243] on div "MARRIOTT KEY WEST Visionline" at bounding box center [493, 243] width 294 height 26
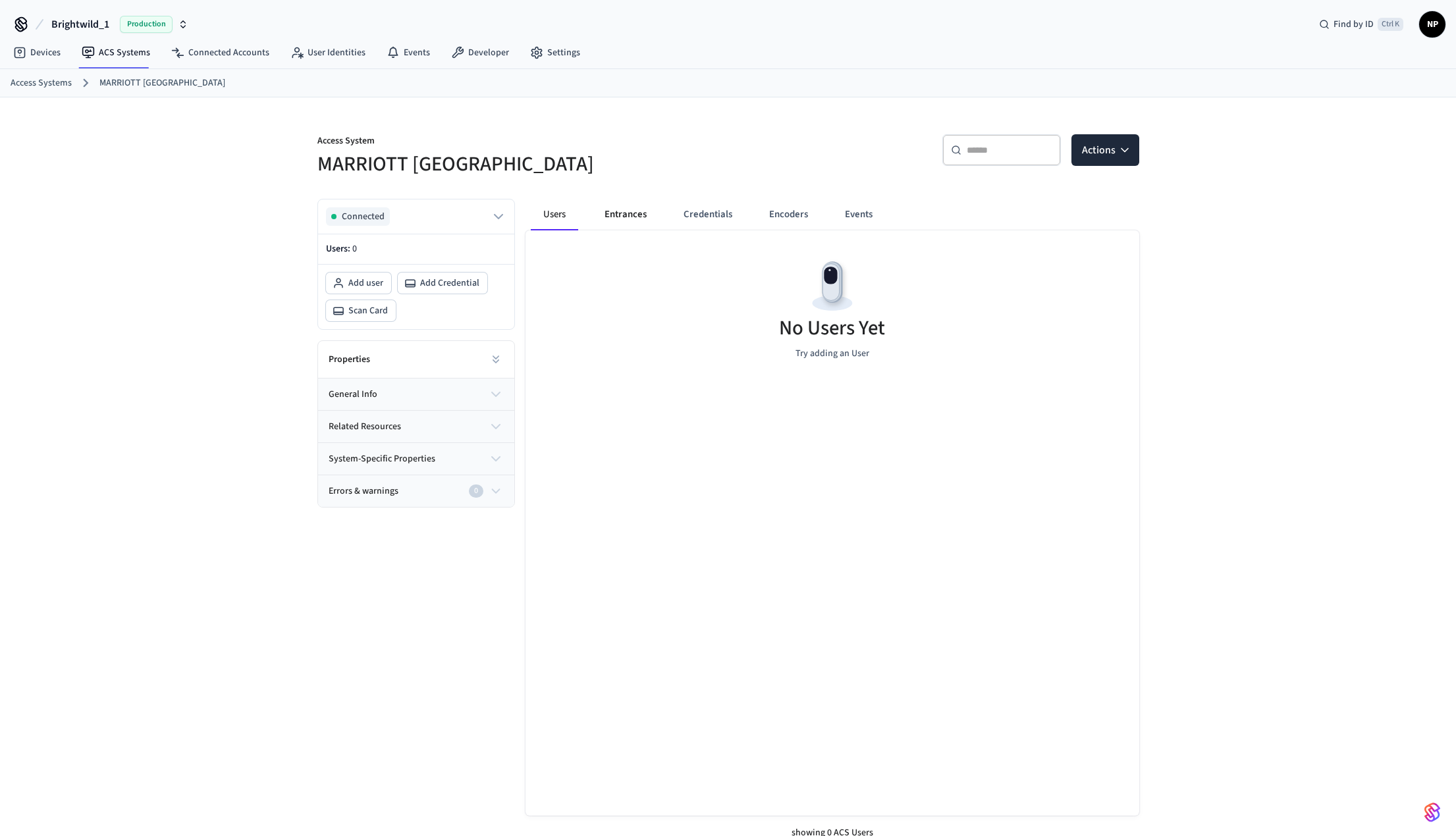
click at [621, 210] on button "Entrances" at bounding box center [625, 214] width 63 height 32
click at [720, 207] on button "Credentials" at bounding box center [707, 214] width 70 height 32
drag, startPoint x: 570, startPoint y: 471, endPoint x: 578, endPoint y: 339, distance: 132.2
click at [576, 451] on div "No Credentials Yet" at bounding box center [832, 566] width 614 height 586
click at [561, 208] on button "Users" at bounding box center [555, 214] width 48 height 32
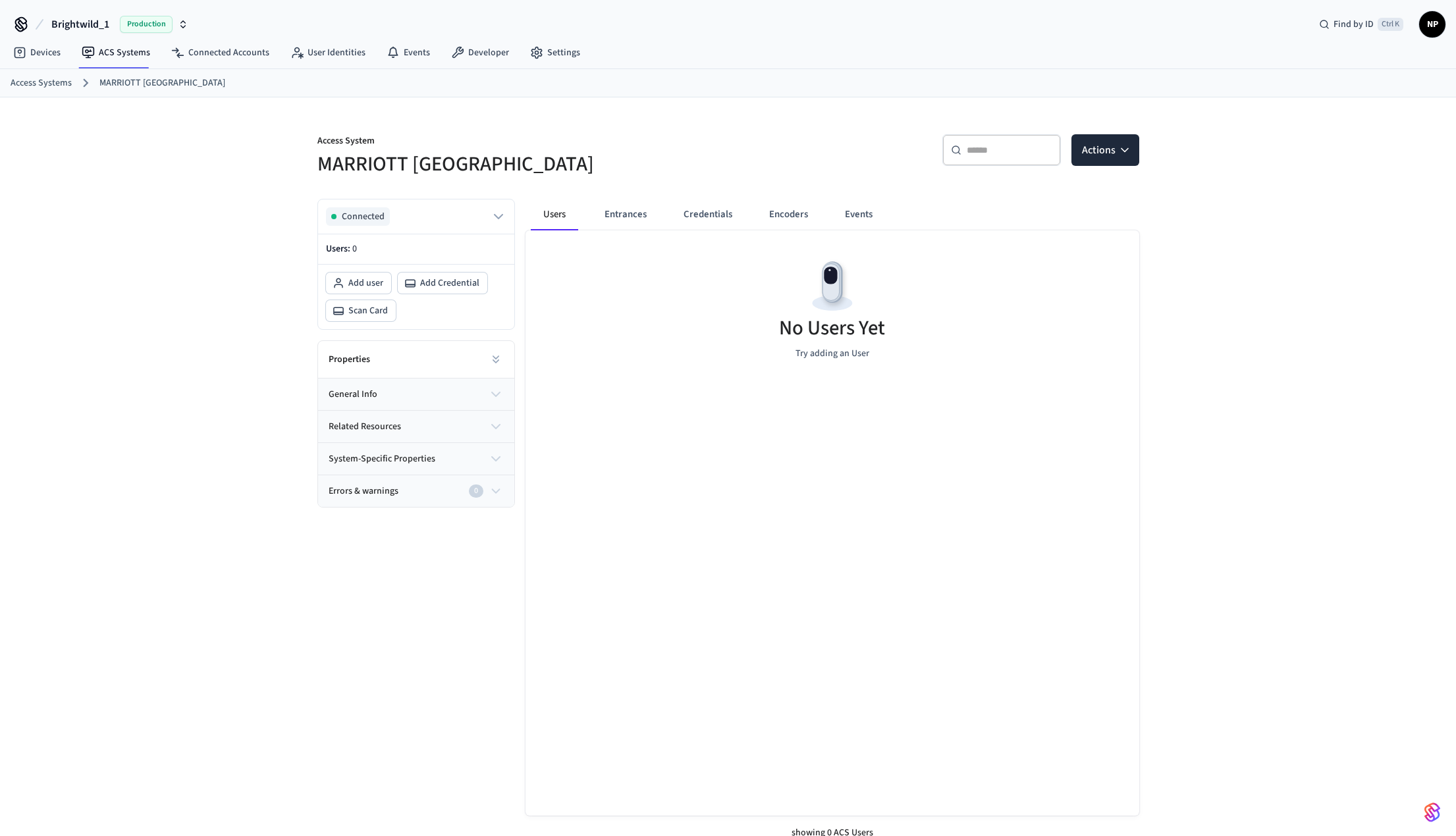
drag, startPoint x: 761, startPoint y: 365, endPoint x: 649, endPoint y: 292, distance: 133.7
click at [761, 365] on div "No Users Yet Try adding an User" at bounding box center [832, 309] width 614 height 157
click at [618, 216] on button "Entrances" at bounding box center [625, 214] width 63 height 32
click at [564, 217] on button "Users" at bounding box center [555, 214] width 48 height 32
click at [489, 384] on button "general info" at bounding box center [416, 394] width 196 height 32
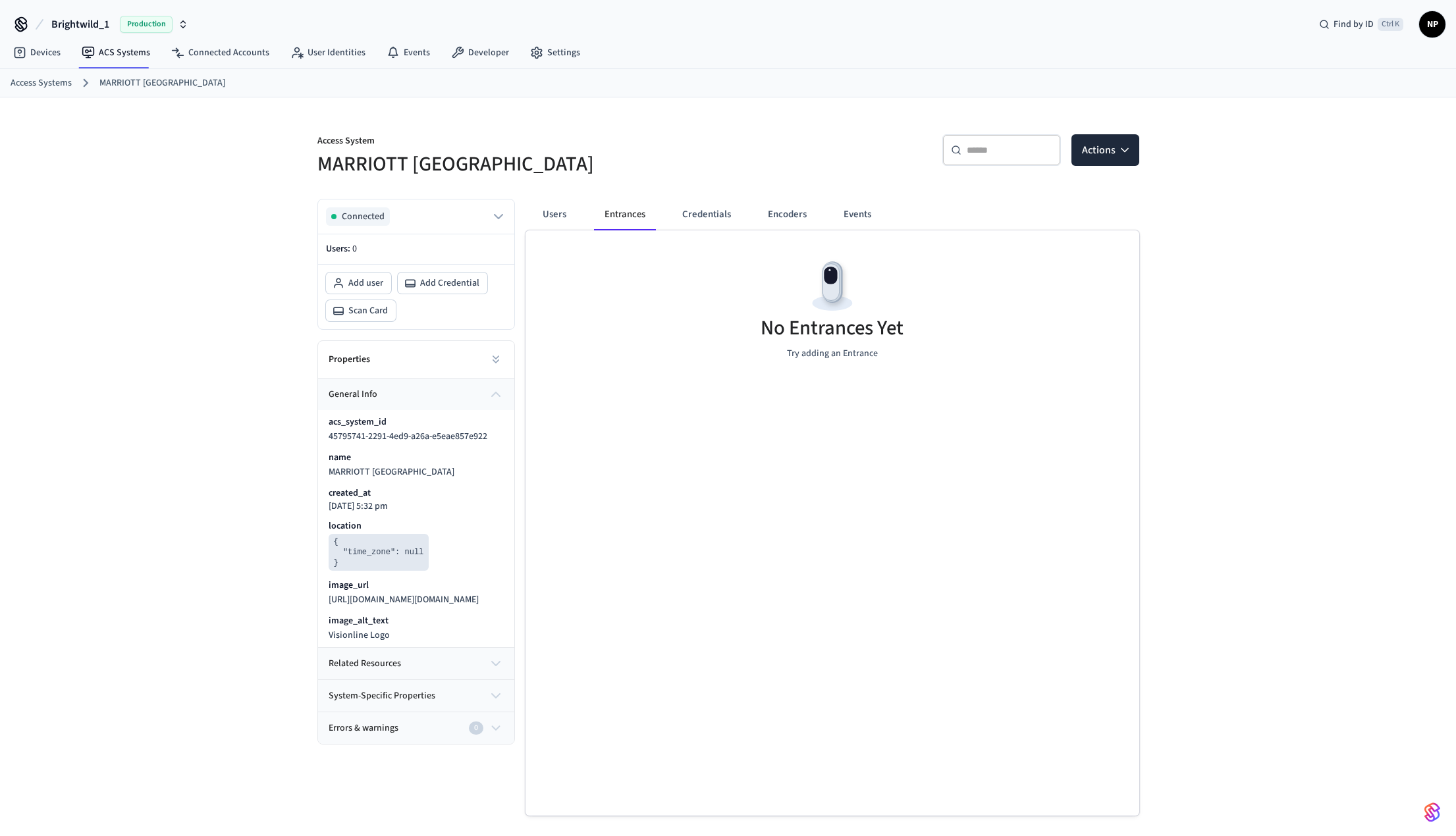
click at [487, 390] on button "general info" at bounding box center [416, 394] width 196 height 32
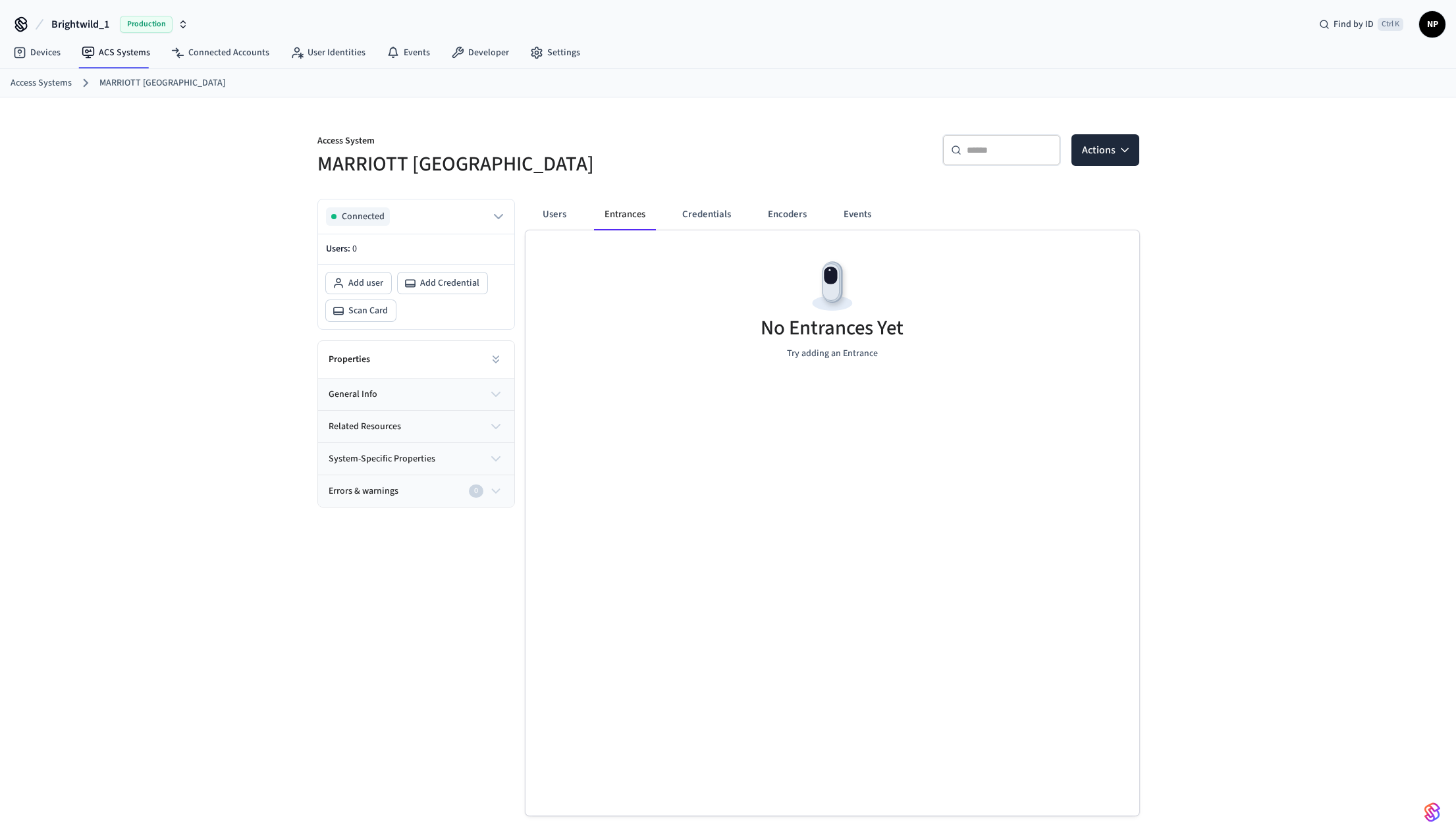
click at [612, 368] on div "No Entrances Yet Try adding an Entrance" at bounding box center [832, 309] width 614 height 157
click at [494, 360] on icon at bounding box center [496, 359] width 13 height 13
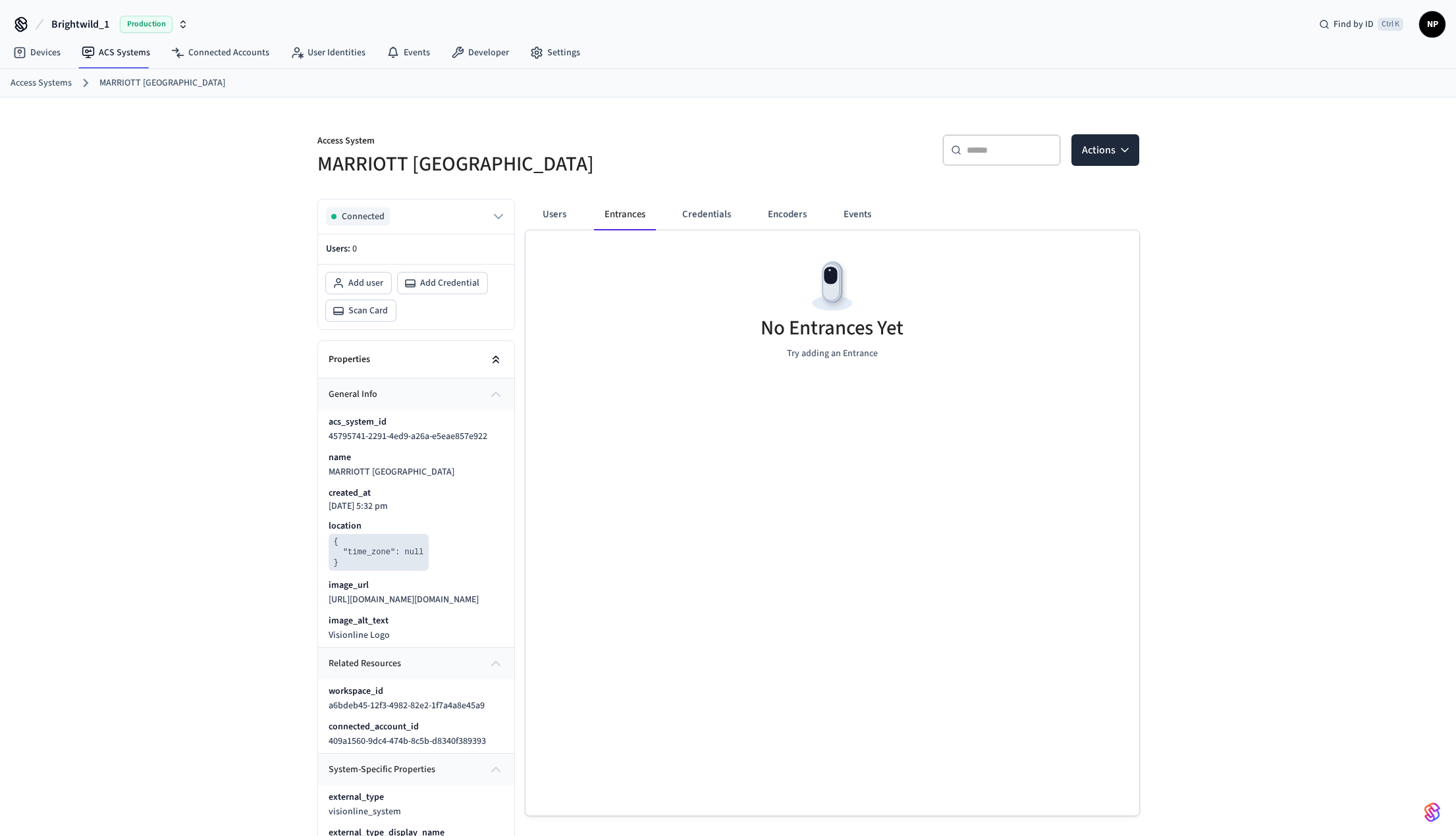
click at [493, 360] on icon at bounding box center [496, 359] width 13 height 13
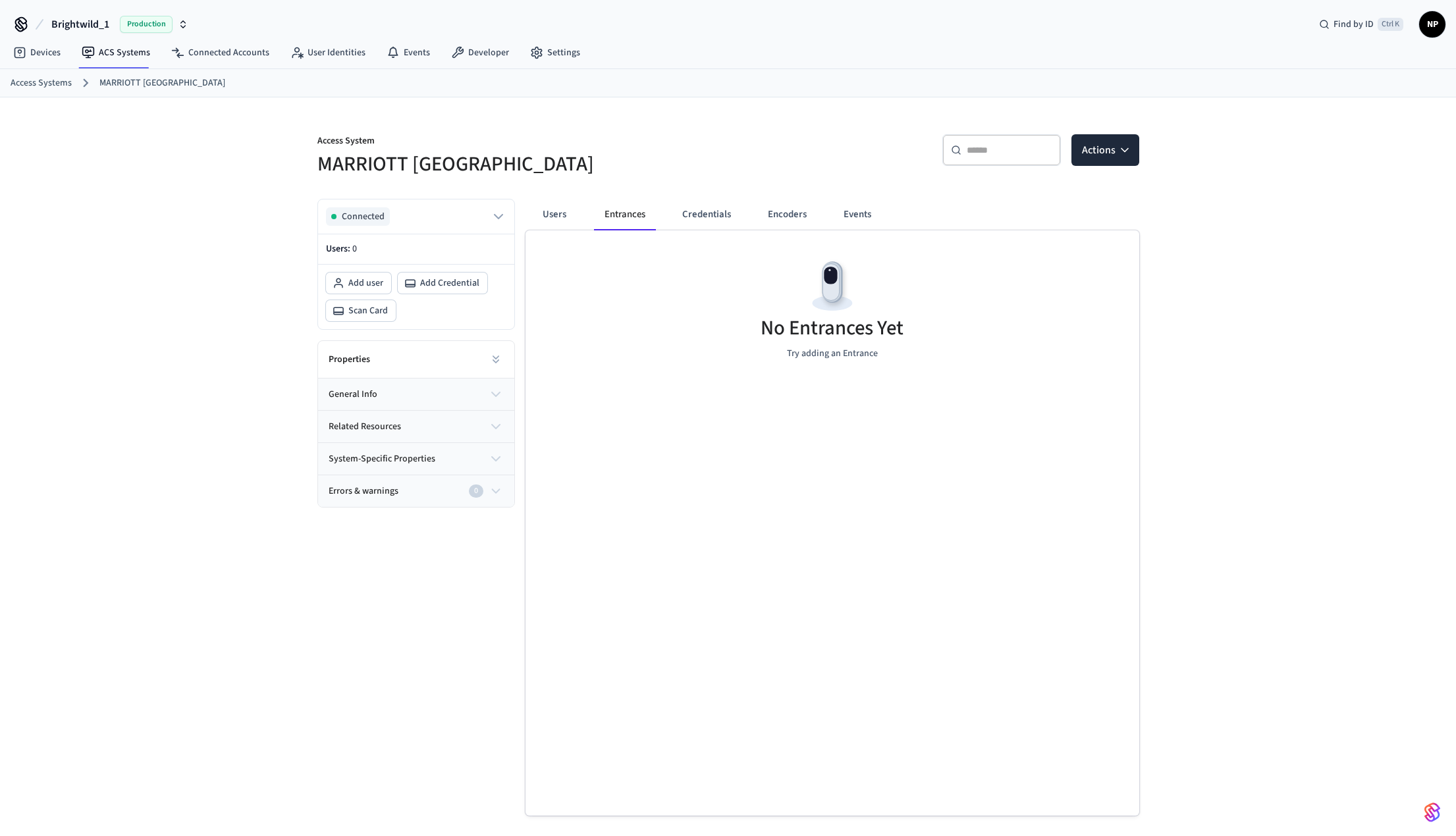
click at [424, 494] on div "Errors & warnings 0" at bounding box center [409, 491] width 161 height 14
click at [426, 459] on span "system-specific properties" at bounding box center [381, 459] width 107 height 14
click at [440, 461] on button "system-specific properties" at bounding box center [416, 459] width 196 height 32
click at [438, 429] on button "related resources" at bounding box center [416, 426] width 196 height 32
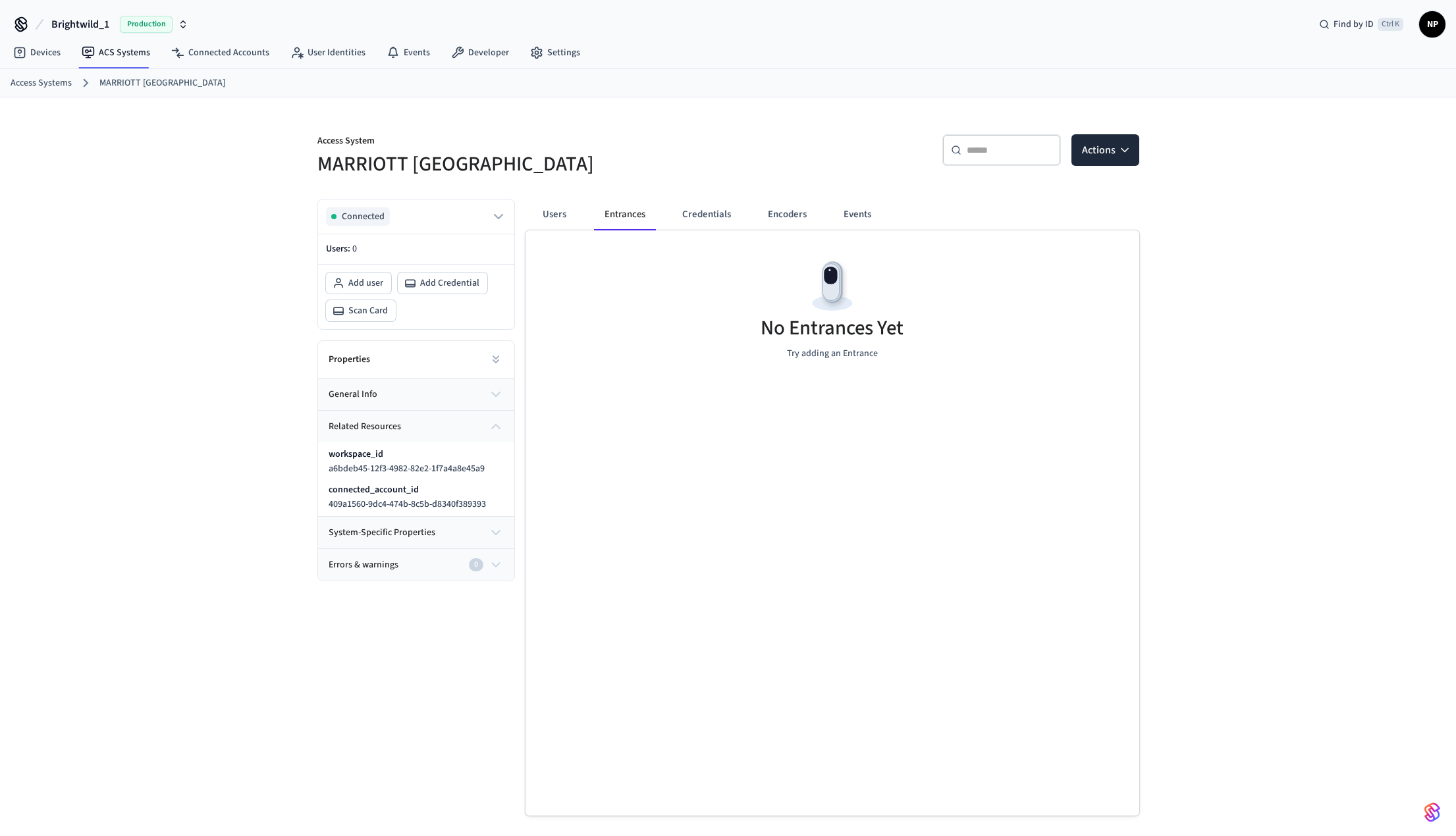
click at [436, 432] on button "related resources" at bounding box center [416, 426] width 196 height 32
click at [603, 405] on div "No Entrances Yet Try adding an Entrance" at bounding box center [832, 523] width 614 height 586
click at [563, 209] on button "Users" at bounding box center [555, 214] width 48 height 32
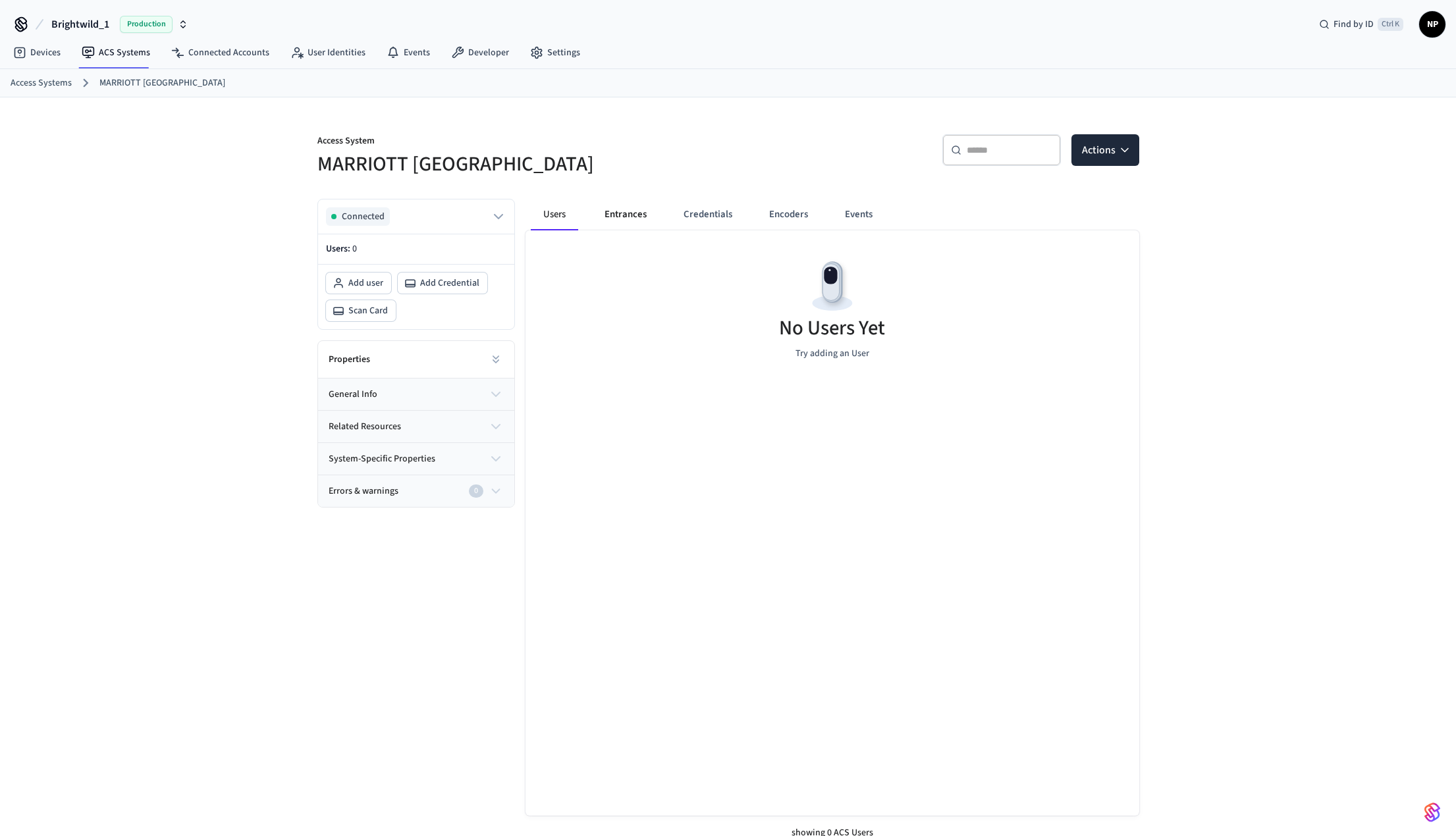
click at [613, 210] on button "Entrances" at bounding box center [625, 214] width 63 height 32
click at [129, 83] on link "MARRIOTT [GEOGRAPHIC_DATA]" at bounding box center [162, 83] width 126 height 14
click at [60, 83] on link "Access Systems" at bounding box center [41, 83] width 61 height 14
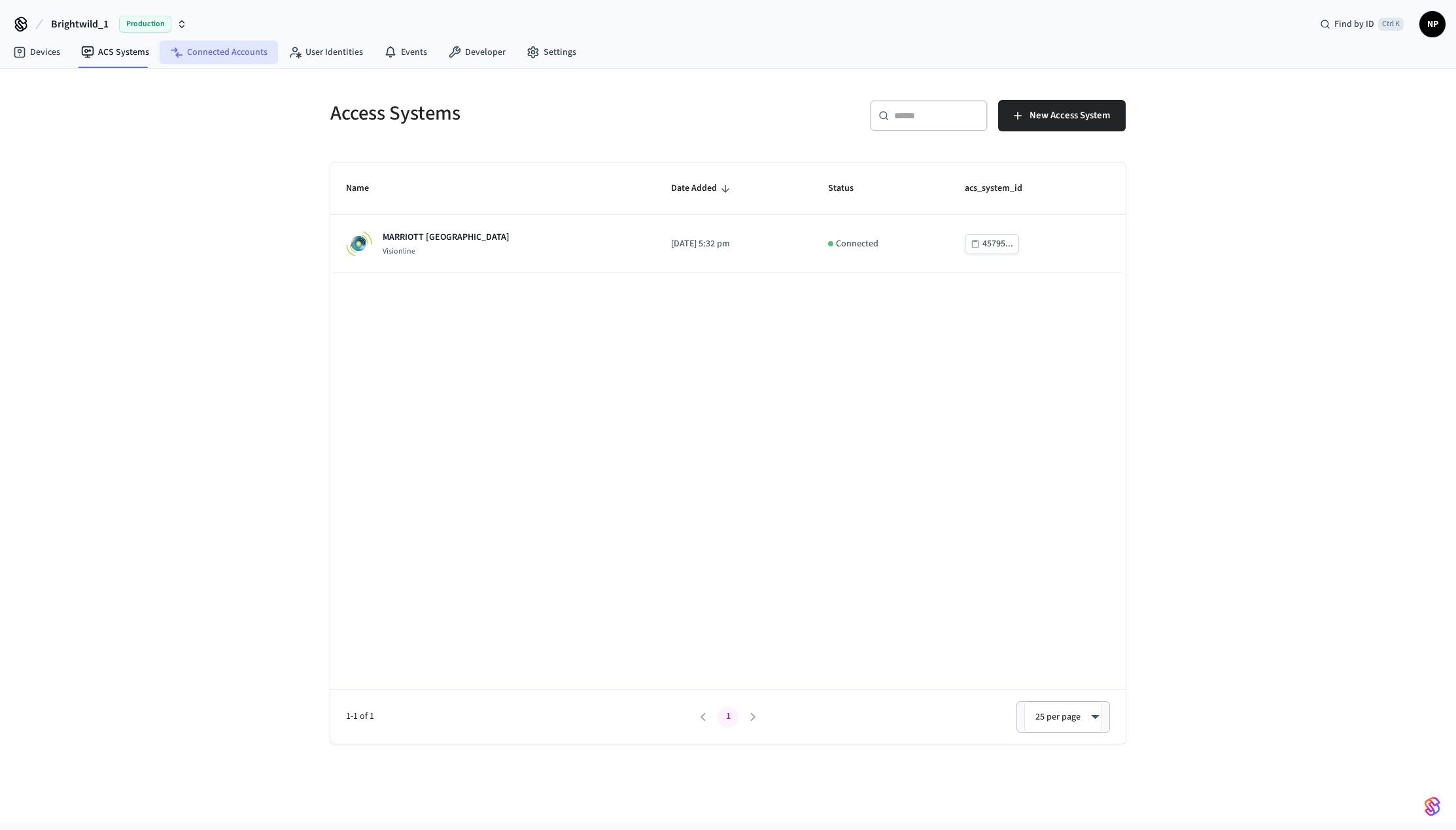
click at [206, 55] on link "Connected Accounts" at bounding box center [219, 52] width 119 height 24
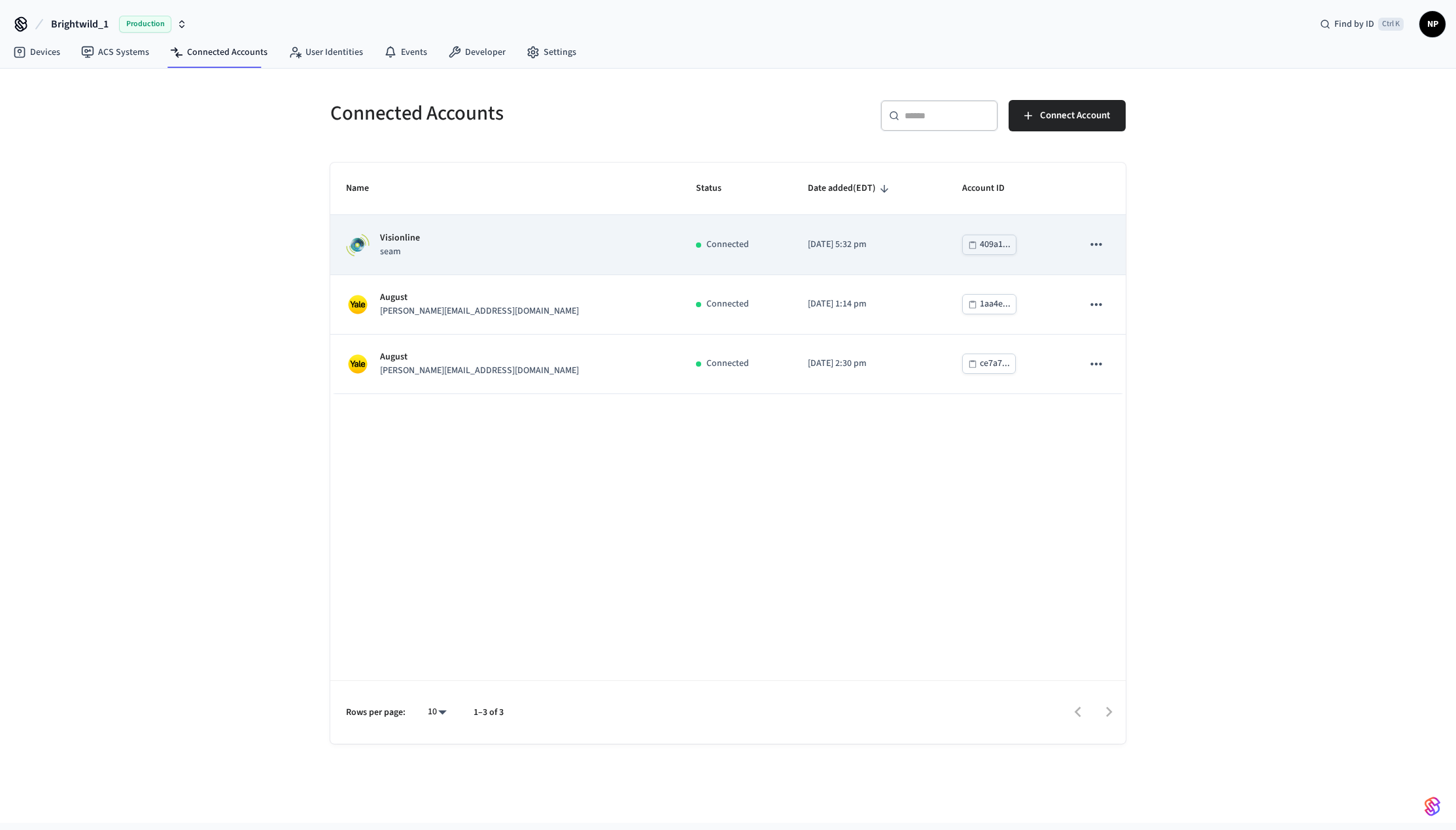
click at [504, 248] on div "Visionline seam" at bounding box center [505, 245] width 318 height 28
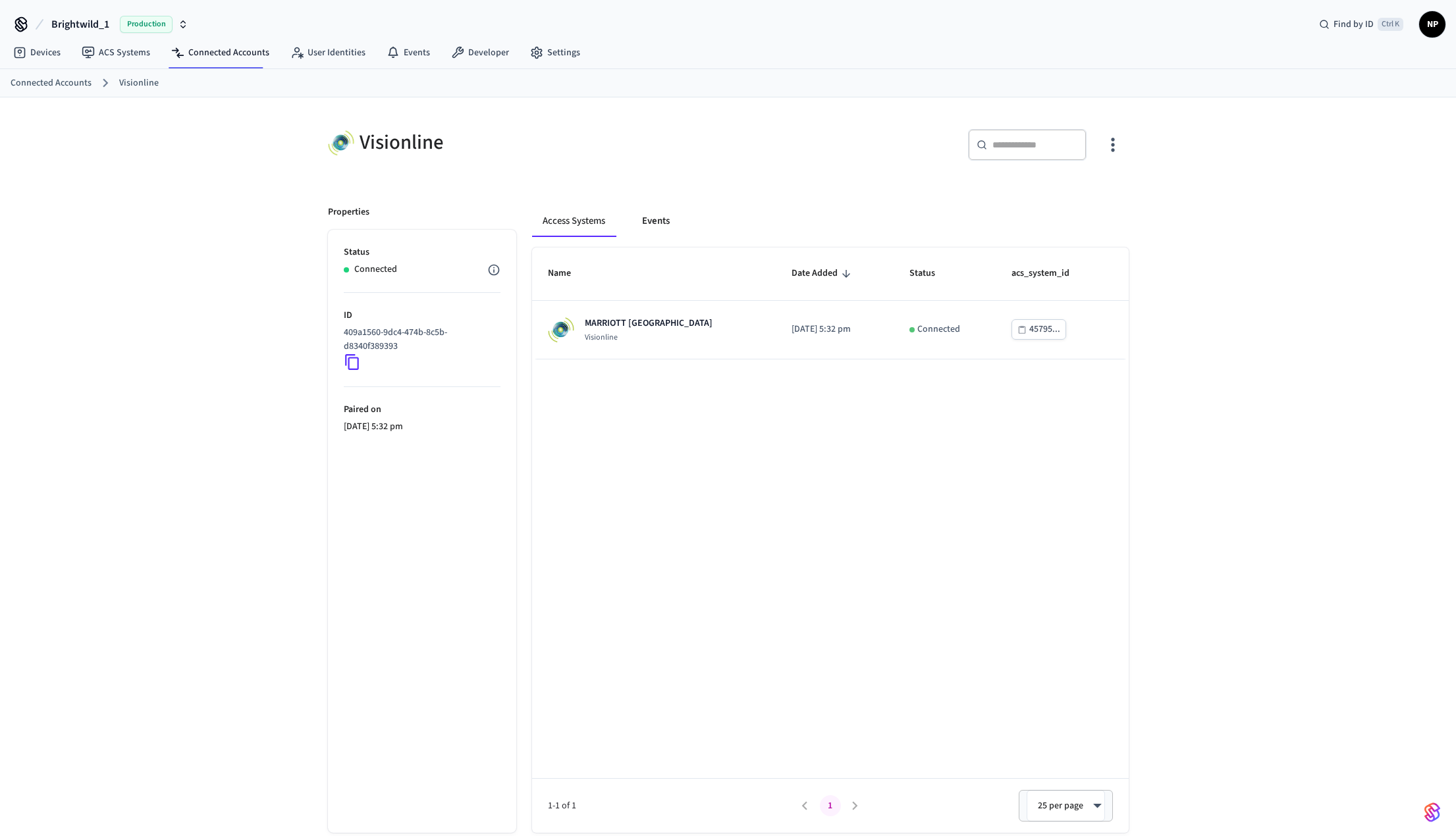
click at [669, 212] on button "Events" at bounding box center [656, 221] width 49 height 32
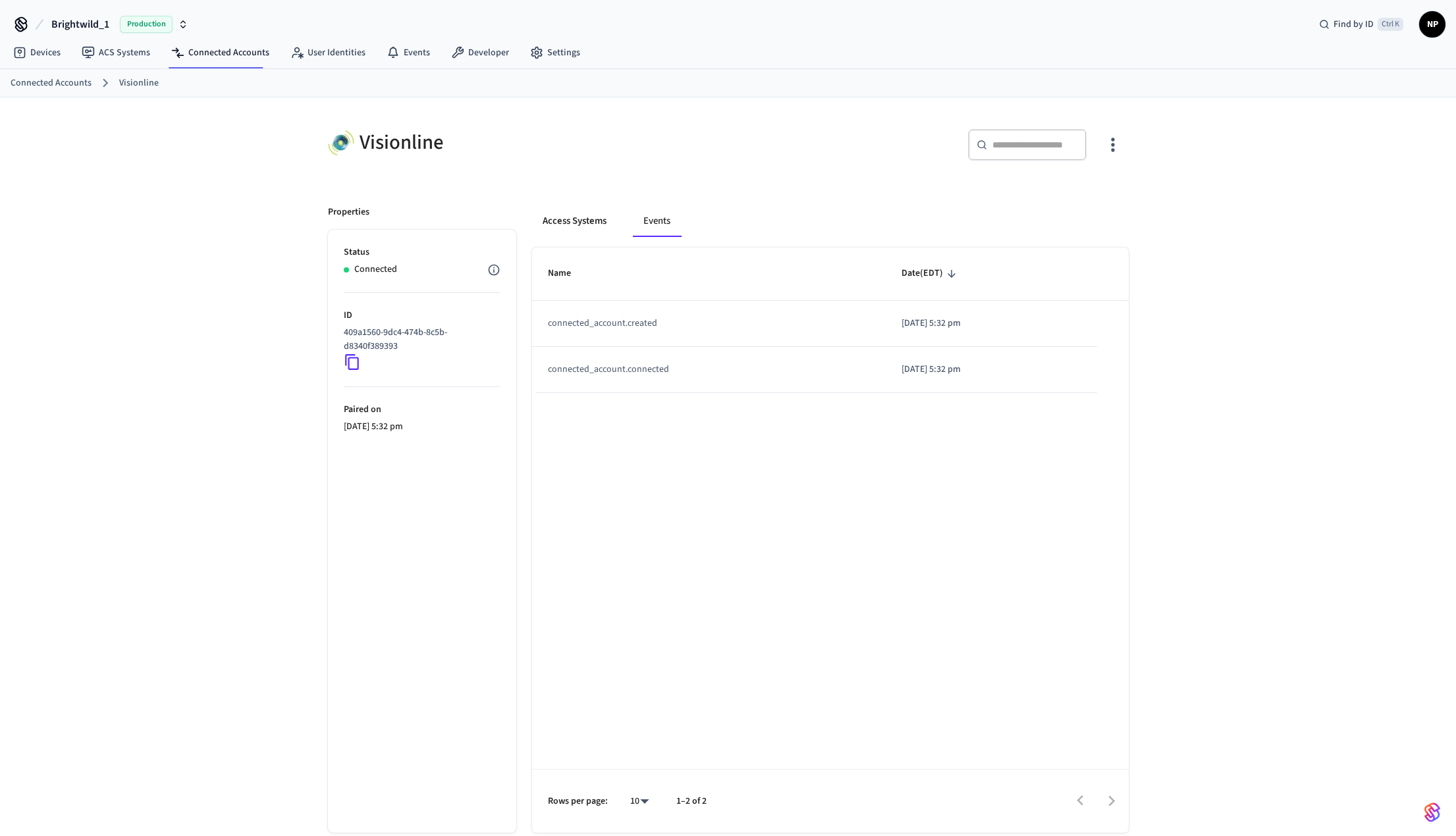
click at [567, 216] on button "Access Systems" at bounding box center [574, 221] width 85 height 32
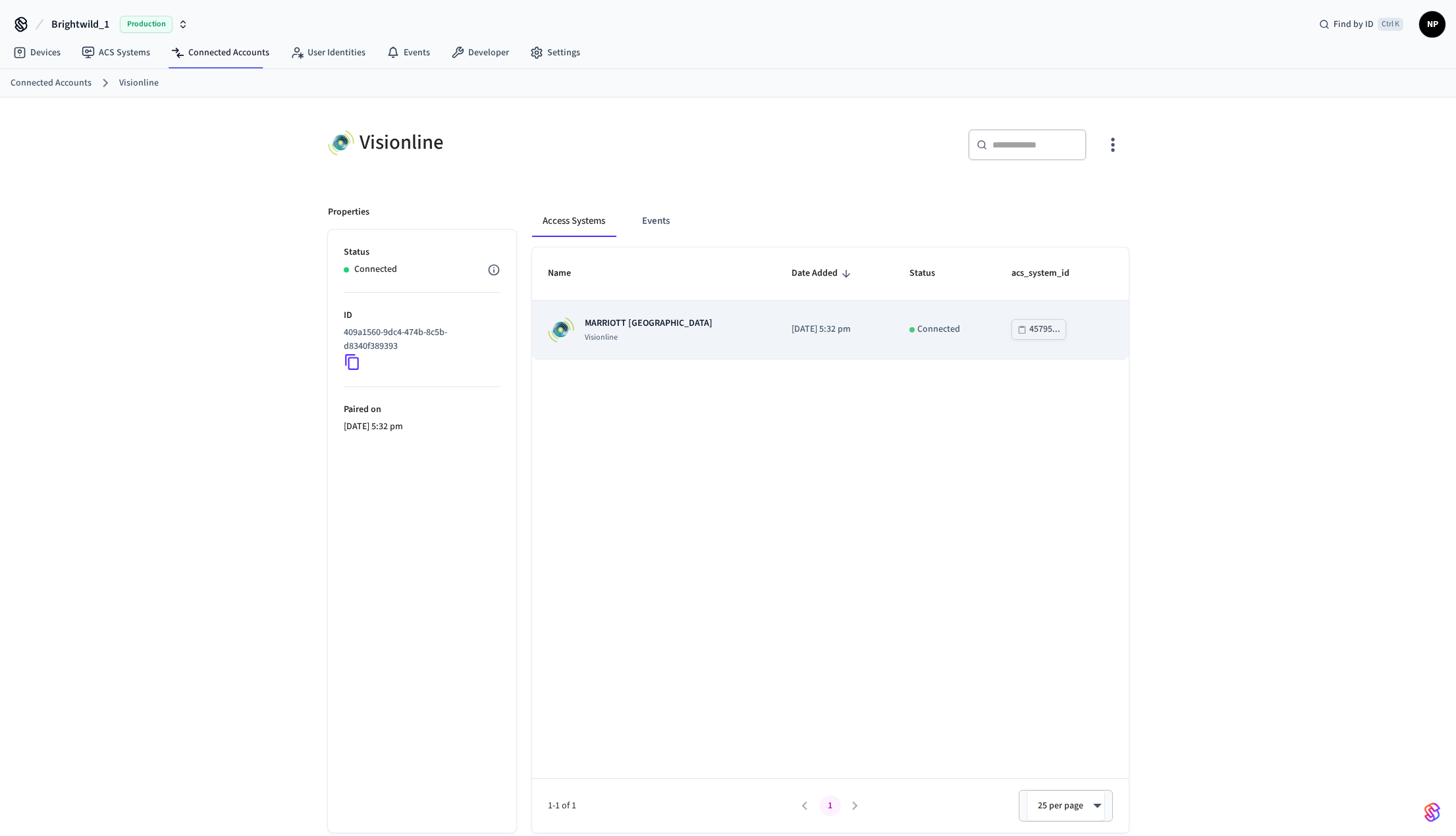
click at [675, 329] on div "MARRIOTT KEY WEST Visionline" at bounding box center [654, 330] width 212 height 26
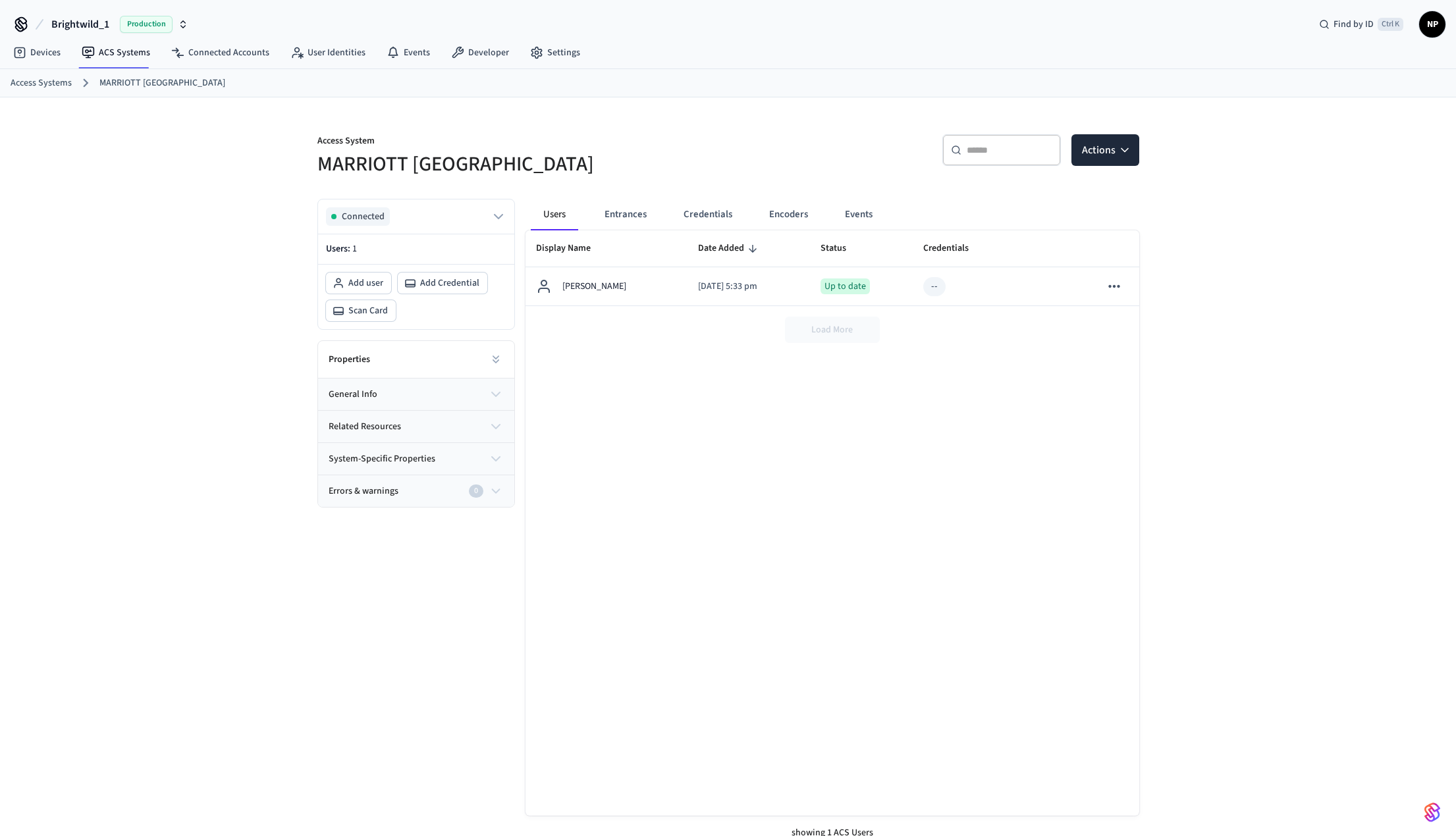
click at [664, 343] on div "Load More" at bounding box center [832, 330] width 614 height 48
click at [634, 214] on button "Entrances" at bounding box center [625, 214] width 63 height 32
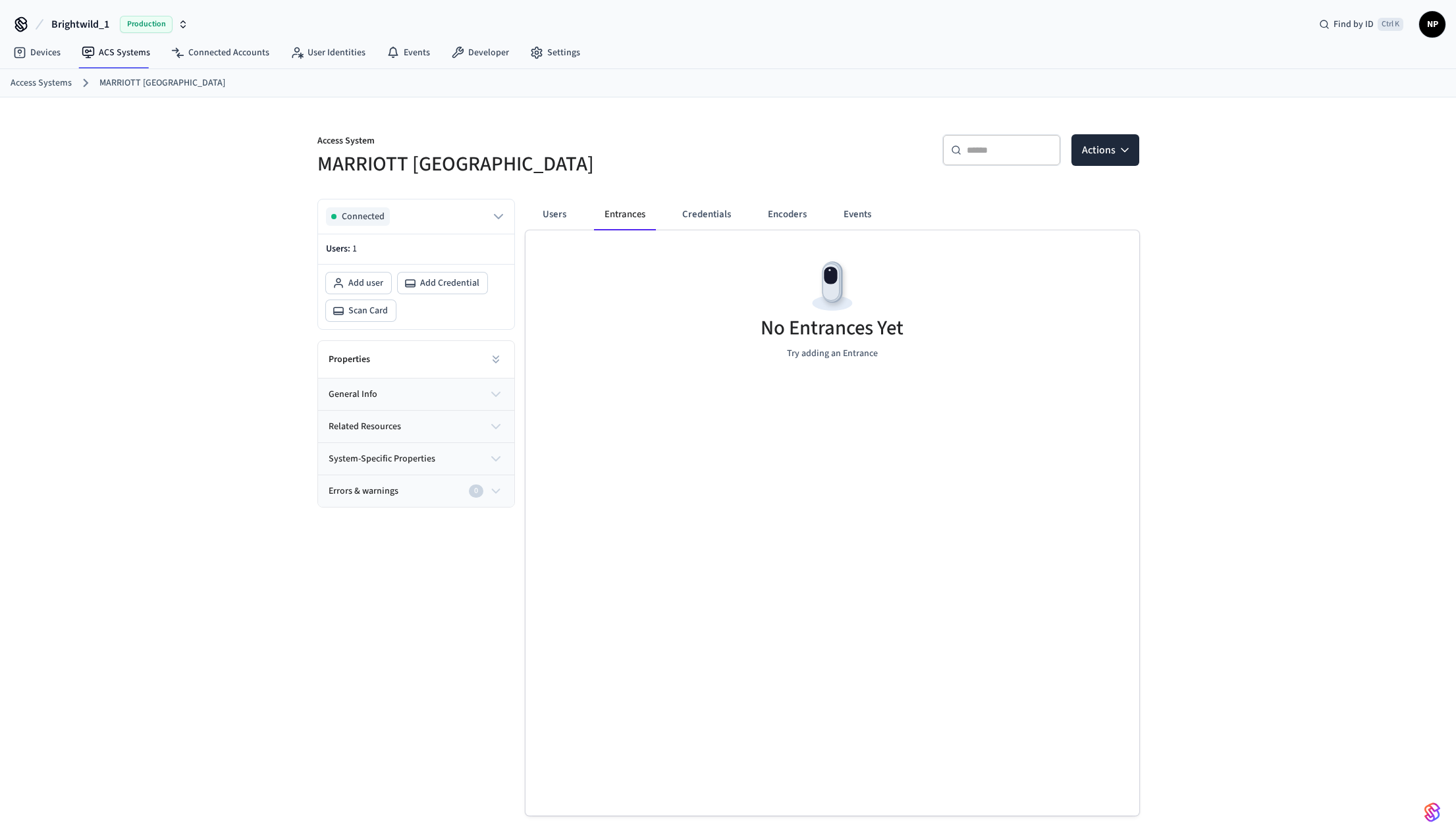
click at [679, 331] on div "No Entrances Yet Try adding an Entrance" at bounding box center [832, 309] width 614 height 157
click at [1123, 142] on button "Actions" at bounding box center [1106, 150] width 68 height 32
click at [634, 164] on h5 "MARRIOTT [GEOGRAPHIC_DATA]" at bounding box center [519, 164] width 403 height 27
click at [711, 217] on button "Credentials" at bounding box center [707, 214] width 70 height 32
click at [784, 216] on button "Encoders" at bounding box center [786, 214] width 60 height 32
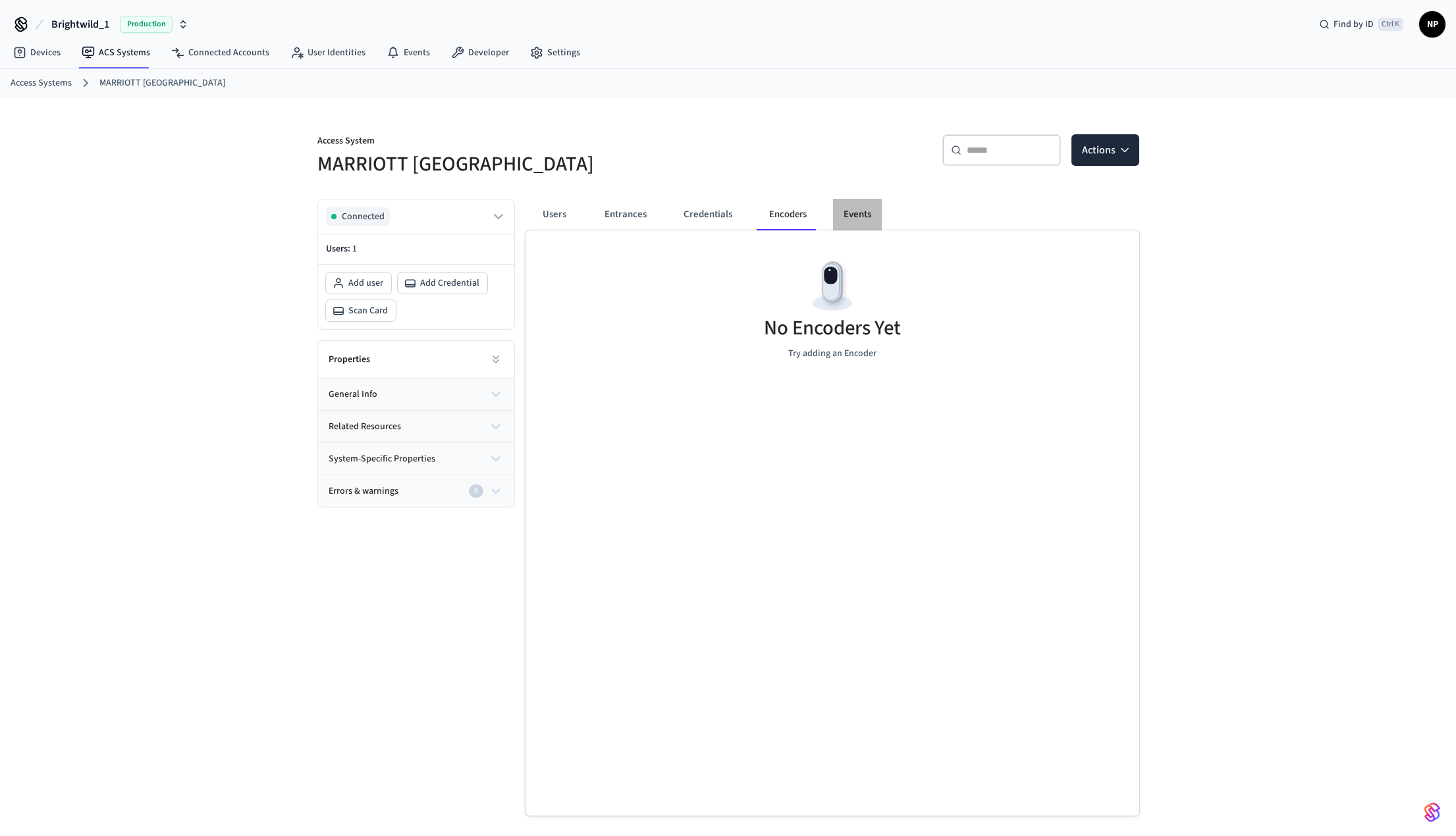
click at [872, 218] on button "Events" at bounding box center [857, 214] width 49 height 32
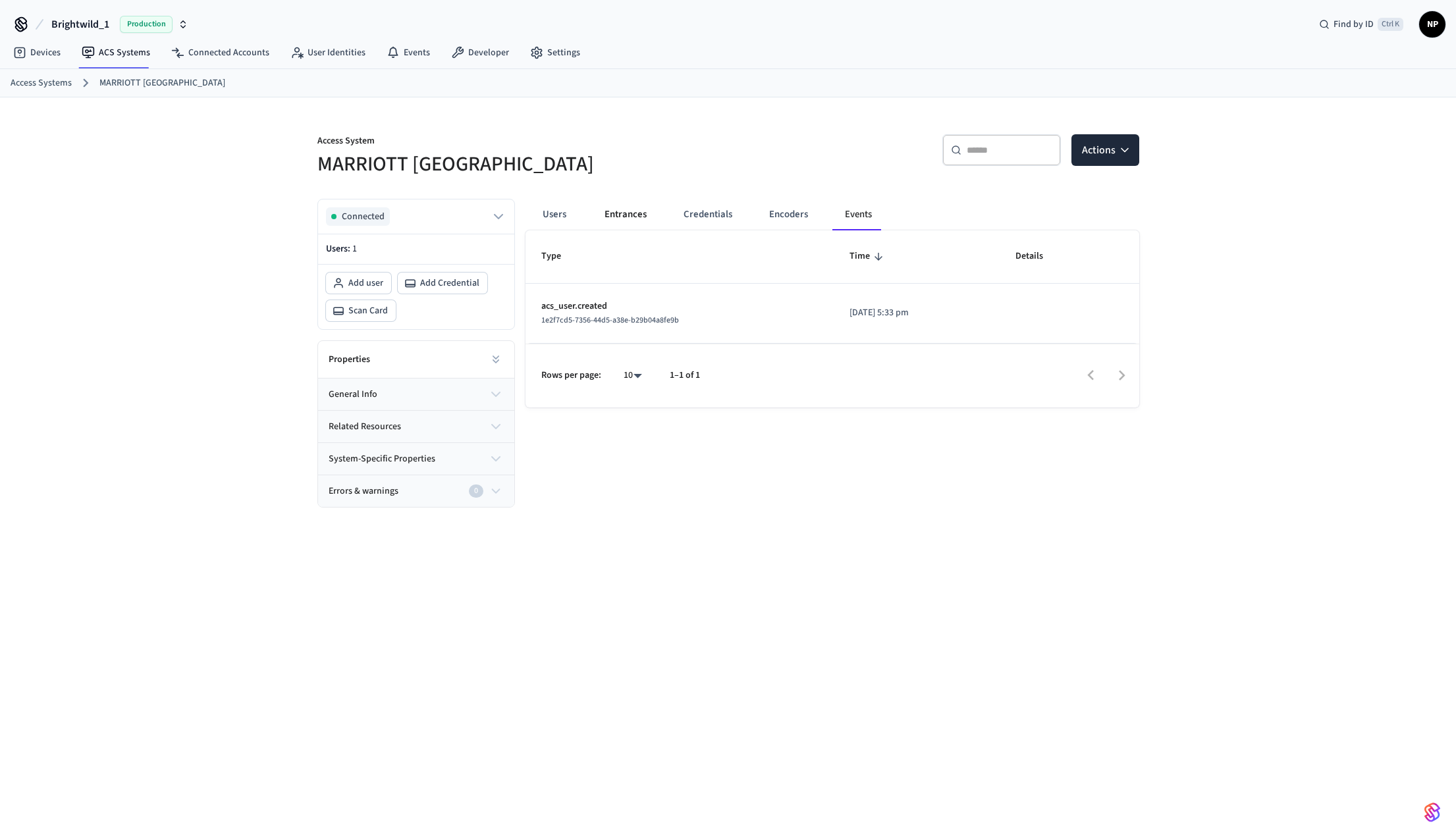
click at [641, 223] on button "Entrances" at bounding box center [625, 214] width 63 height 32
click at [553, 210] on button "Users" at bounding box center [555, 214] width 48 height 32
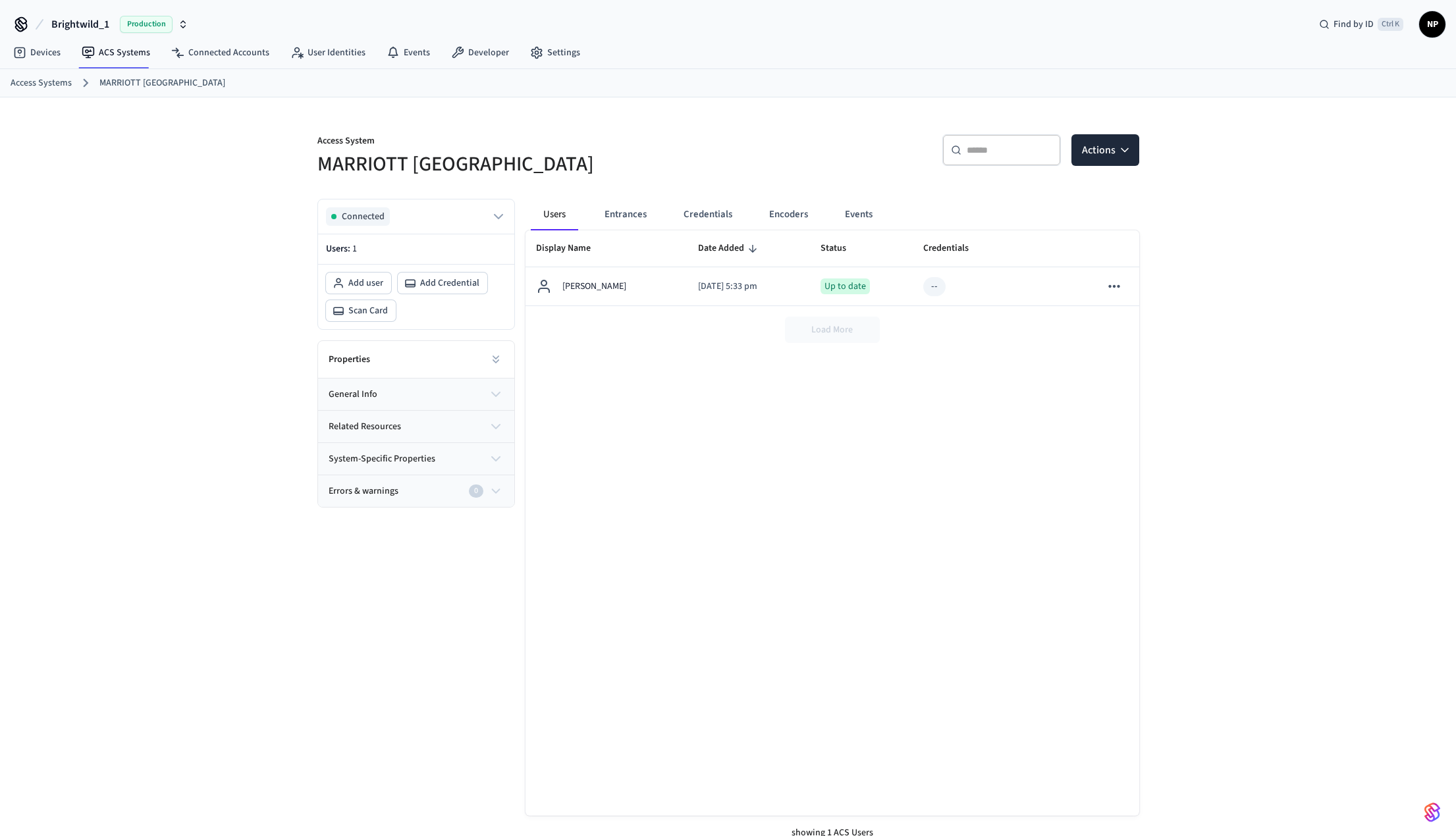
click at [102, 348] on div "Access System MARRIOTT KEY WEST ​ ​ Actions Connected Users: 1 Add user Add Cre…" at bounding box center [728, 478] width 1456 height 760
drag, startPoint x: 623, startPoint y: 134, endPoint x: 377, endPoint y: 107, distance: 247.5
click at [624, 134] on p "Access System" at bounding box center [519, 142] width 403 height 16
click at [29, 50] on link "Devices" at bounding box center [37, 52] width 69 height 24
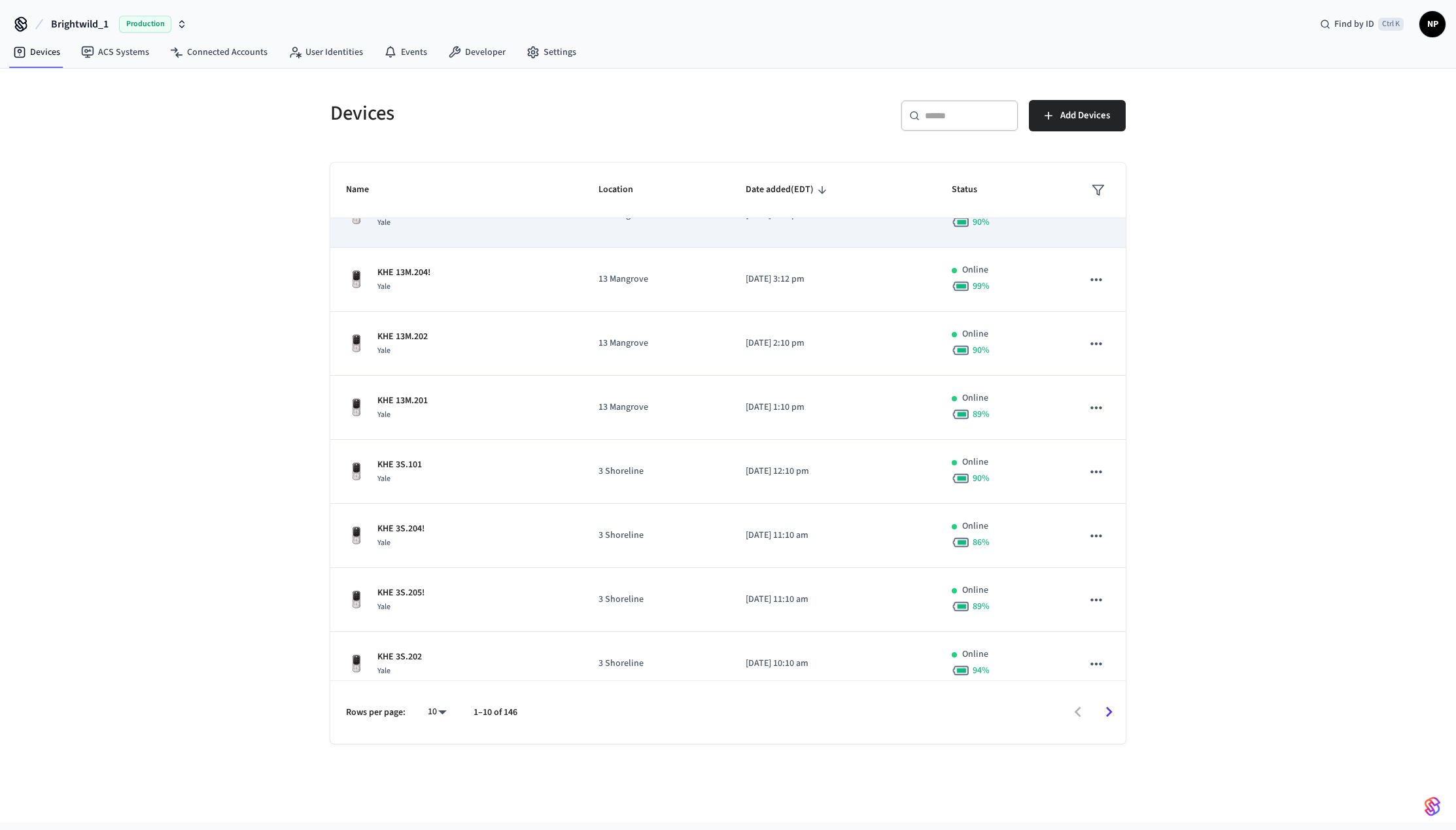
scroll to position [174, 0]
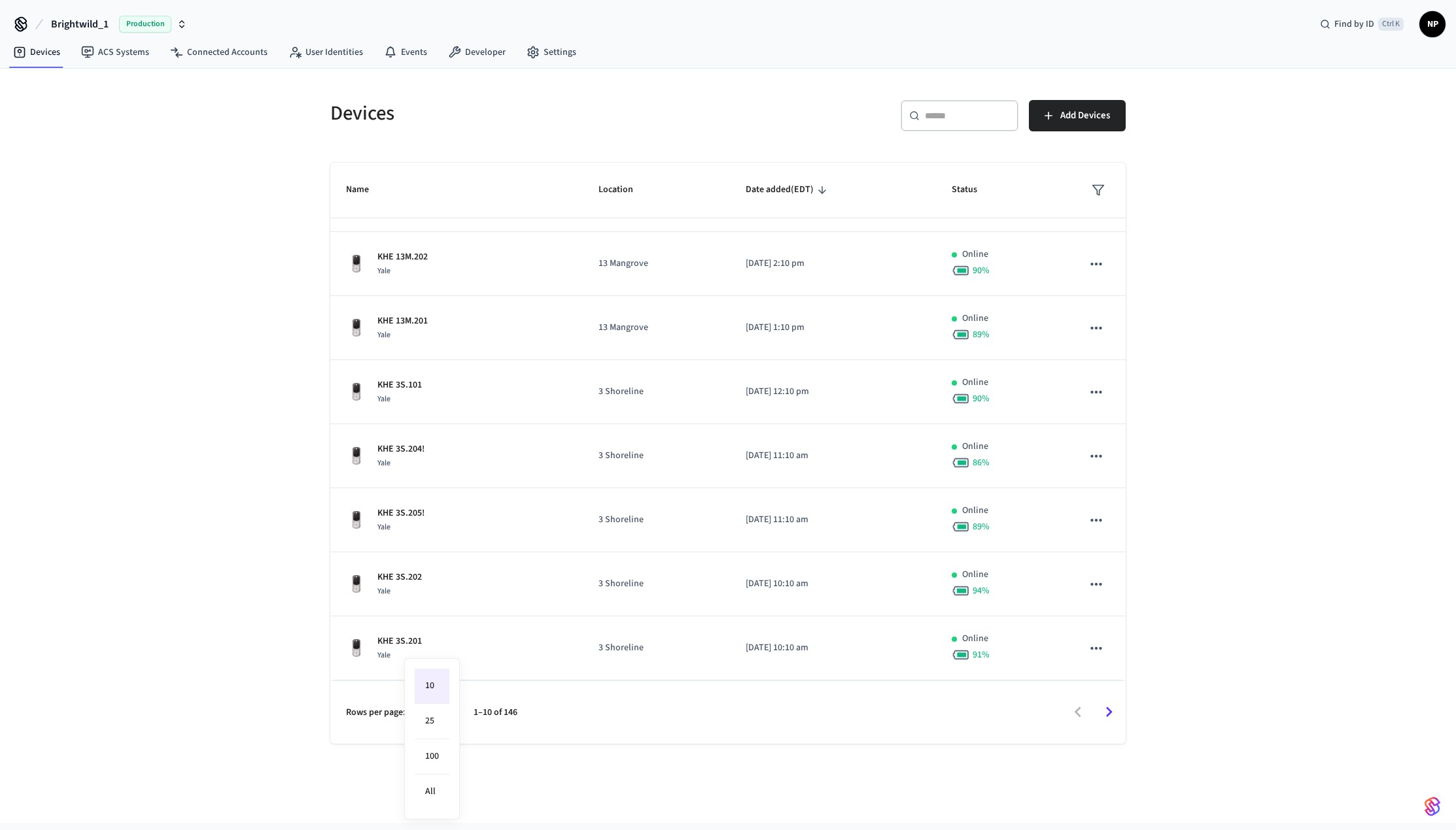
click at [441, 709] on body "Brightwild_1 Production Find by ID Ctrl K NP Devices ACS Systems Connected Acco…" at bounding box center [728, 412] width 1456 height 823
click at [433, 781] on li "All" at bounding box center [431, 792] width 34 height 34
type input "**"
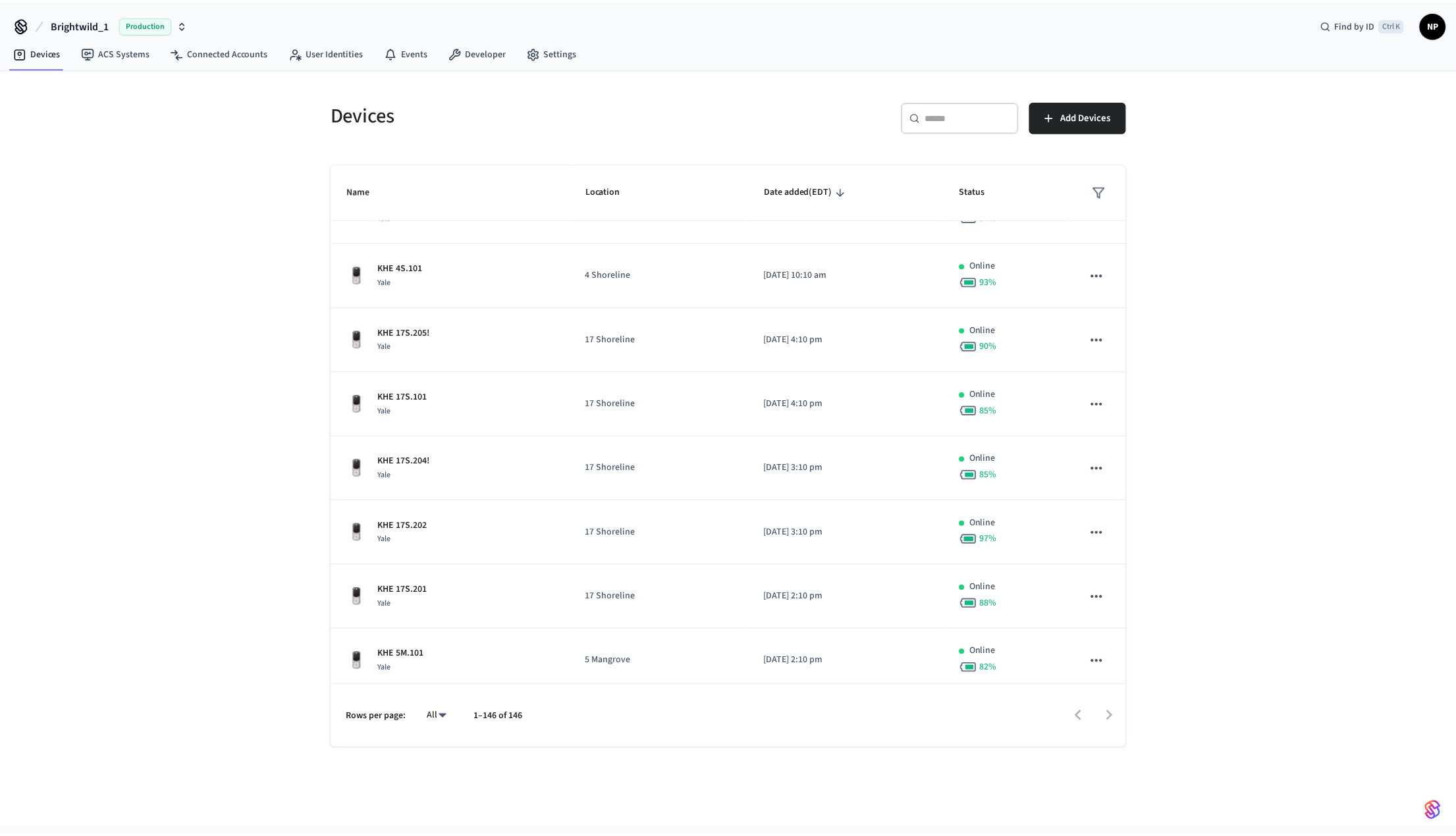
scroll to position [0, 0]
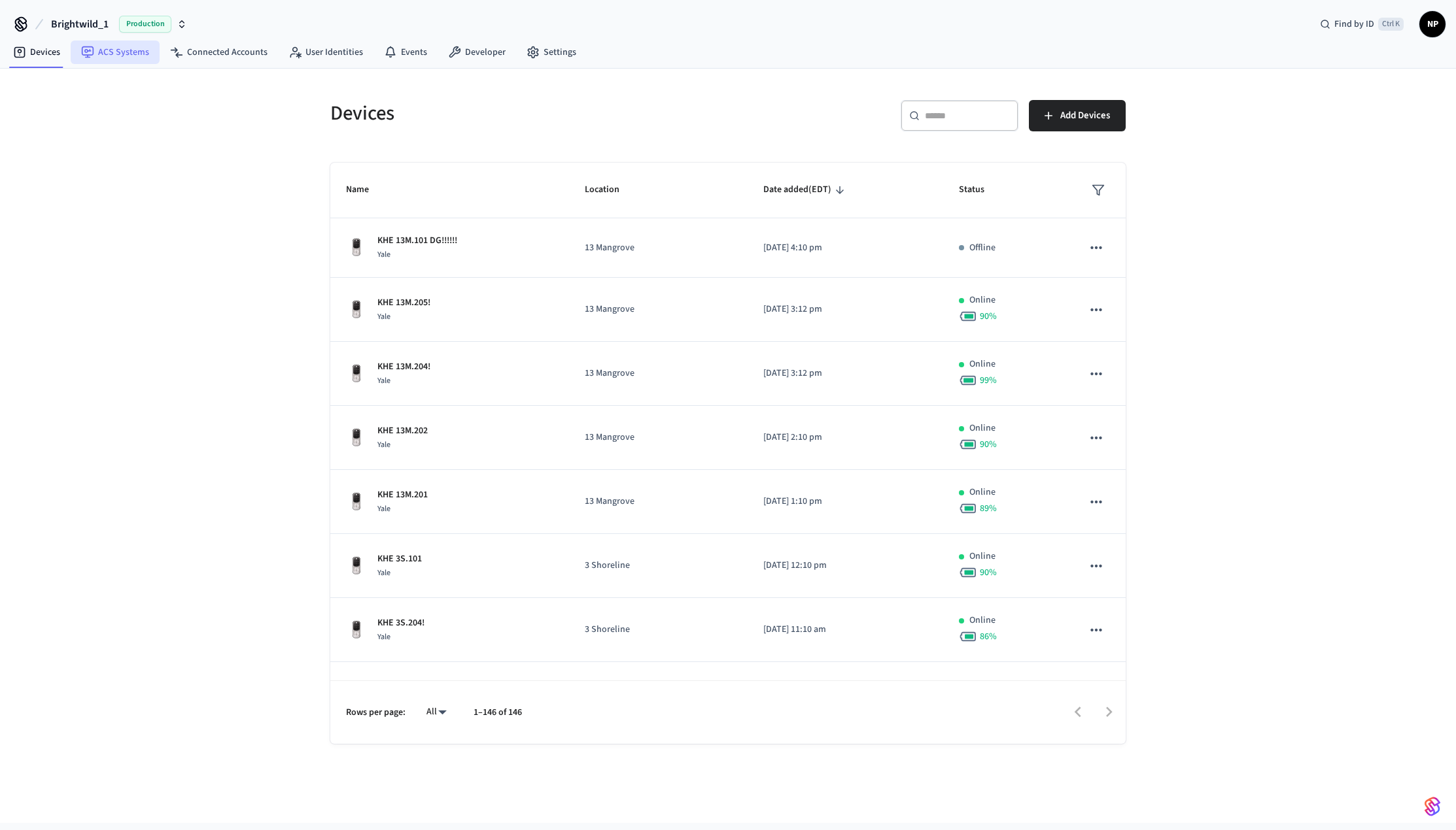
click at [121, 55] on link "ACS Systems" at bounding box center [115, 52] width 89 height 24
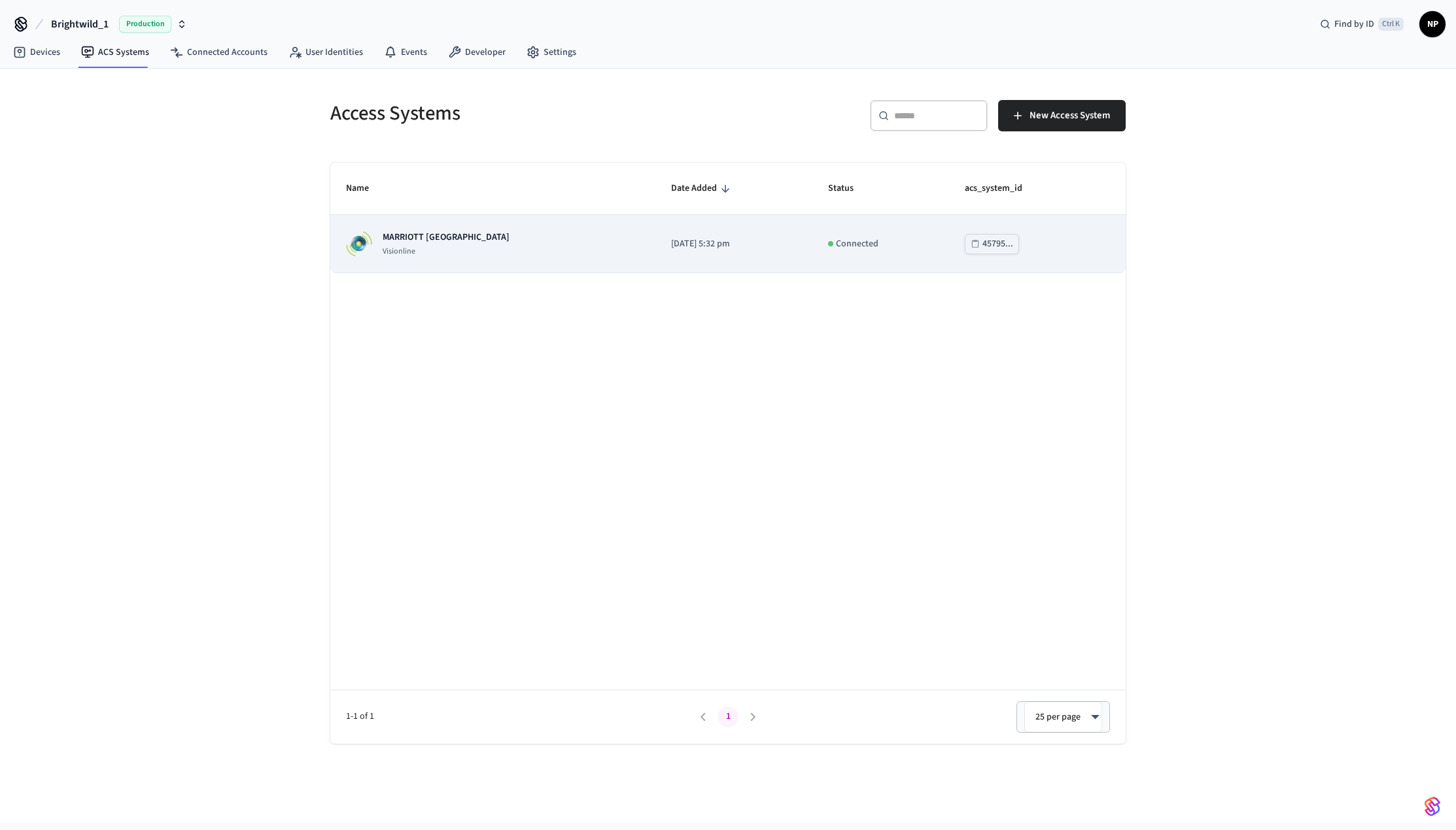
click at [514, 238] on div "MARRIOTT KEY WEST Visionline" at bounding box center [493, 243] width 294 height 26
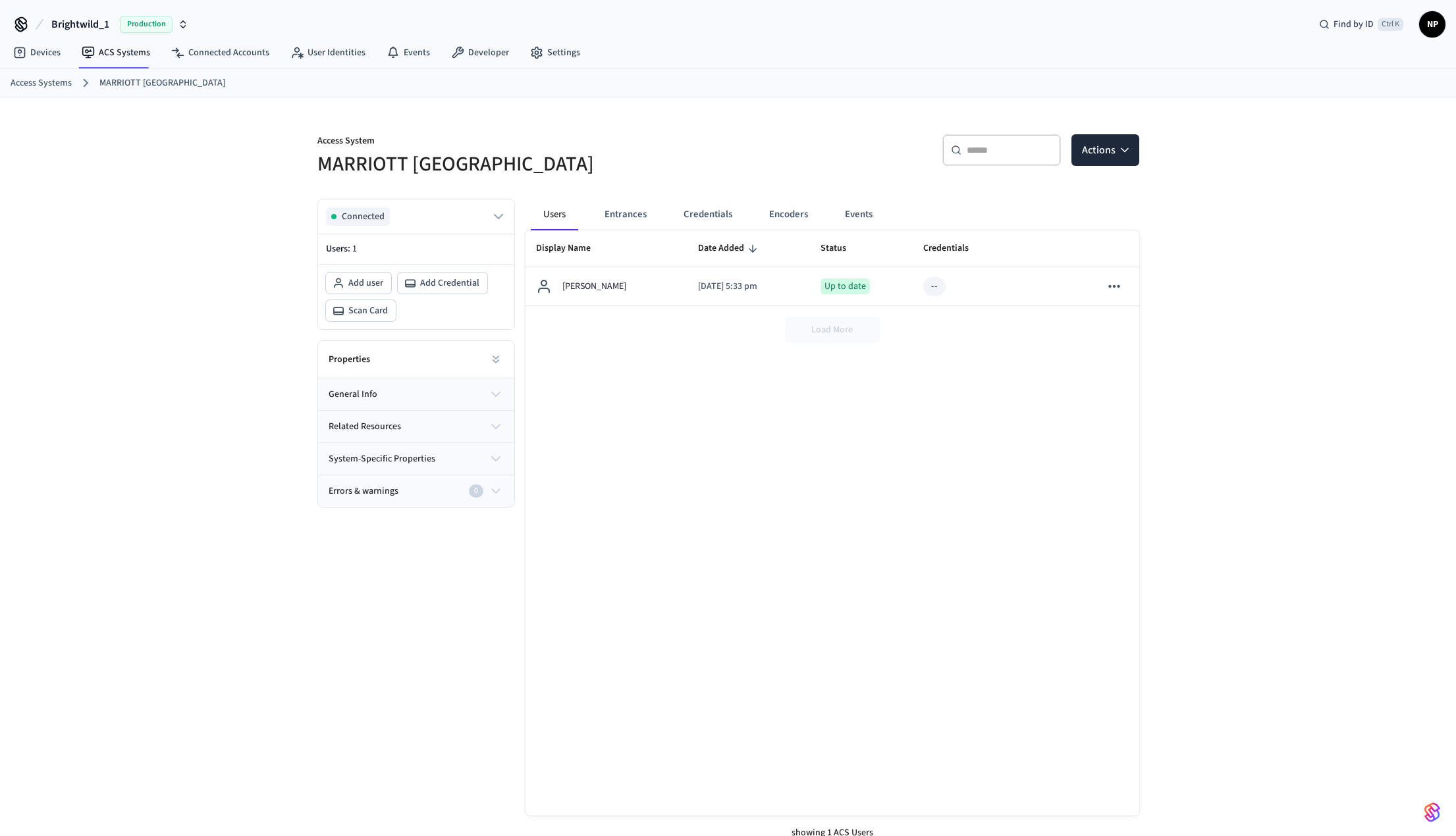
click at [601, 339] on div "Load More" at bounding box center [832, 330] width 614 height 48
click at [749, 423] on div "Display Name Date Added Status Credentials Errors And Warnings [PERSON_NAME] [D…" at bounding box center [832, 523] width 614 height 586
click at [628, 214] on button "Entrances" at bounding box center [625, 214] width 63 height 32
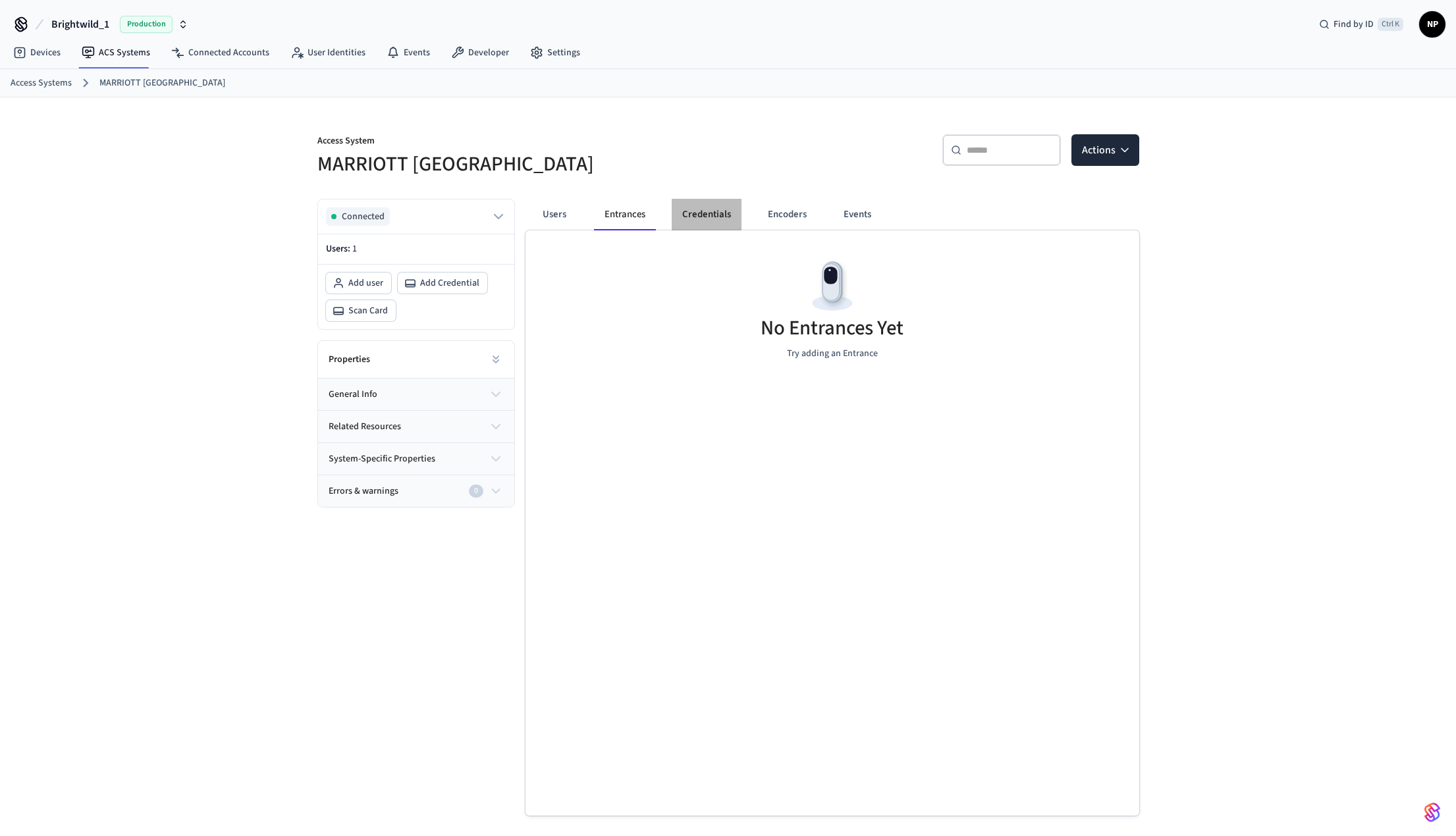
click at [711, 209] on button "Credentials" at bounding box center [707, 214] width 70 height 32
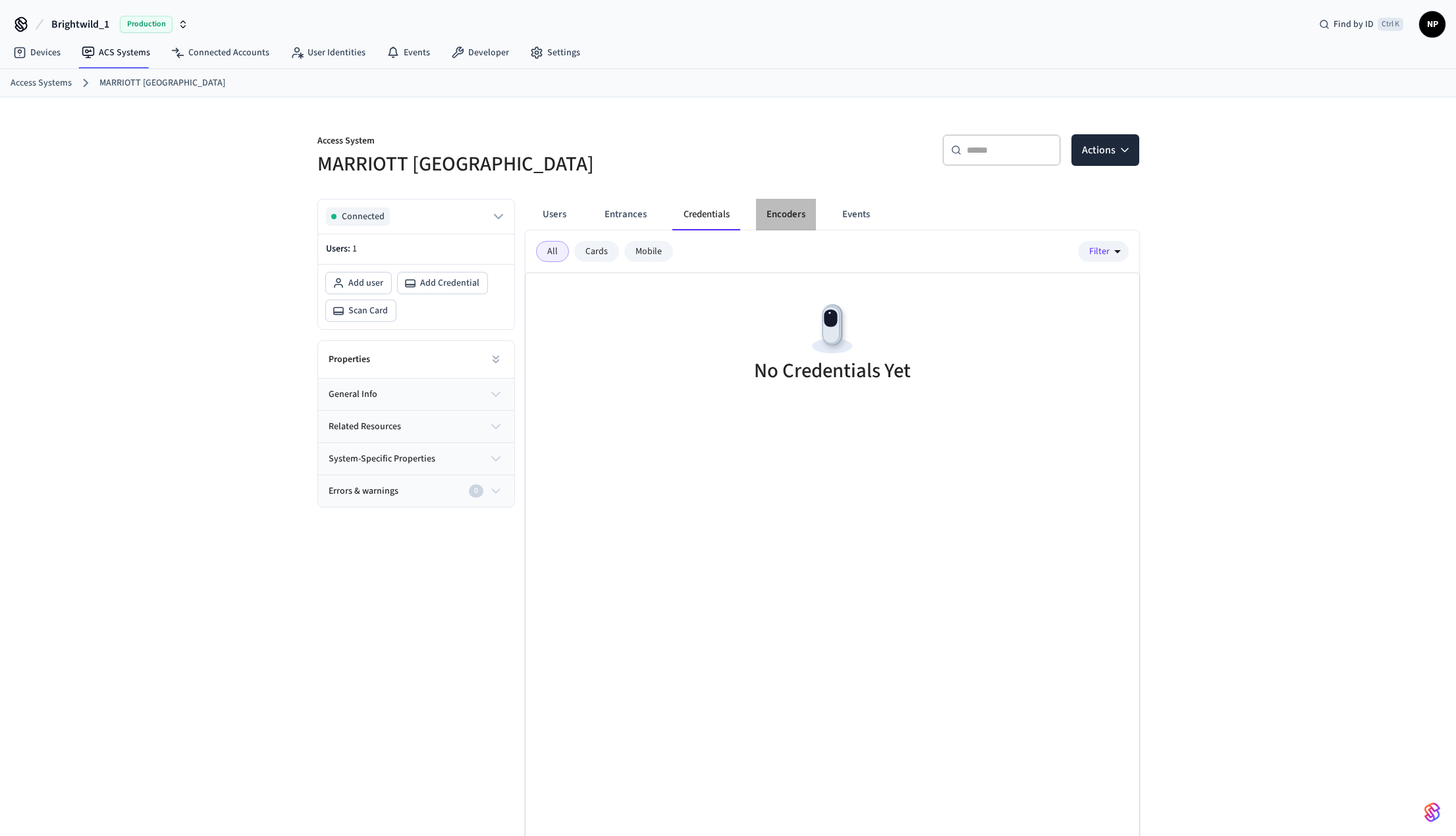
click at [771, 214] on button "Encoders" at bounding box center [786, 214] width 60 height 32
click at [862, 212] on button "Events" at bounding box center [857, 214] width 49 height 32
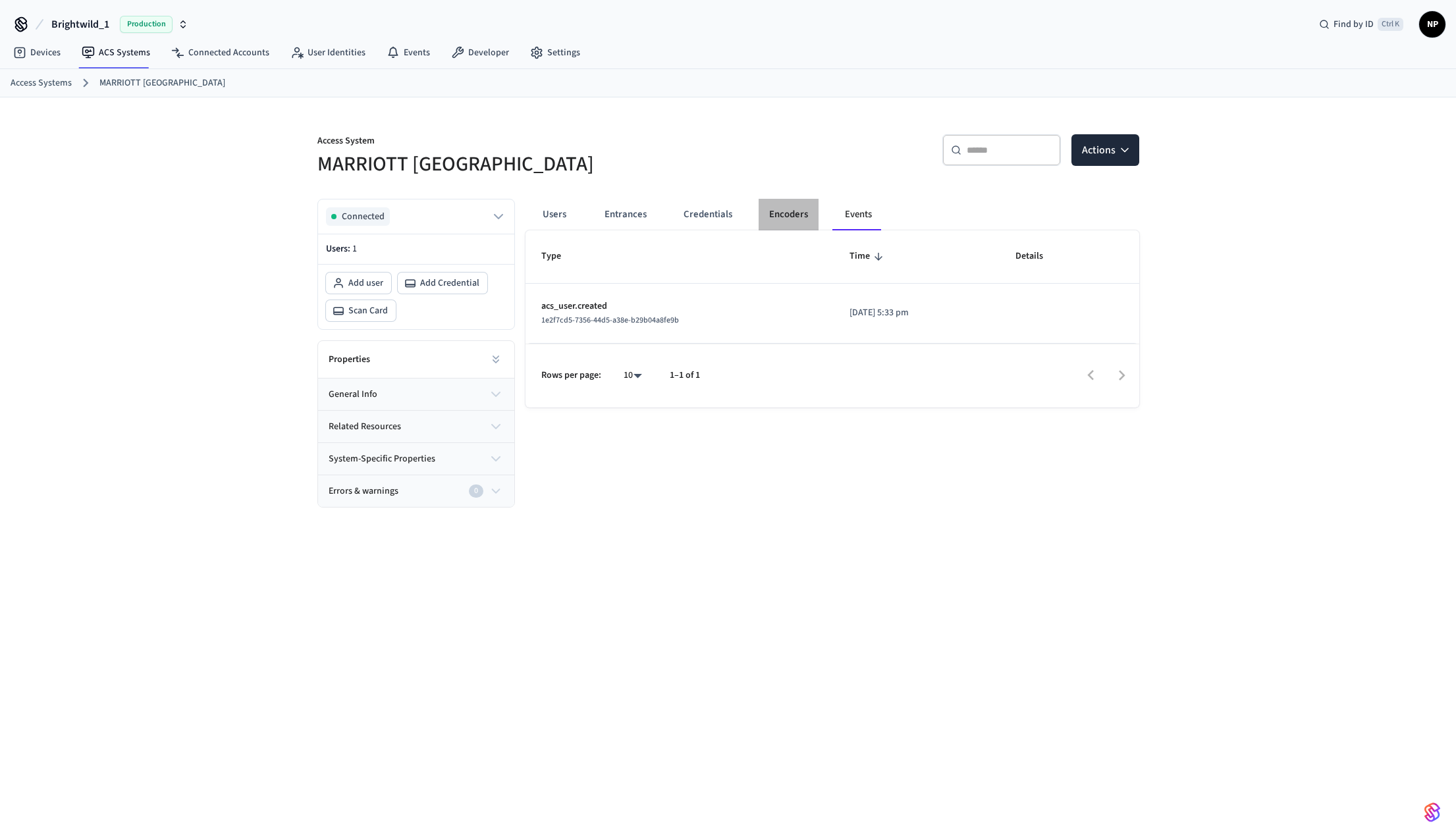
click at [772, 214] on button "Encoders" at bounding box center [789, 214] width 60 height 32
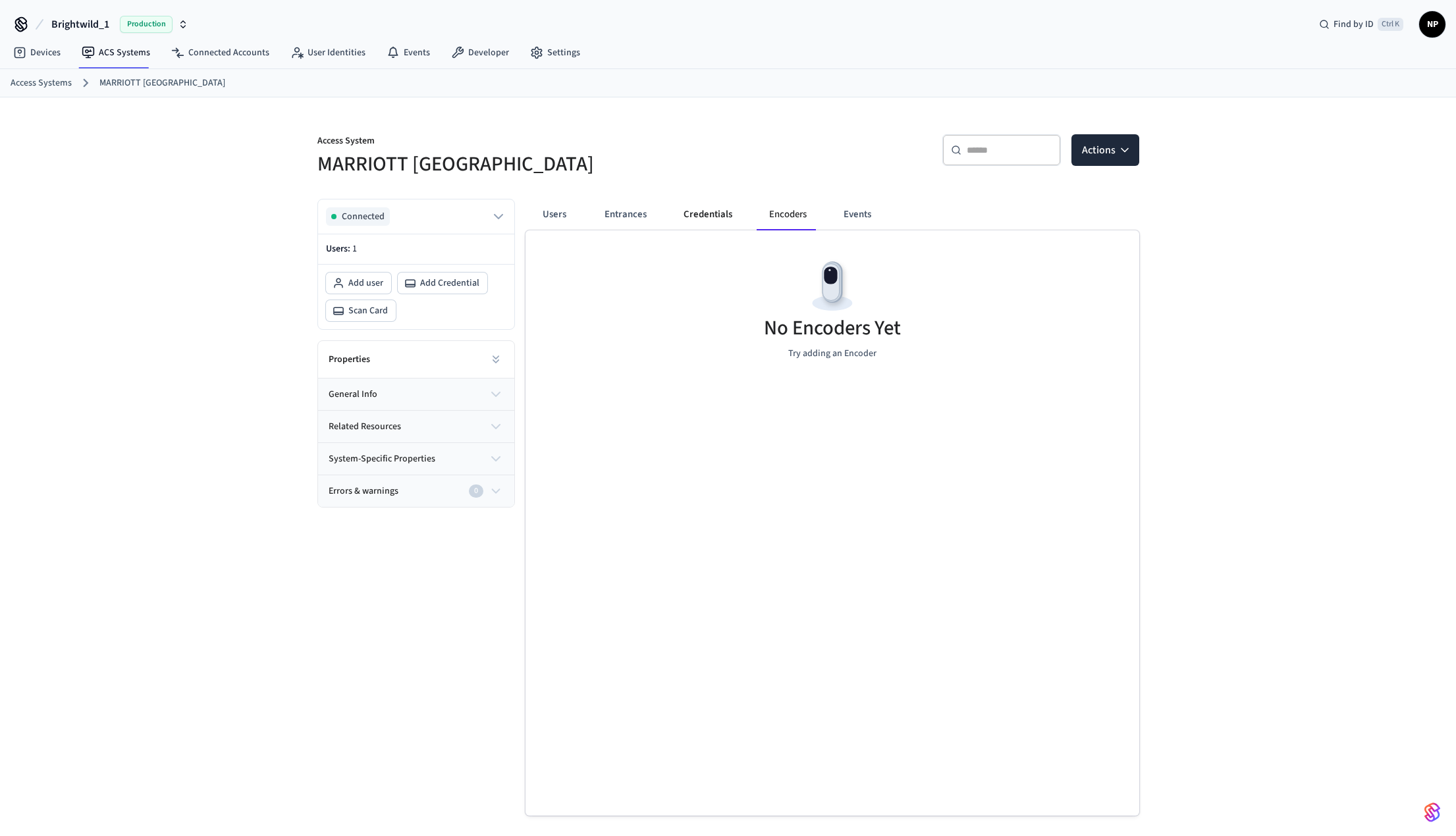
click at [690, 216] on button "Credentials" at bounding box center [708, 214] width 70 height 32
click at [625, 217] on button "Entrances" at bounding box center [625, 214] width 63 height 32
click at [757, 461] on div "No Entrances Yet Try adding an Entrance" at bounding box center [832, 523] width 614 height 586
click at [548, 223] on button "Users" at bounding box center [555, 214] width 48 height 32
click at [128, 51] on link "ACS Systems" at bounding box center [116, 52] width 90 height 24
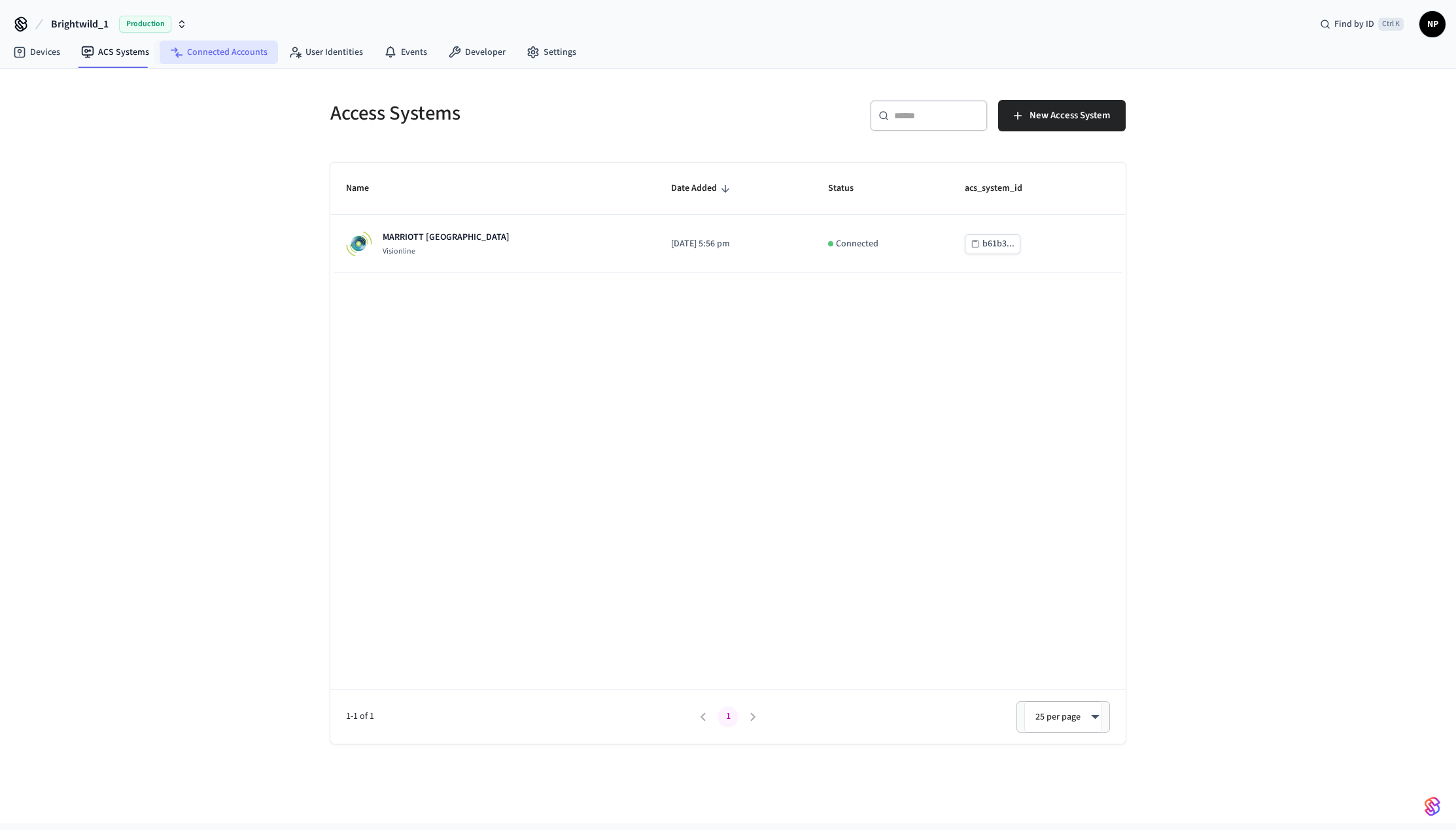
click at [208, 49] on link "Connected Accounts" at bounding box center [219, 52] width 119 height 24
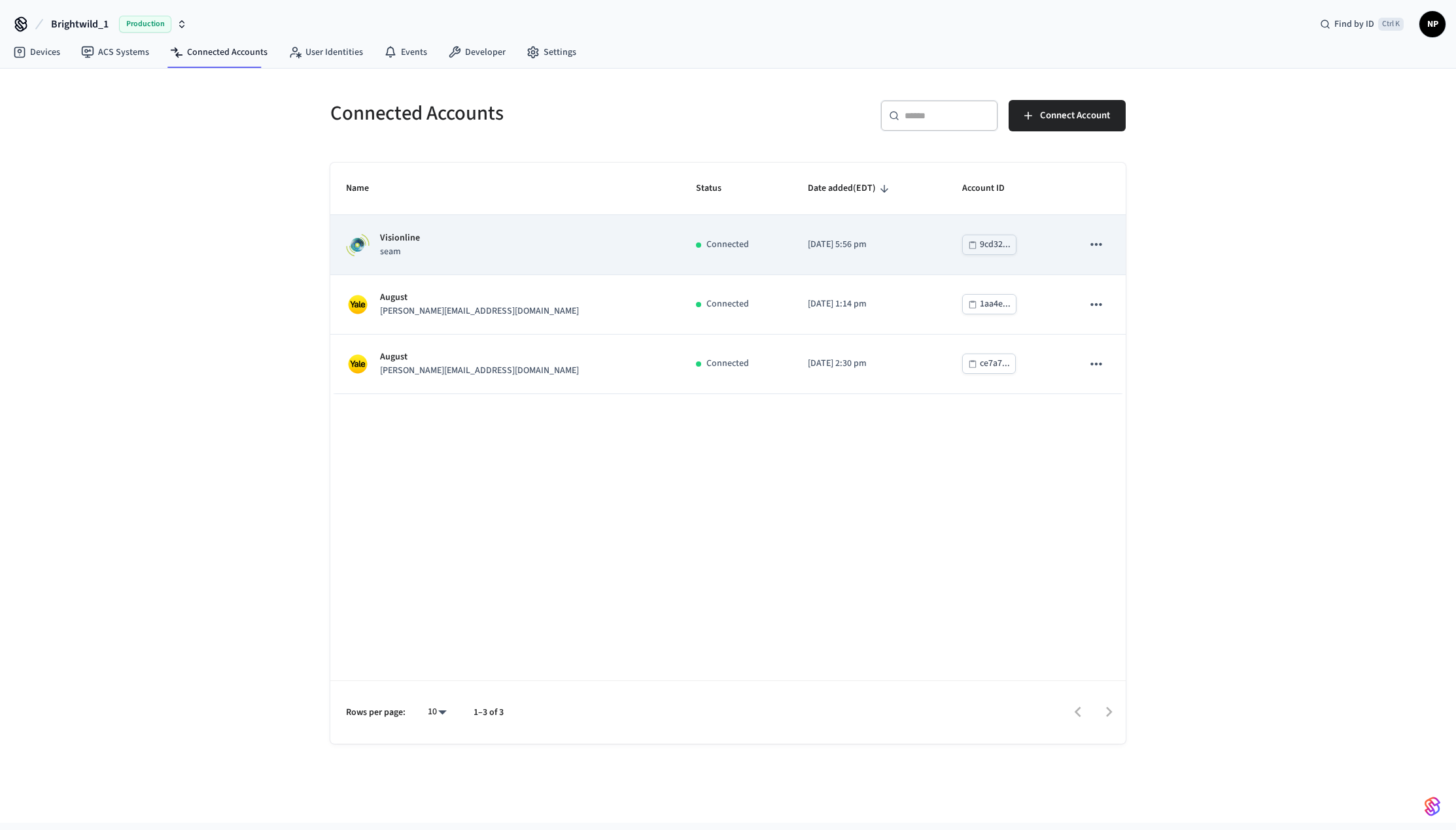
click at [535, 249] on div "Visionline seam" at bounding box center [505, 245] width 318 height 28
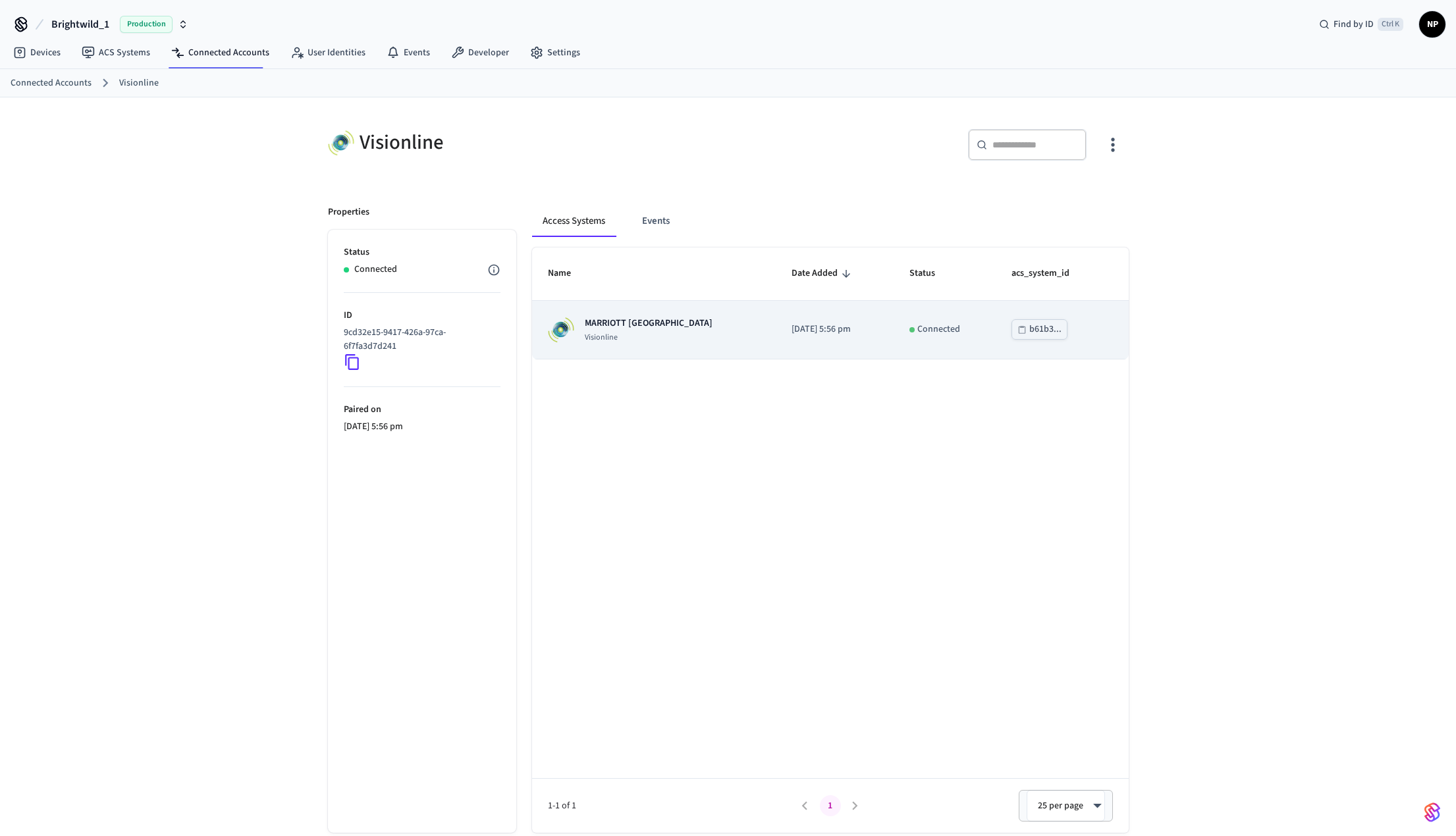
click at [674, 339] on div "MARRIOTT KEY WEST Visionline" at bounding box center [654, 330] width 212 height 26
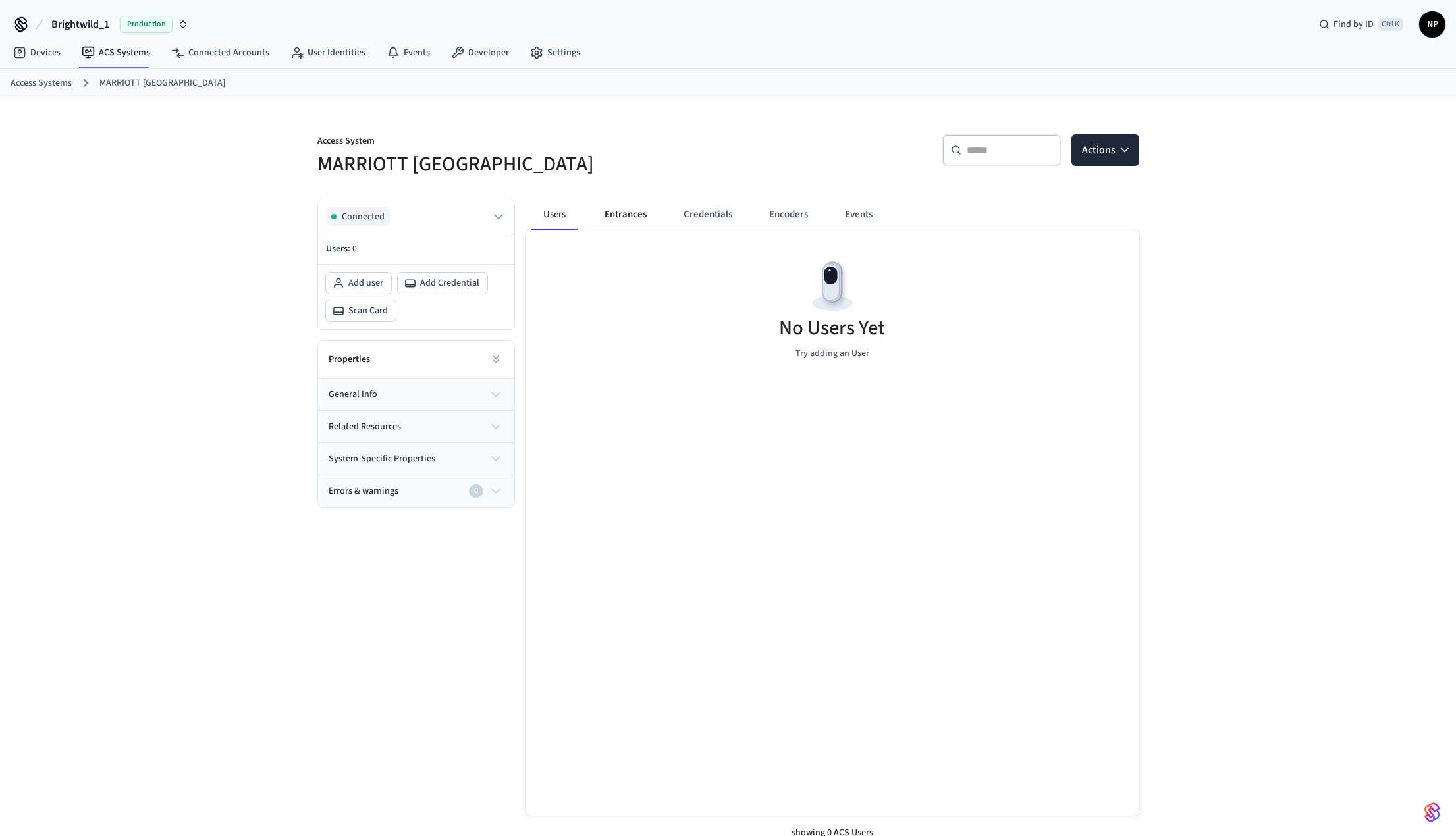
click at [634, 223] on button "Entrances" at bounding box center [625, 214] width 63 height 32
click at [696, 211] on button "Credentials" at bounding box center [707, 214] width 70 height 32
click at [764, 207] on button "Encoders" at bounding box center [786, 214] width 60 height 32
click at [827, 210] on div "Users Entrances Credentials Encoders Events" at bounding box center [714, 214] width 367 height 32
click at [868, 218] on button "Events" at bounding box center [857, 214] width 49 height 32
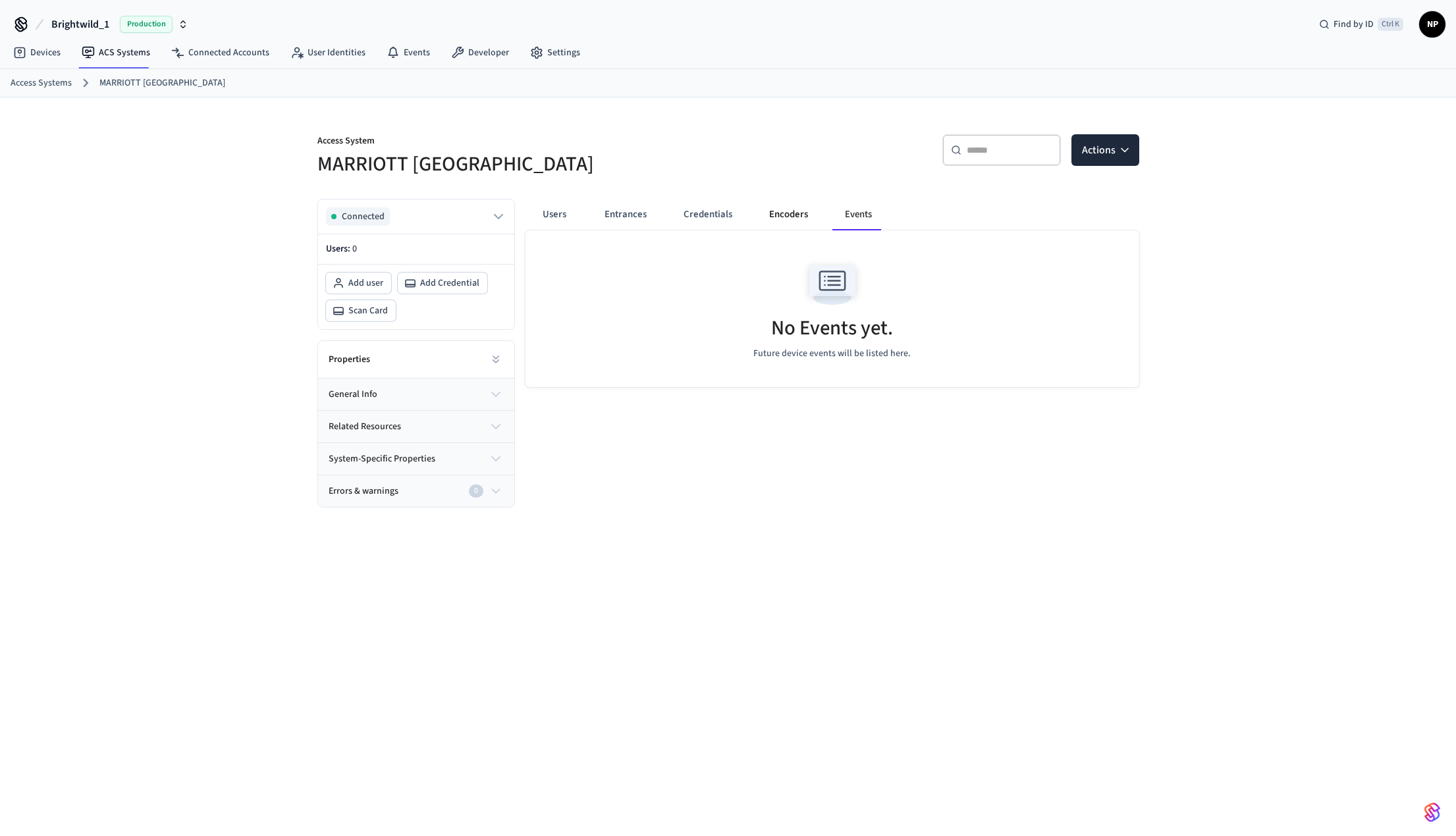
click at [764, 216] on button "Encoders" at bounding box center [789, 214] width 60 height 32
click at [705, 216] on button "Credentials" at bounding box center [708, 214] width 70 height 32
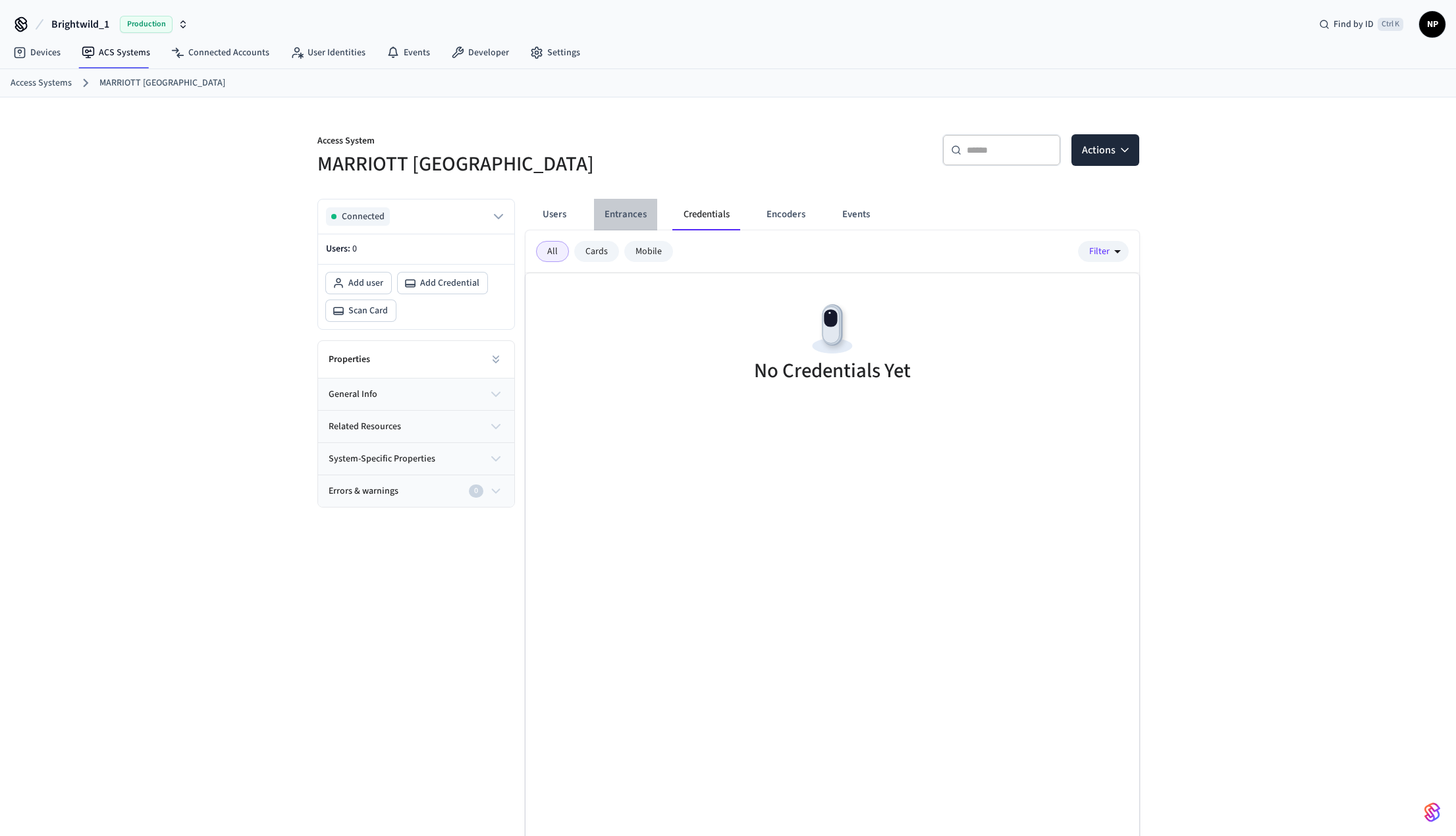
click at [618, 216] on button "Entrances" at bounding box center [625, 214] width 63 height 32
click at [580, 214] on div "Users Entrances Credentials Encoders Events" at bounding box center [714, 214] width 367 height 32
click at [542, 216] on button "Users" at bounding box center [555, 214] width 48 height 32
click at [614, 213] on button "Entrances" at bounding box center [625, 214] width 63 height 32
click at [181, 24] on icon "button" at bounding box center [183, 24] width 11 height 11
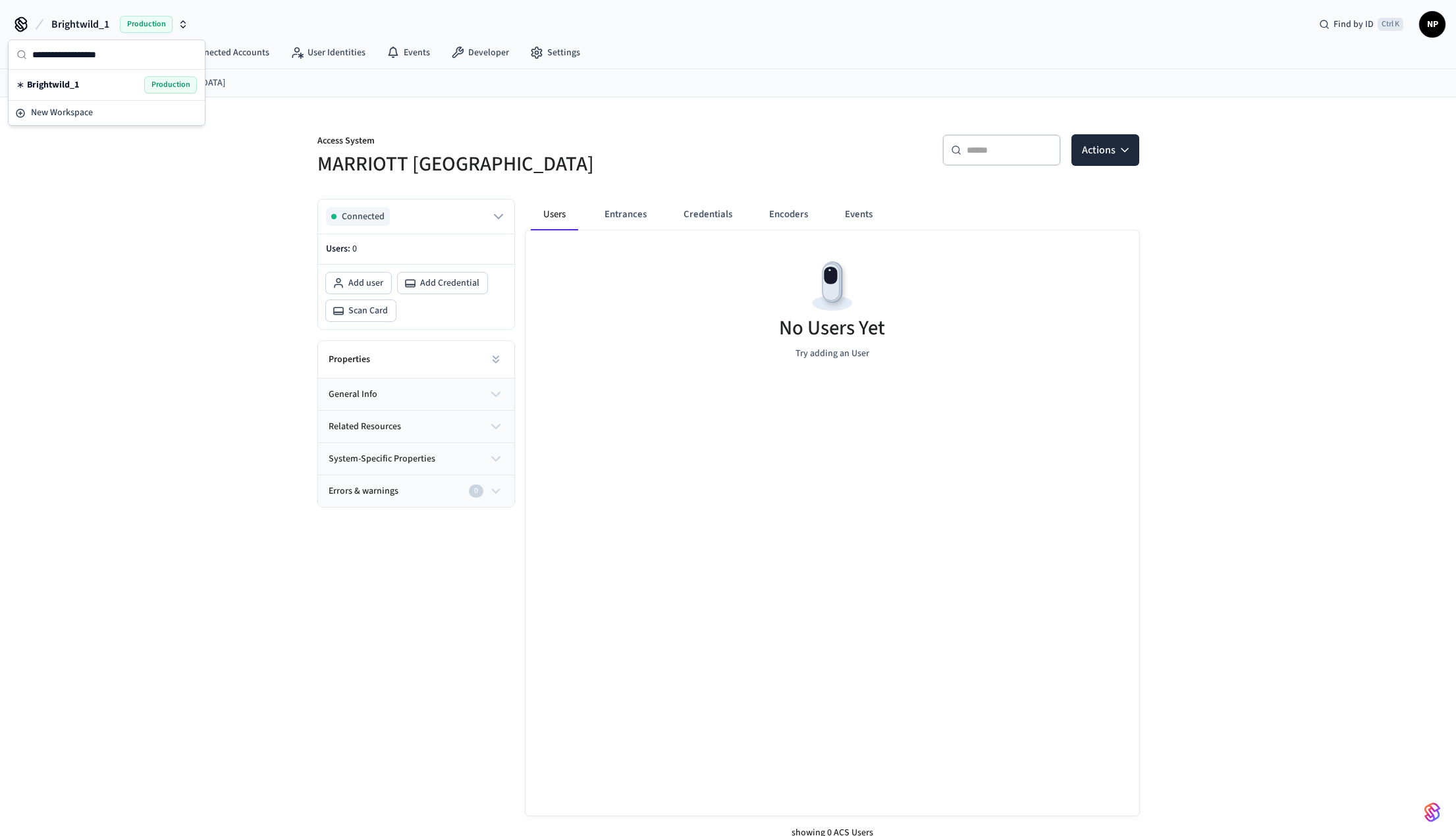
click at [181, 24] on icon "button" at bounding box center [183, 24] width 11 height 11
click at [151, 252] on div "Access System MARRIOTT KEY WEST ​ ​ Actions Connected Users: 0 Add user Add Cre…" at bounding box center [728, 478] width 1456 height 760
click at [45, 55] on link "Devices" at bounding box center [37, 52] width 69 height 24
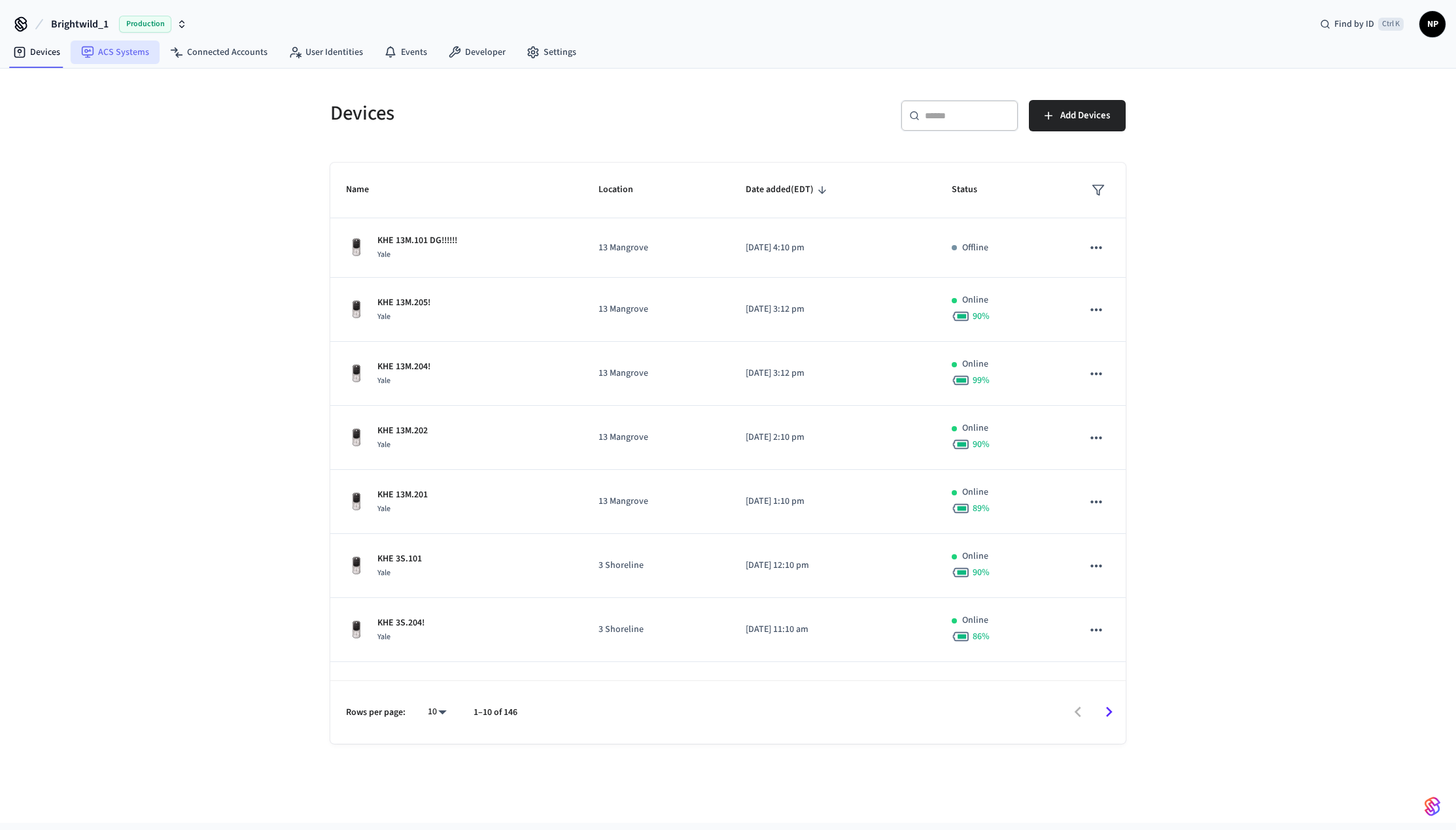
click at [108, 52] on link "ACS Systems" at bounding box center [115, 52] width 89 height 24
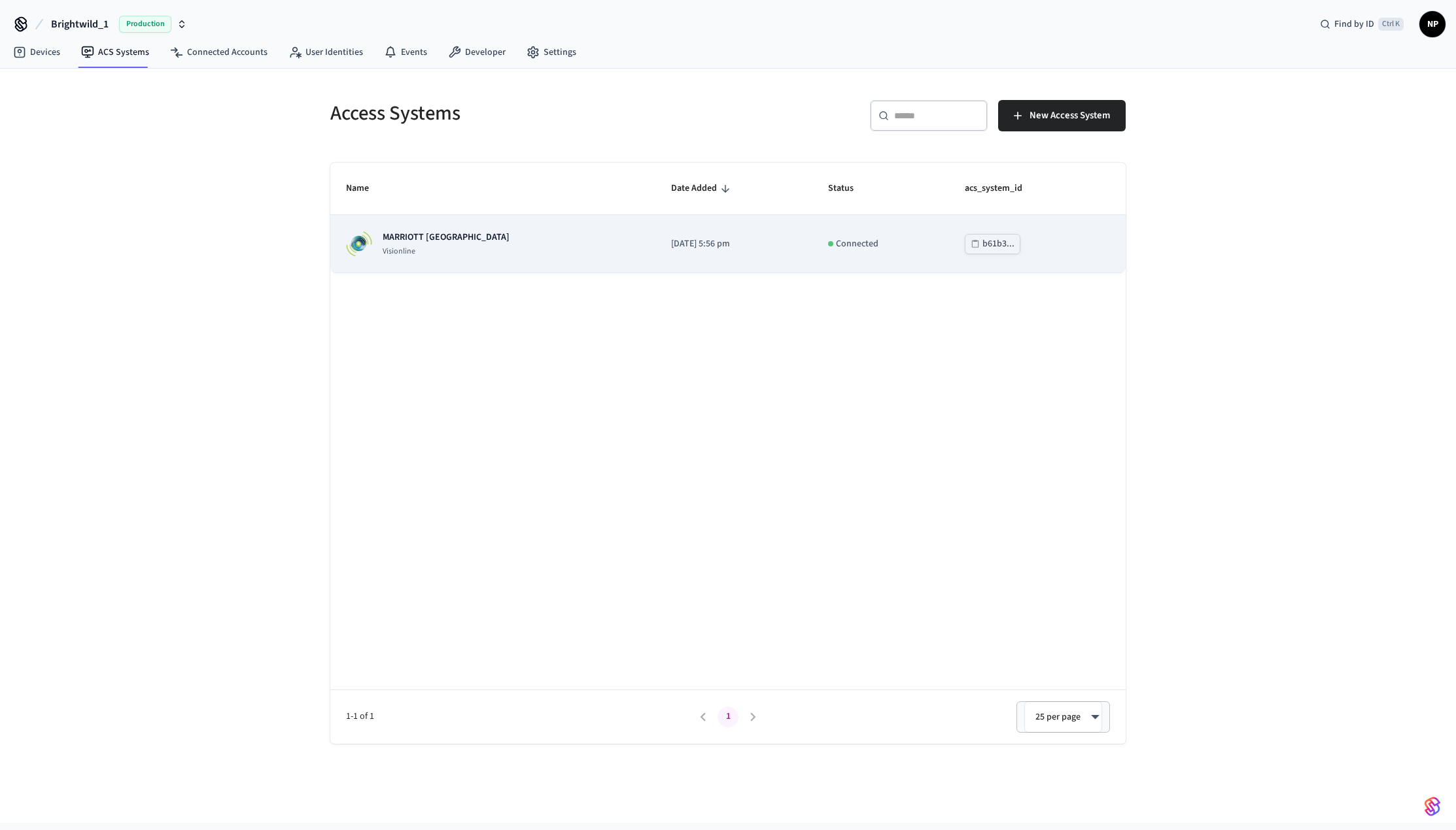
click at [524, 241] on div "MARRIOTT KEY WEST Visionline" at bounding box center [493, 243] width 294 height 26
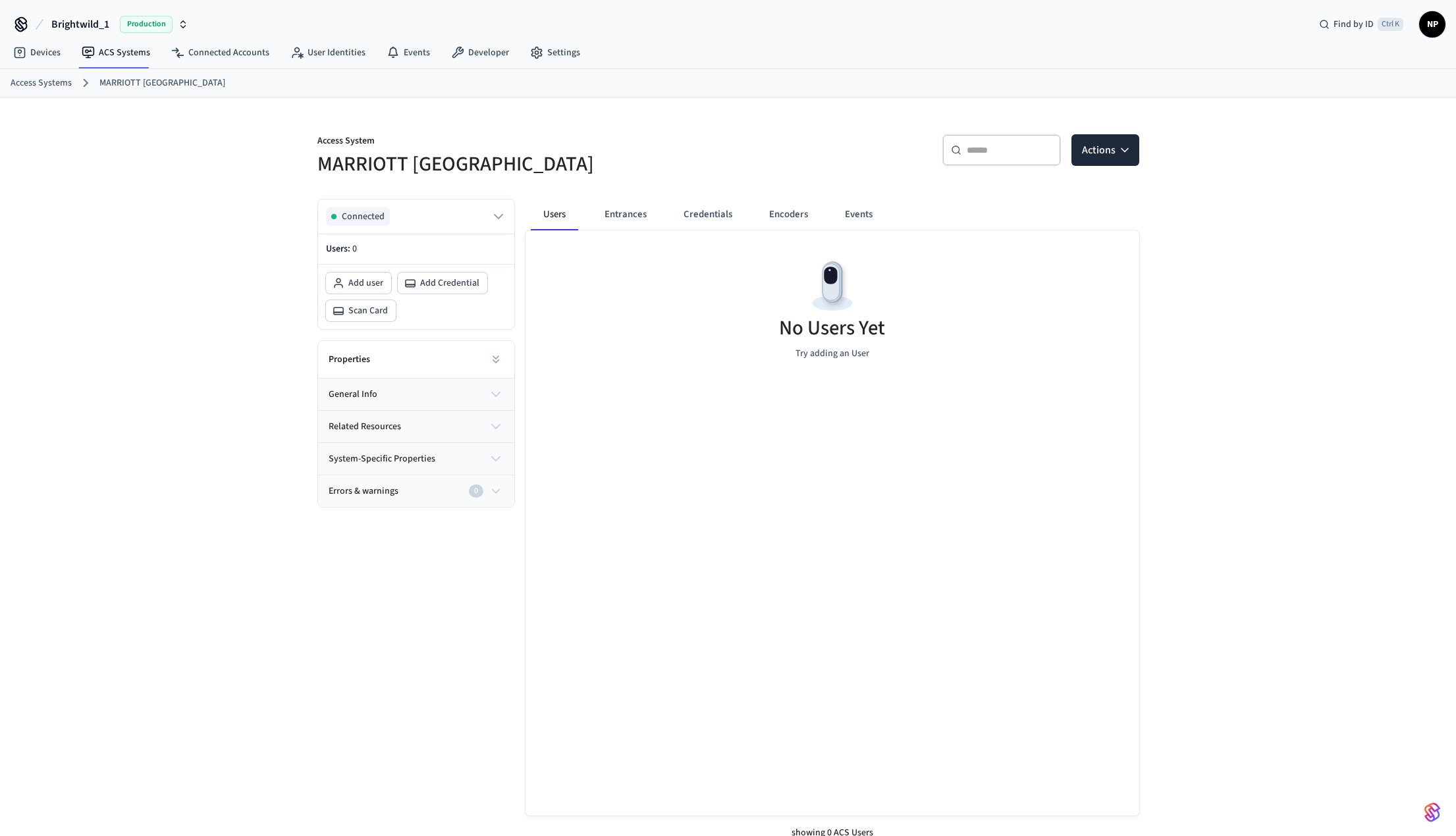
click at [590, 214] on div "Users Entrances Credentials Encoders Events" at bounding box center [715, 214] width 368 height 32
click at [610, 215] on button "Entrances" at bounding box center [625, 214] width 63 height 32
